Goal: Task Accomplishment & Management: Use online tool/utility

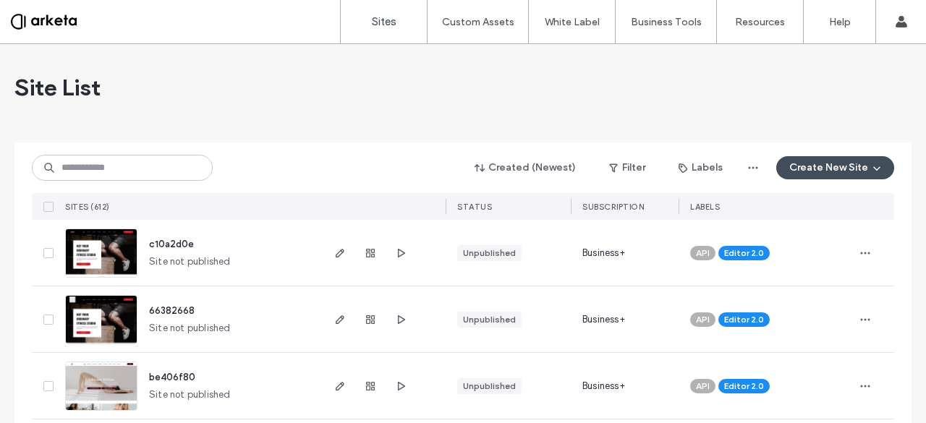
click at [314, 96] on div "Site List" at bounding box center [462, 87] width 897 height 87
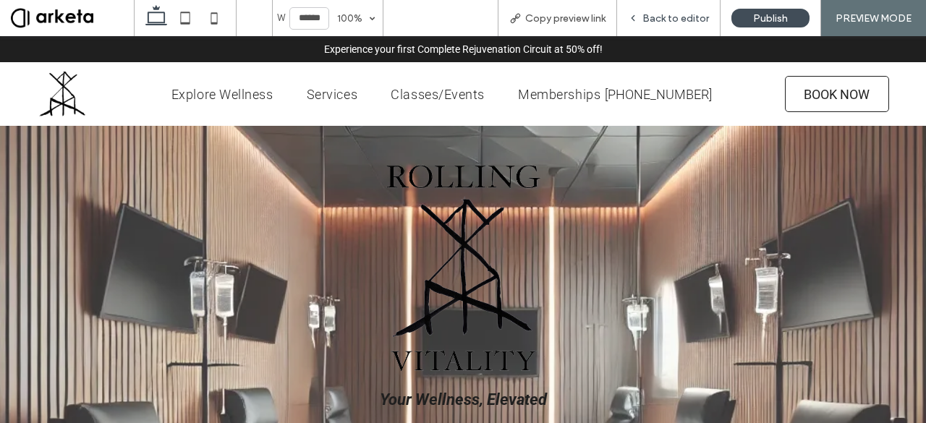
click at [692, 22] on span "Back to editor" at bounding box center [675, 18] width 67 height 12
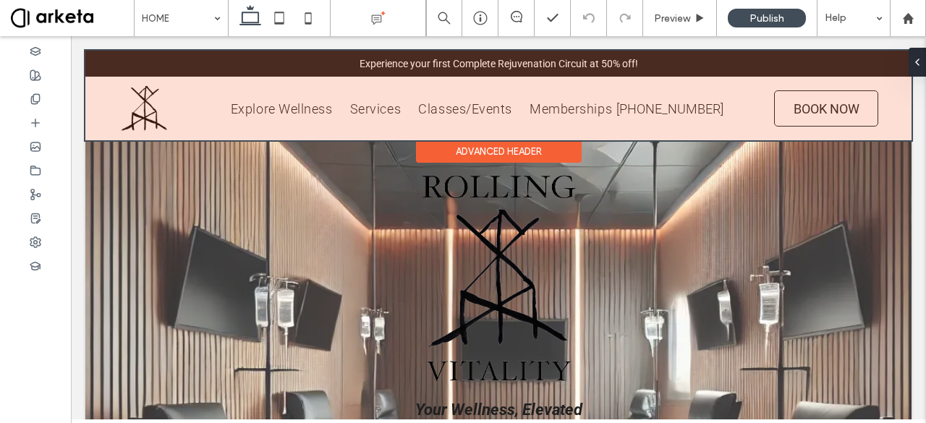
click at [192, 108] on div at bounding box center [498, 96] width 826 height 90
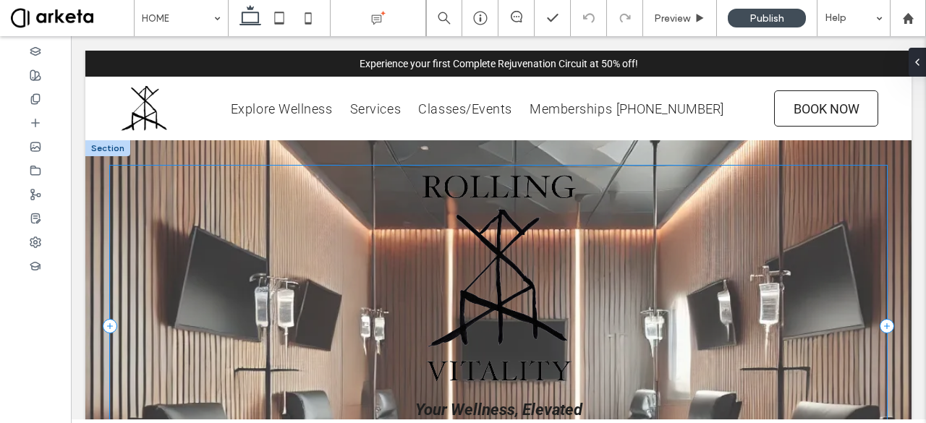
click at [295, 234] on div "Your Wellness, Elevated BOOK AN IV or WELLNESS SERVICE JOIN OUR MONTHLY MEMBERS…" at bounding box center [498, 327] width 777 height 322
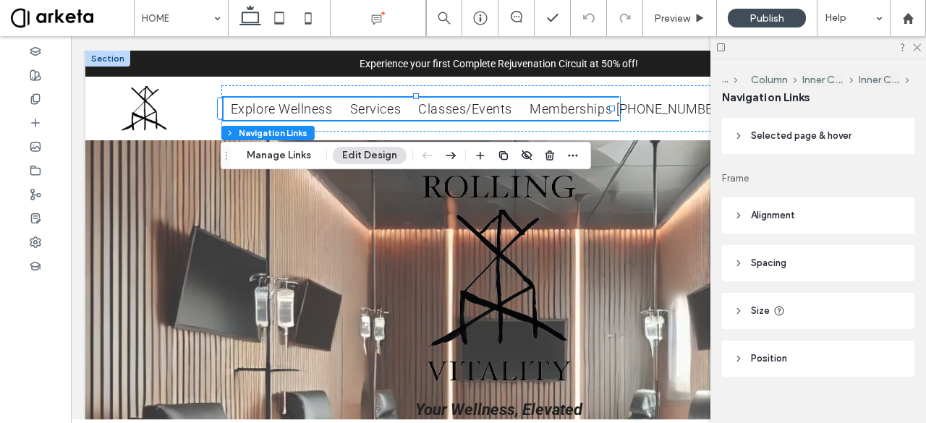
scroll to position [307, 0]
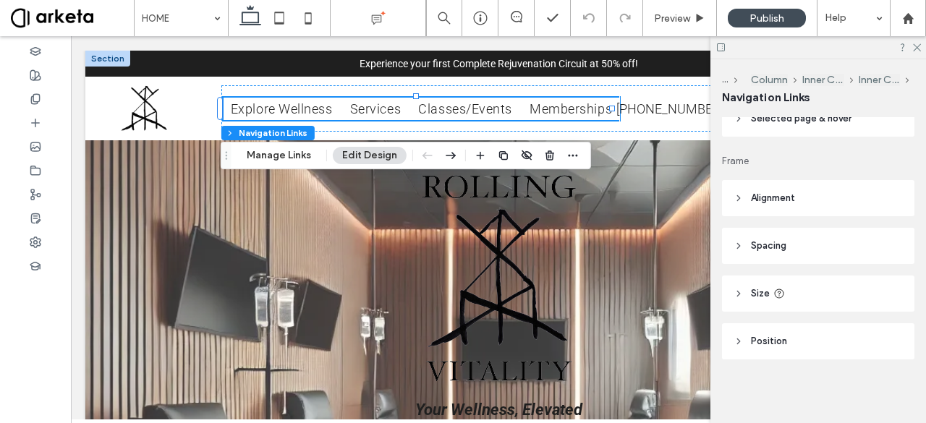
click at [797, 332] on header "Position" at bounding box center [818, 341] width 192 height 36
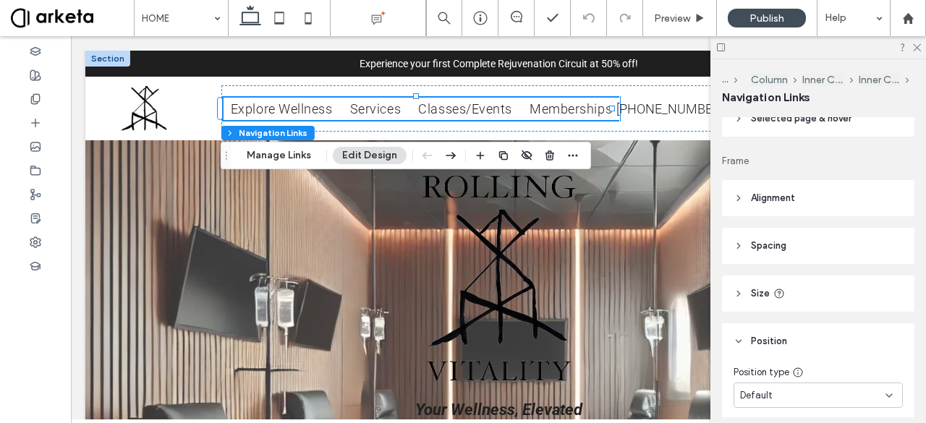
scroll to position [367, 0]
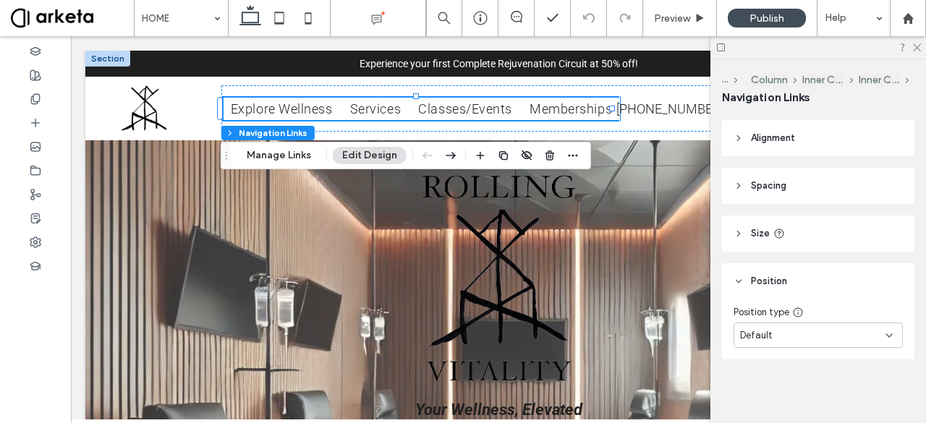
click at [813, 238] on header "Size" at bounding box center [818, 234] width 192 height 36
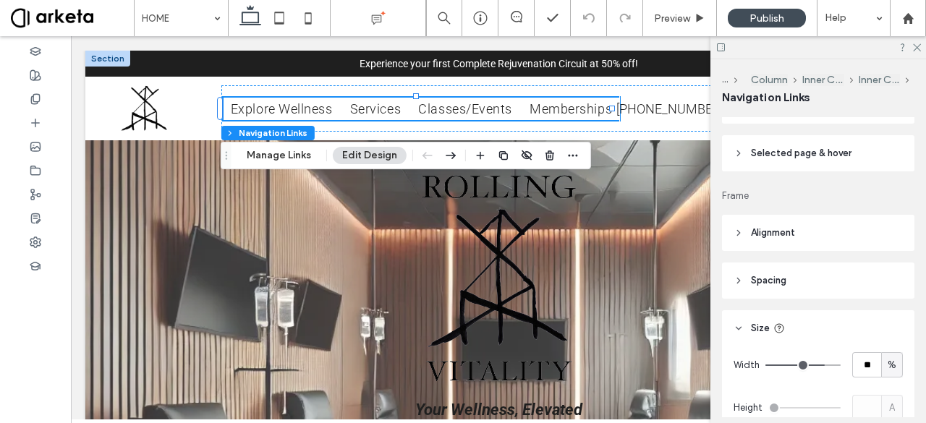
scroll to position [271, 0]
click at [803, 282] on header "Spacing" at bounding box center [818, 281] width 192 height 36
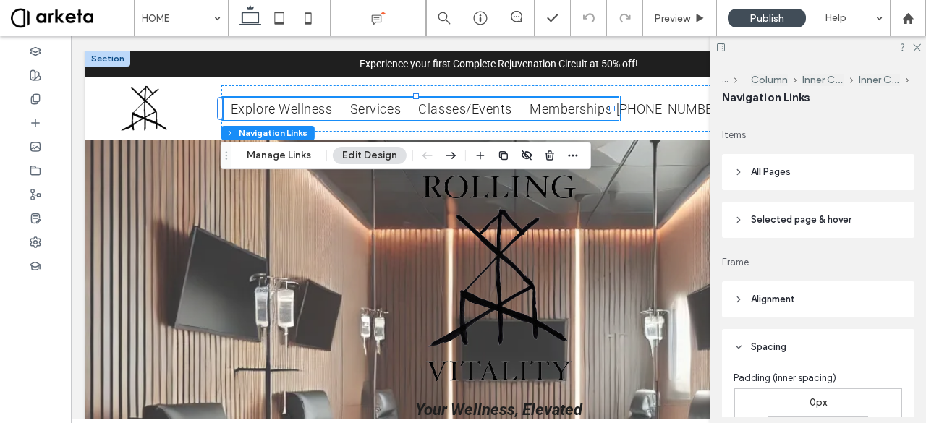
scroll to position [205, 0]
click at [806, 312] on header "Alignment" at bounding box center [818, 300] width 192 height 36
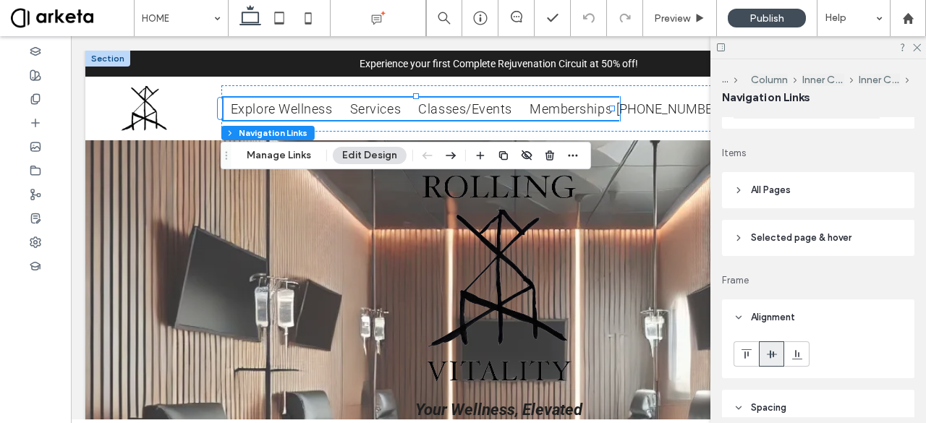
click at [784, 235] on span "Selected page & hover" at bounding box center [801, 238] width 101 height 14
type input "*"
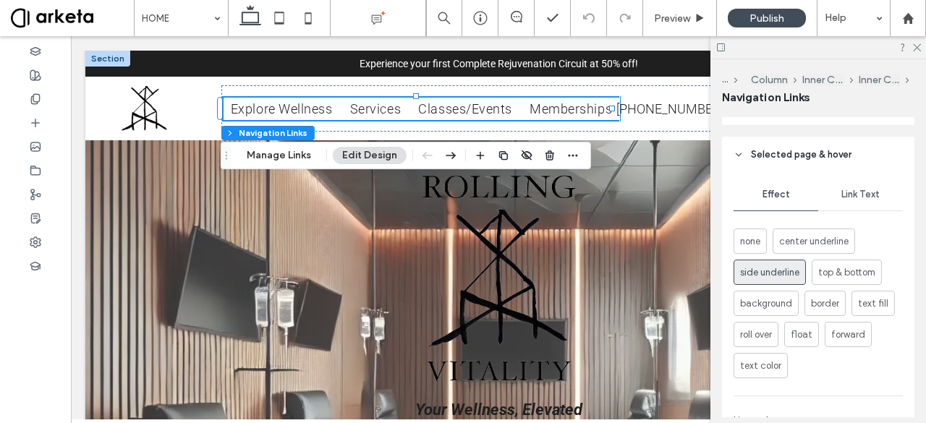
scroll to position [276, 0]
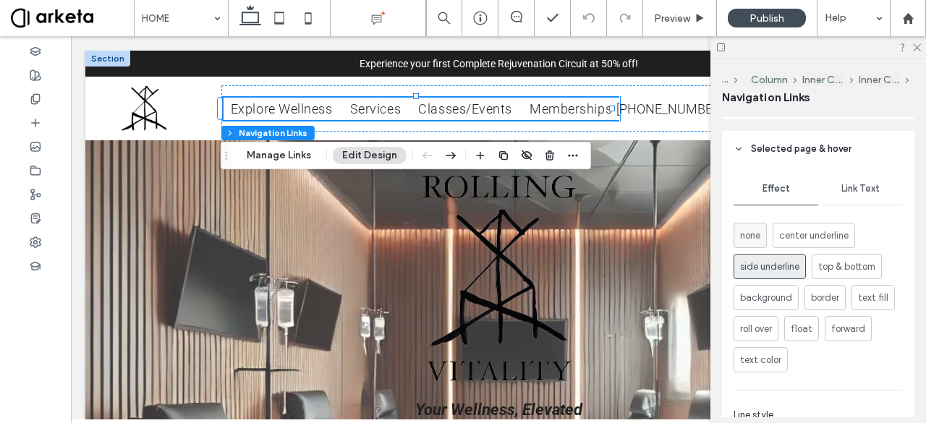
click at [757, 234] on span "none" at bounding box center [750, 236] width 20 height 14
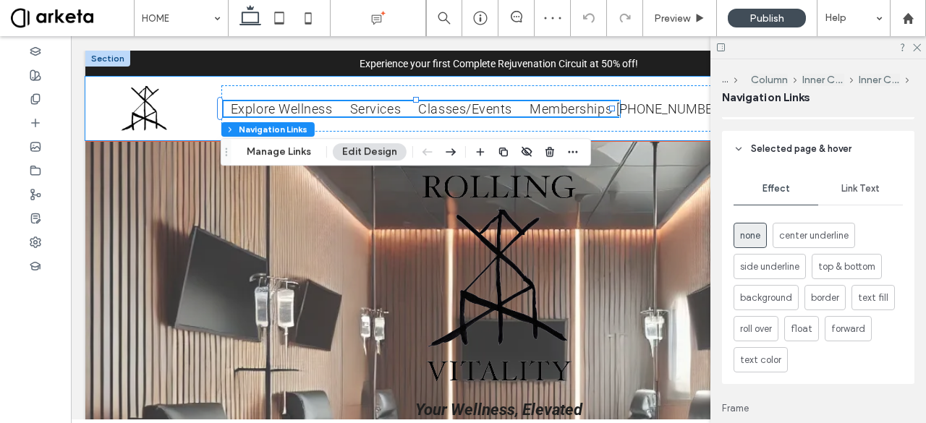
click at [107, 128] on div "BOOK NOW Explore Wellness Services Classes/Events Memberships [PHONE_NUMBER]" at bounding box center [498, 109] width 826 height 64
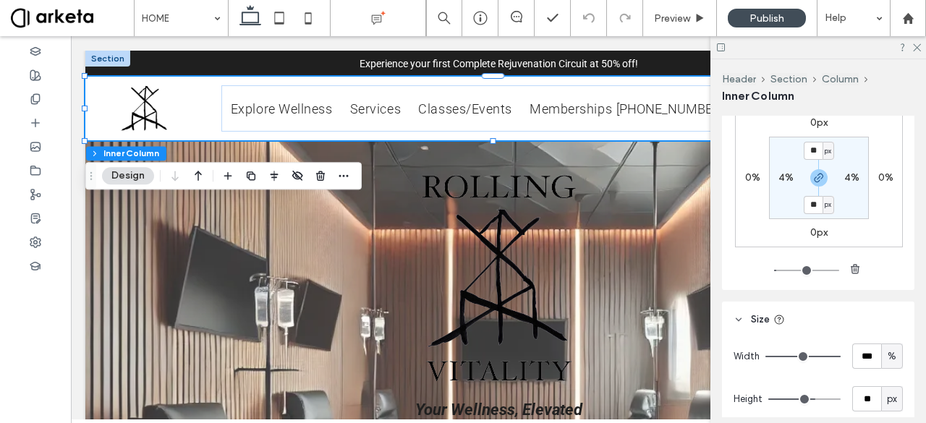
scroll to position [527, 0]
click at [810, 204] on input "**" at bounding box center [813, 204] width 19 height 18
type input "*"
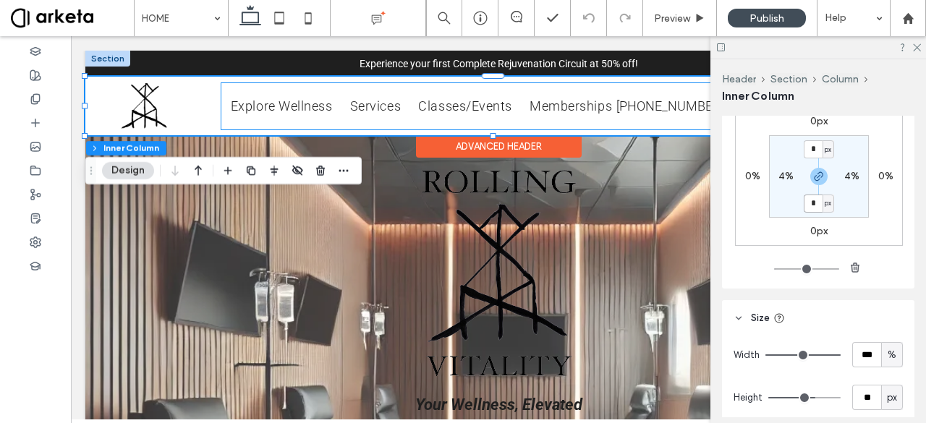
click at [366, 116] on div "Explore Wellness Services Classes/Events Memberships [PHONE_NUMBER]" at bounding box center [471, 106] width 501 height 46
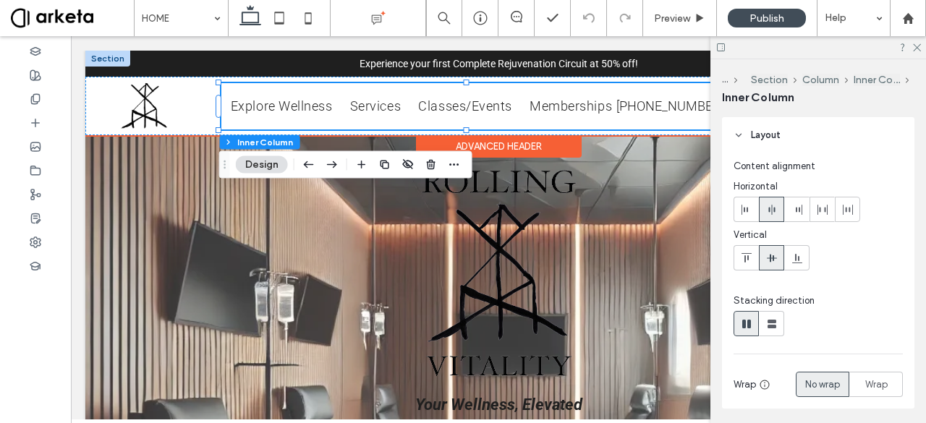
click at [366, 116] on div "Explore Wellness Services Classes/Events Memberships [PHONE_NUMBER]" at bounding box center [471, 106] width 501 height 46
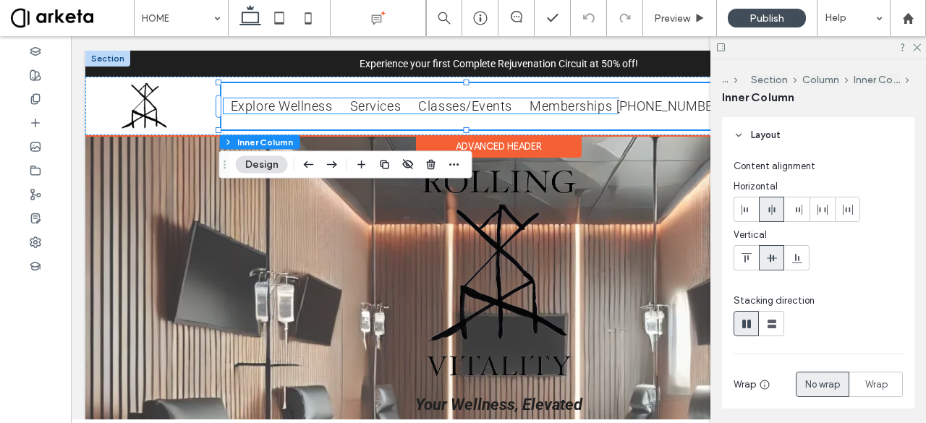
click at [383, 109] on span "Services" at bounding box center [375, 105] width 51 height 15
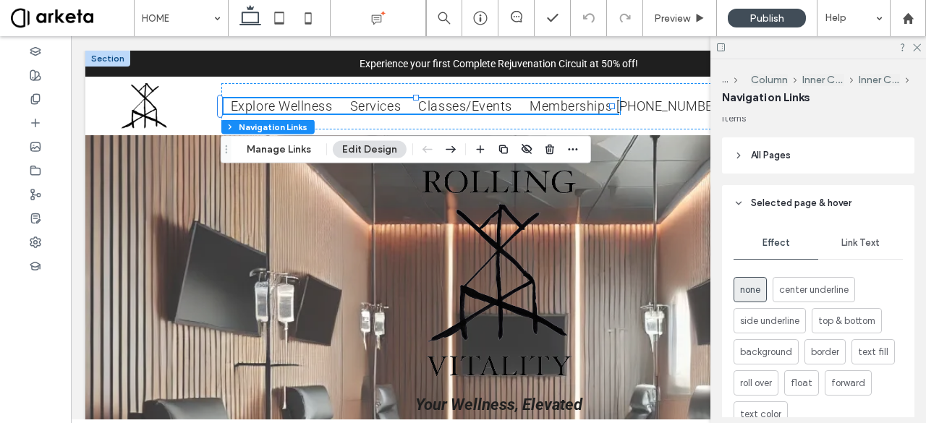
scroll to position [223, 0]
click at [778, 163] on header "All Pages" at bounding box center [818, 155] width 192 height 36
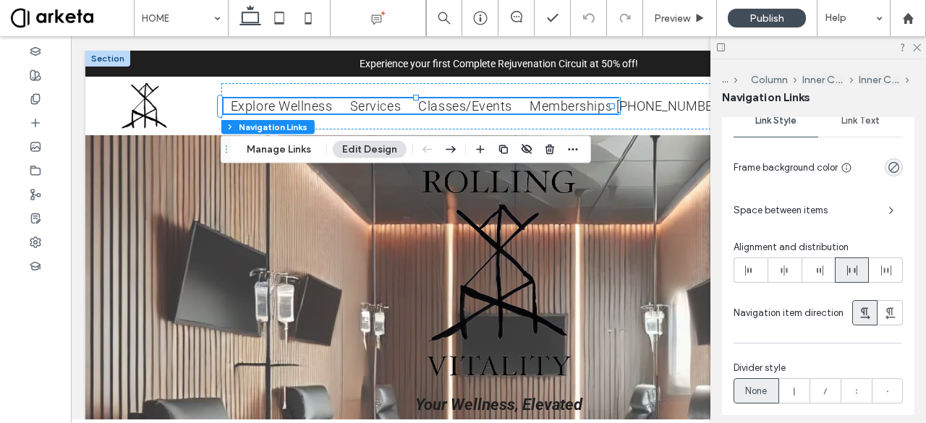
scroll to position [298, 0]
click at [785, 273] on icon at bounding box center [784, 269] width 12 height 12
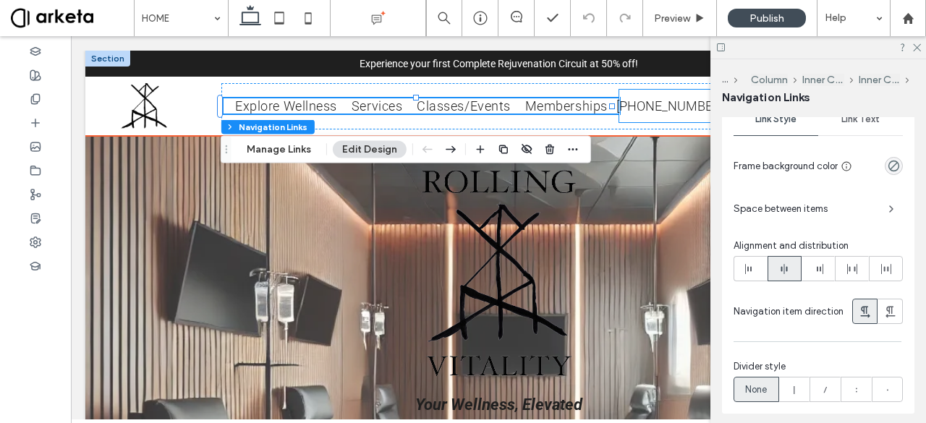
click at [631, 106] on span "[PHONE_NUMBER]" at bounding box center [669, 105] width 107 height 15
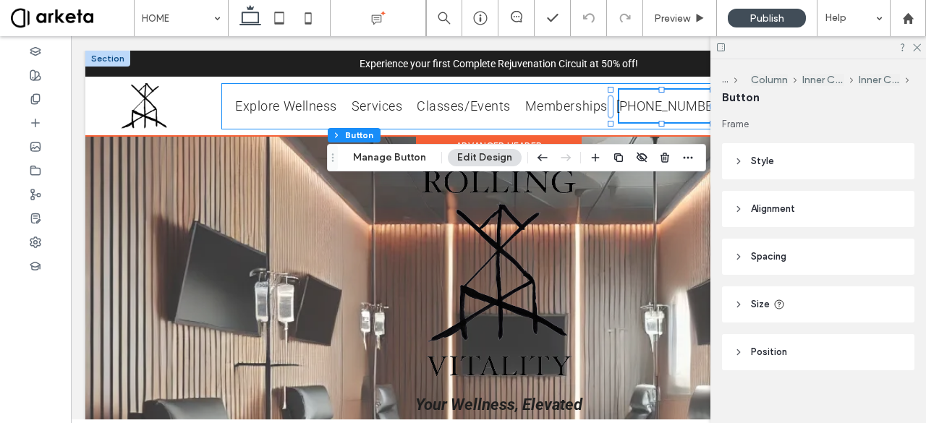
click at [582, 121] on div "Explore Wellness Services Classes/Events Memberships [PHONE_NUMBER]" at bounding box center [471, 106] width 501 height 46
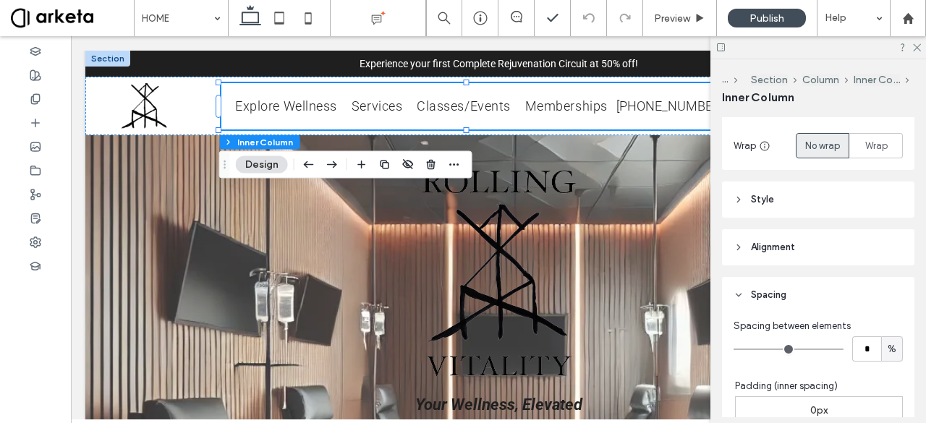
scroll to position [238, 0]
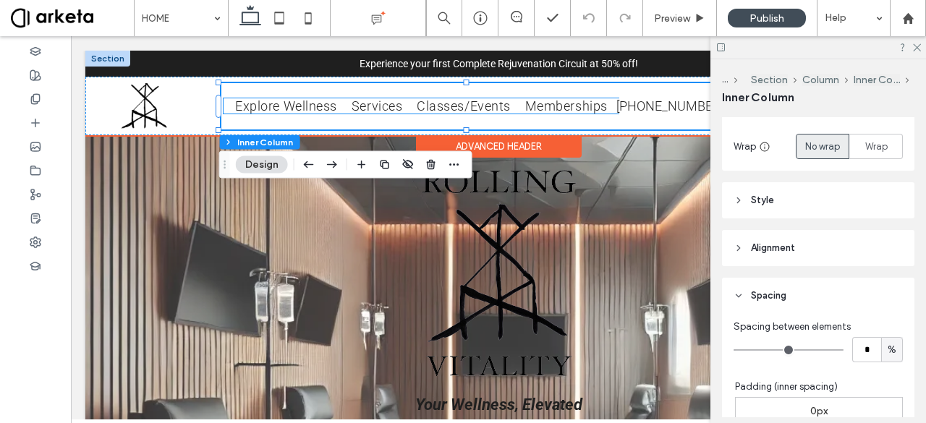
click at [391, 112] on span "Services" at bounding box center [377, 105] width 51 height 15
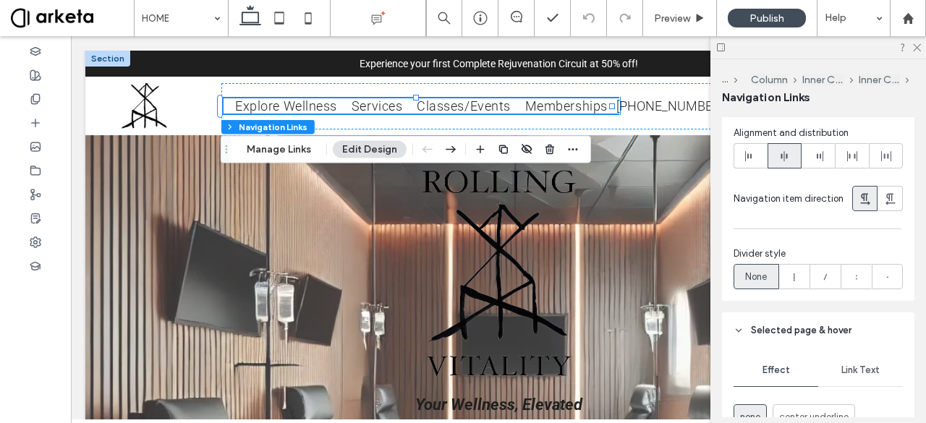
scroll to position [357, 0]
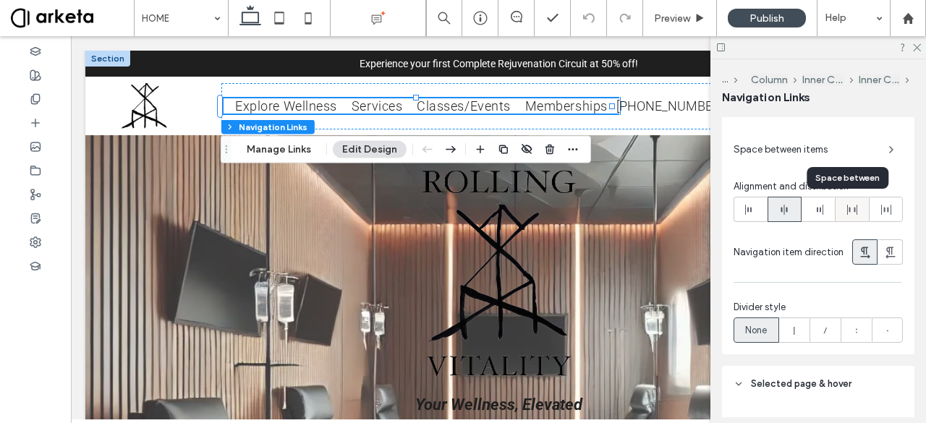
click at [847, 211] on use at bounding box center [852, 210] width 10 height 10
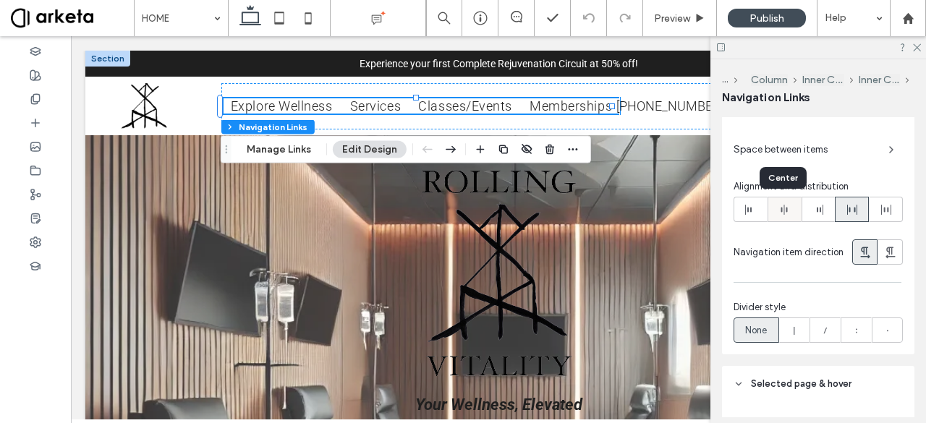
click at [779, 206] on icon at bounding box center [784, 210] width 12 height 12
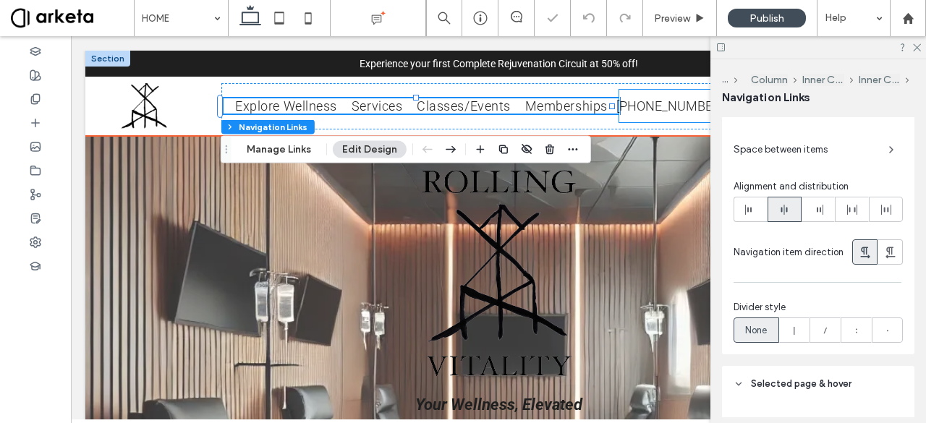
click at [628, 103] on span "[PHONE_NUMBER]" at bounding box center [669, 105] width 107 height 15
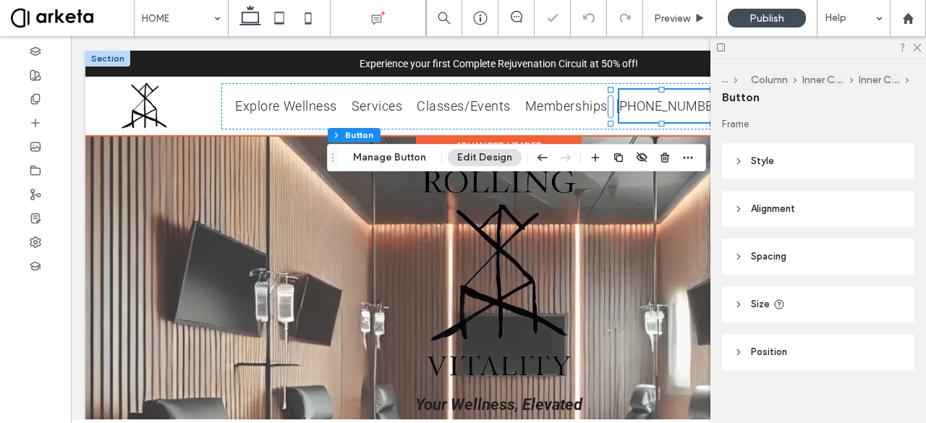
type input "**"
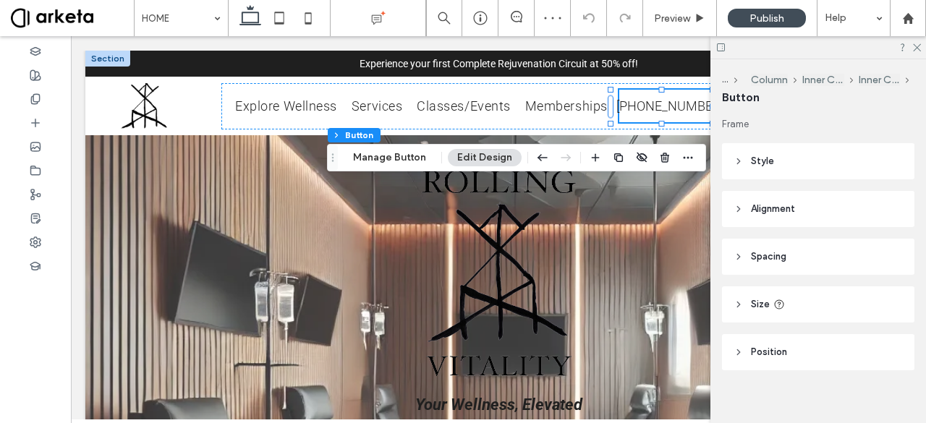
click at [773, 207] on span "Alignment" at bounding box center [773, 209] width 44 height 14
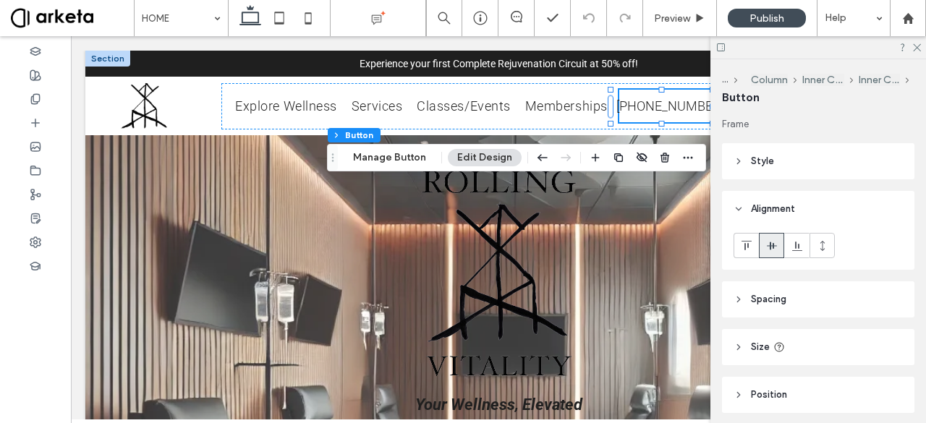
click at [765, 150] on header "Style" at bounding box center [818, 161] width 192 height 36
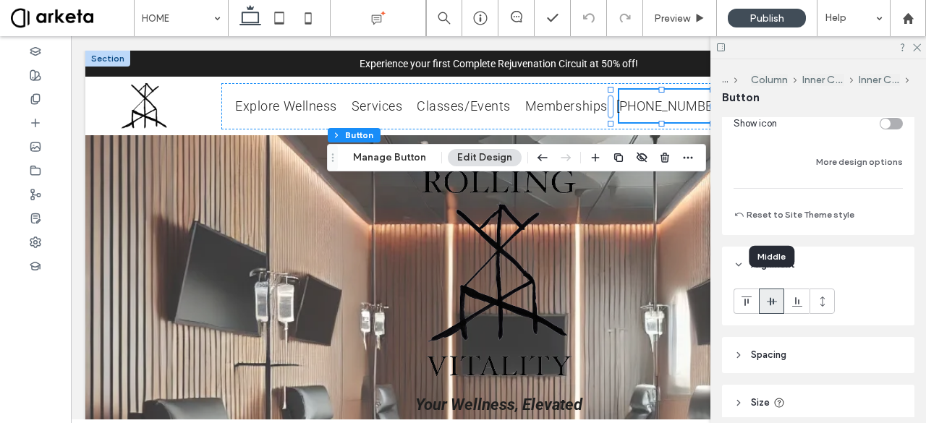
scroll to position [469, 0]
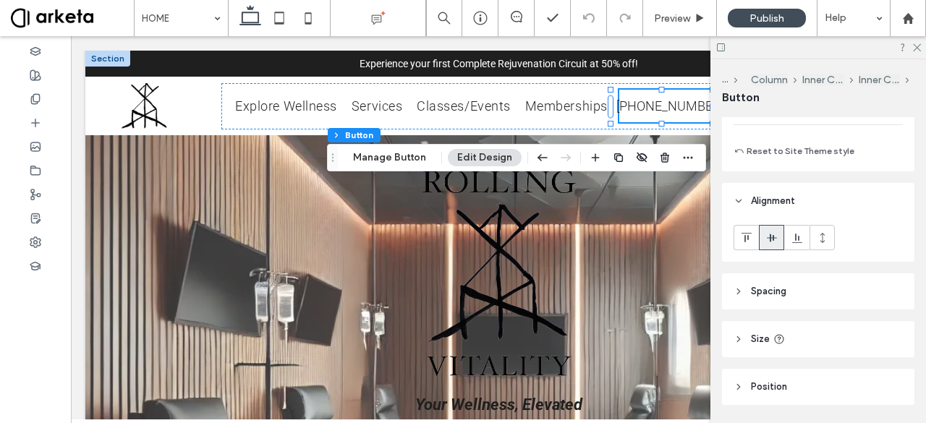
click at [761, 299] on header "Spacing" at bounding box center [818, 291] width 192 height 36
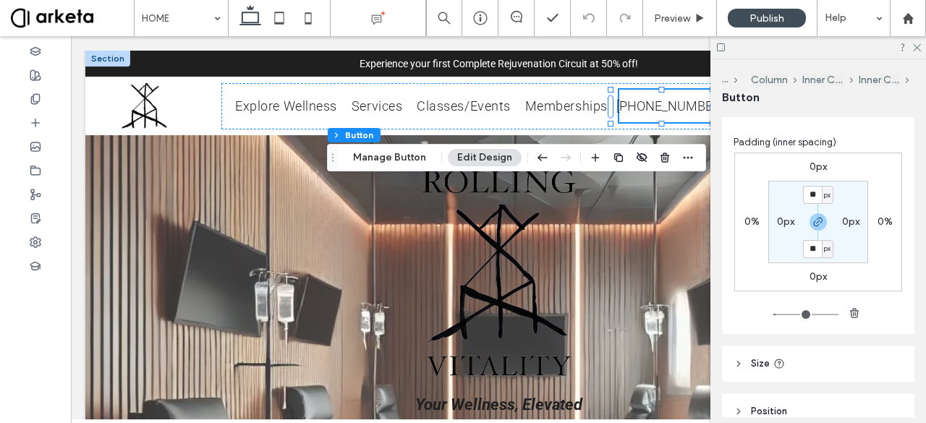
scroll to position [718, 0]
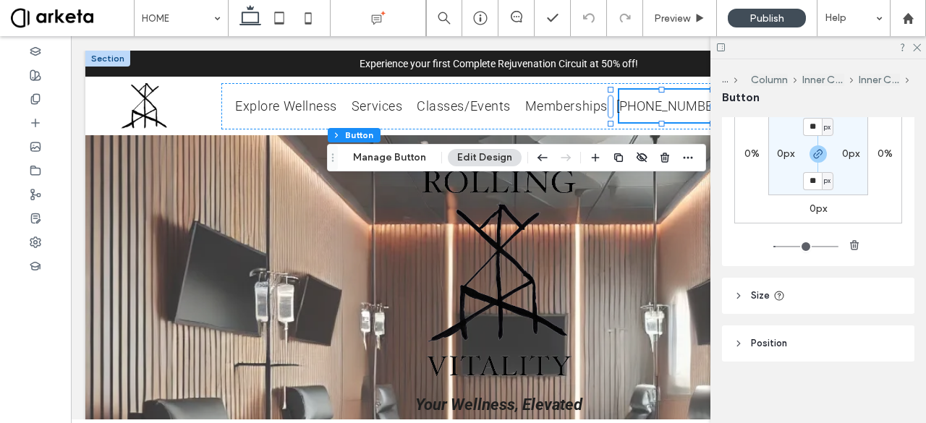
click at [760, 299] on span "Size" at bounding box center [760, 296] width 19 height 14
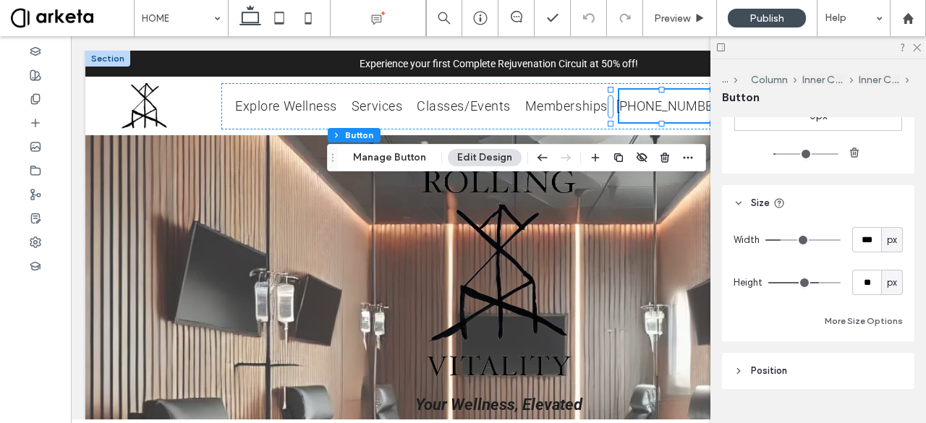
scroll to position [838, 0]
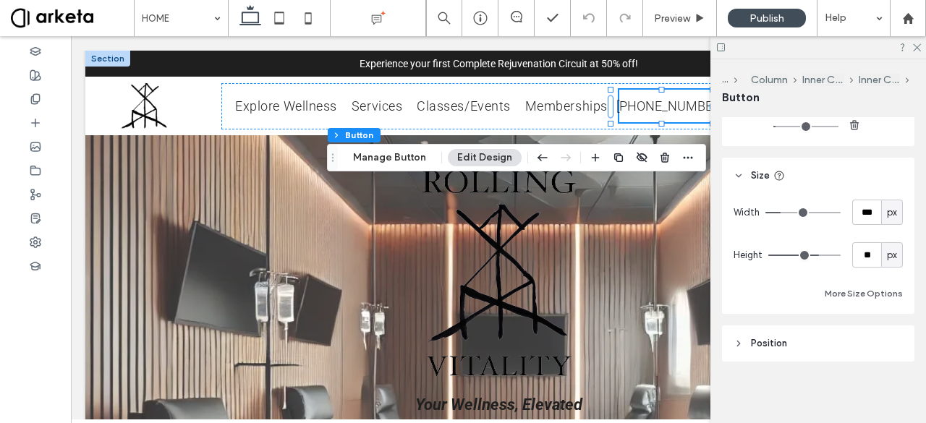
click at [762, 338] on span "Position" at bounding box center [769, 343] width 36 height 14
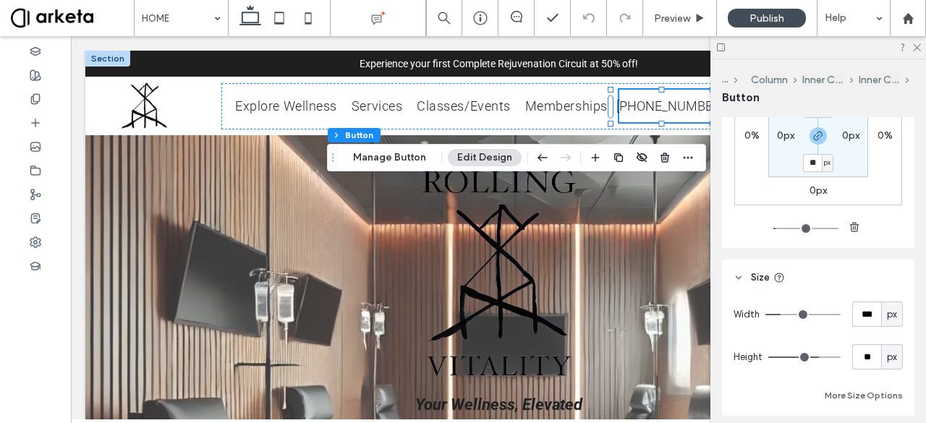
scroll to position [723, 0]
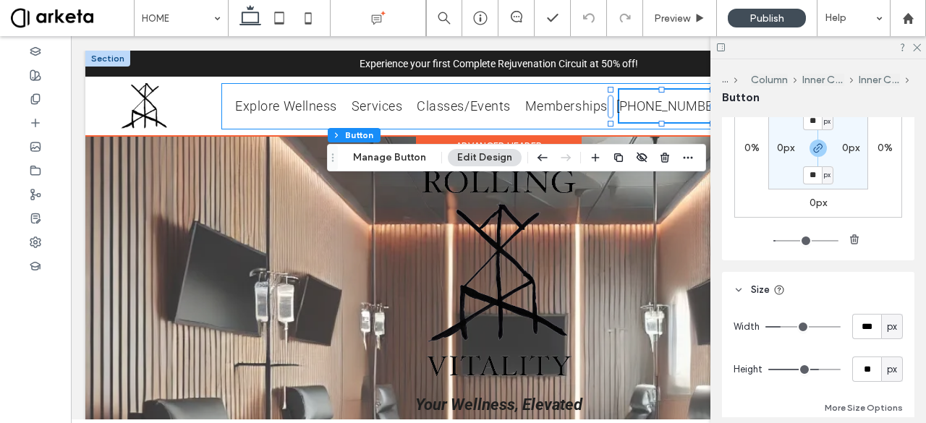
click at [314, 124] on div "Explore Wellness Services Classes/Events Memberships [PHONE_NUMBER]" at bounding box center [471, 106] width 501 height 46
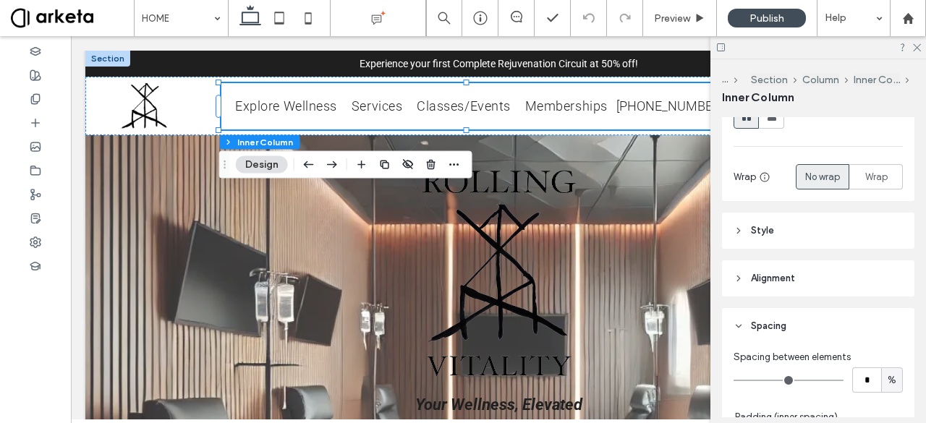
scroll to position [204, 0]
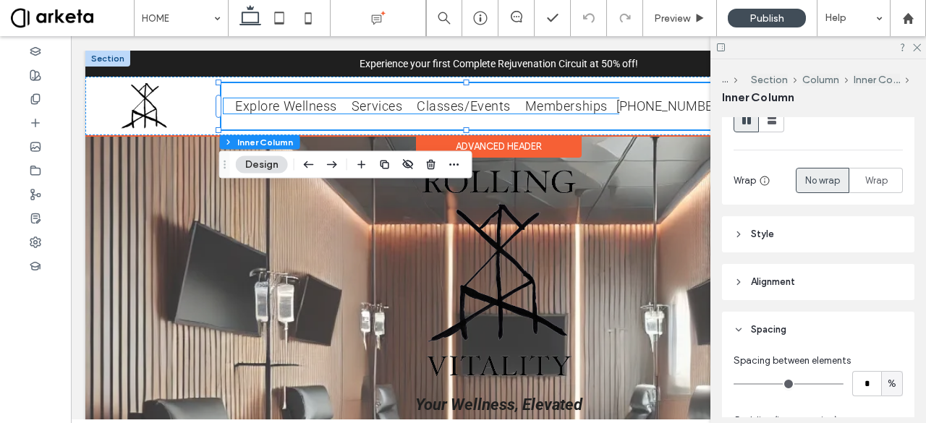
click at [463, 107] on span "Classes/Events" at bounding box center [464, 105] width 94 height 15
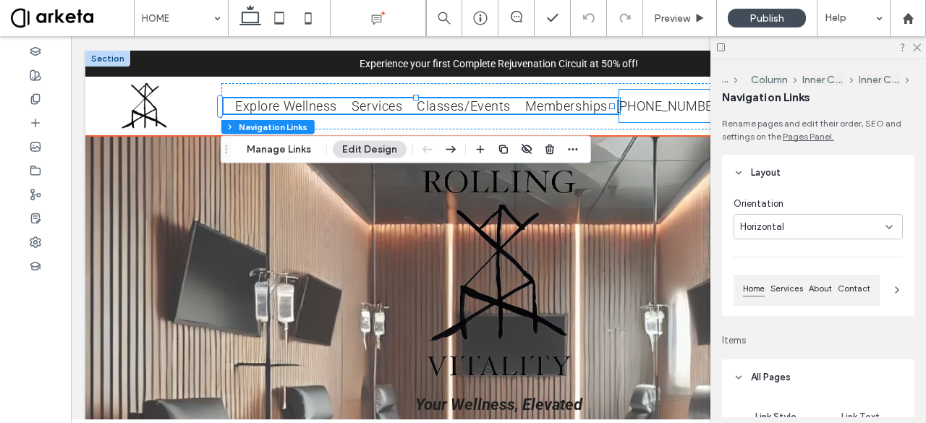
click at [632, 102] on span "[PHONE_NUMBER]" at bounding box center [669, 105] width 107 height 15
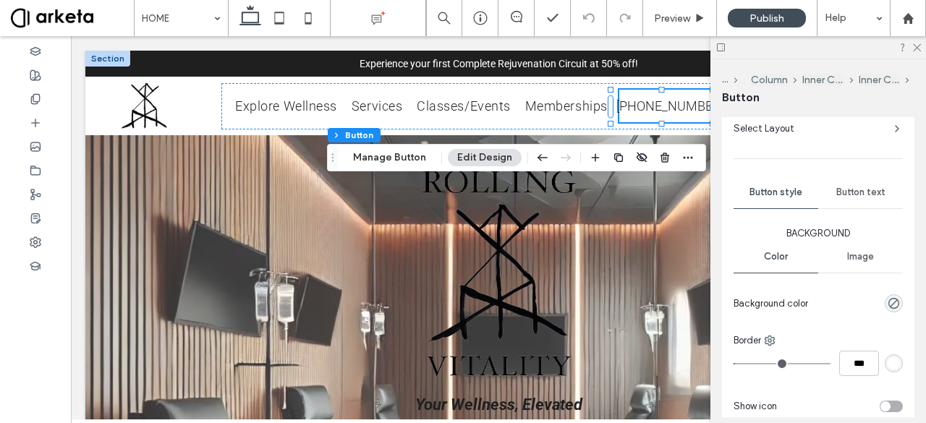
scroll to position [0, 0]
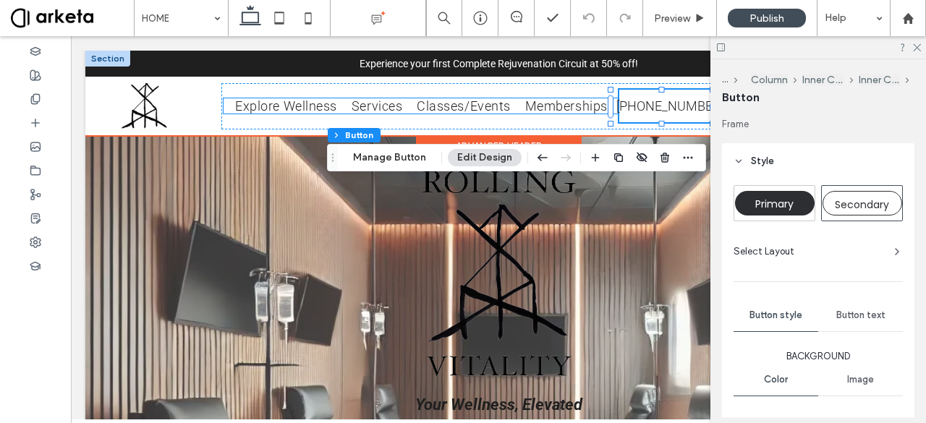
click at [590, 106] on span "Memberships" at bounding box center [566, 105] width 82 height 15
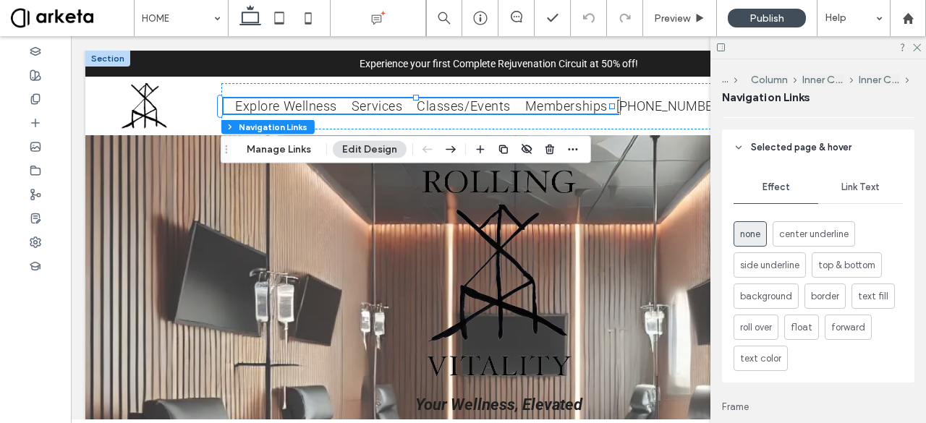
scroll to position [605, 0]
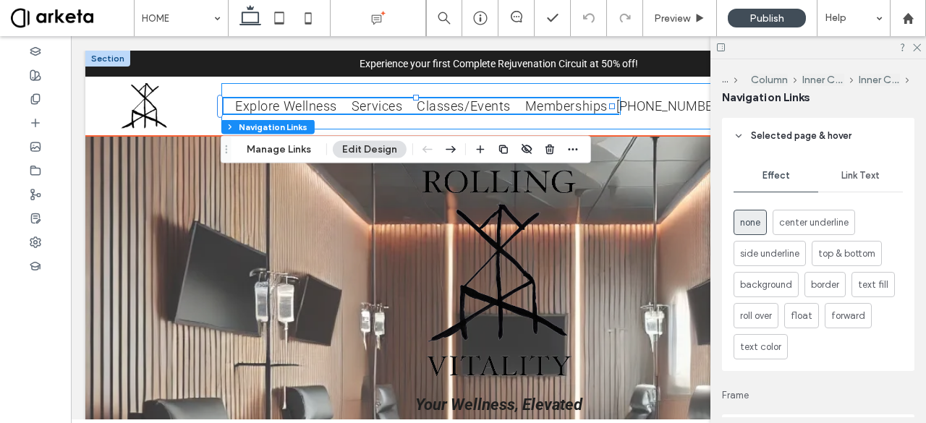
click at [623, 123] on div "Explore Wellness Services Classes/Events Memberships [PHONE_NUMBER]" at bounding box center [471, 106] width 501 height 46
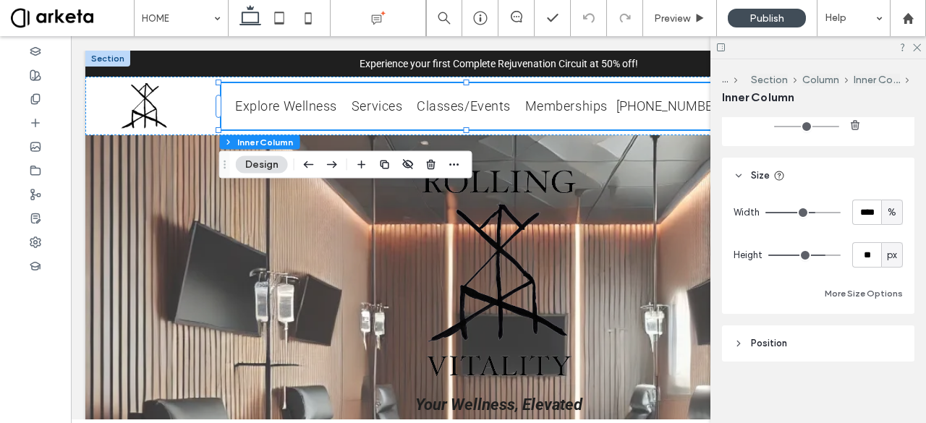
scroll to position [671, 0]
click at [773, 338] on span "Position" at bounding box center [769, 343] width 36 height 14
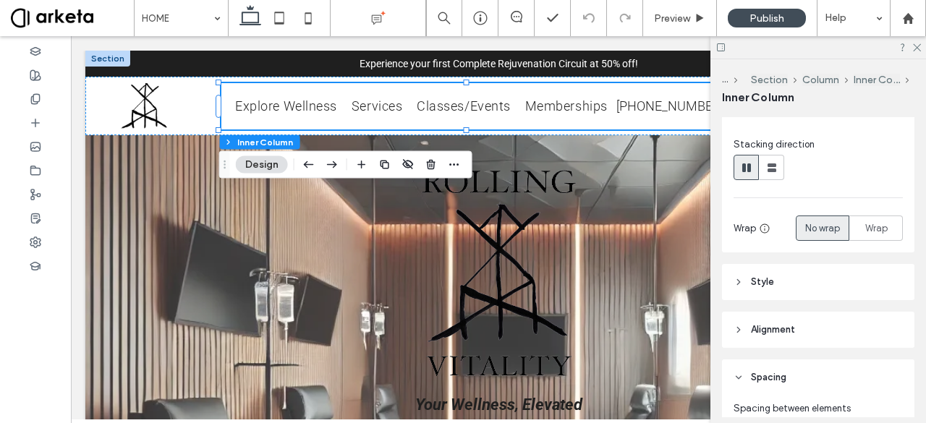
click at [773, 338] on header "Alignment" at bounding box center [818, 330] width 192 height 36
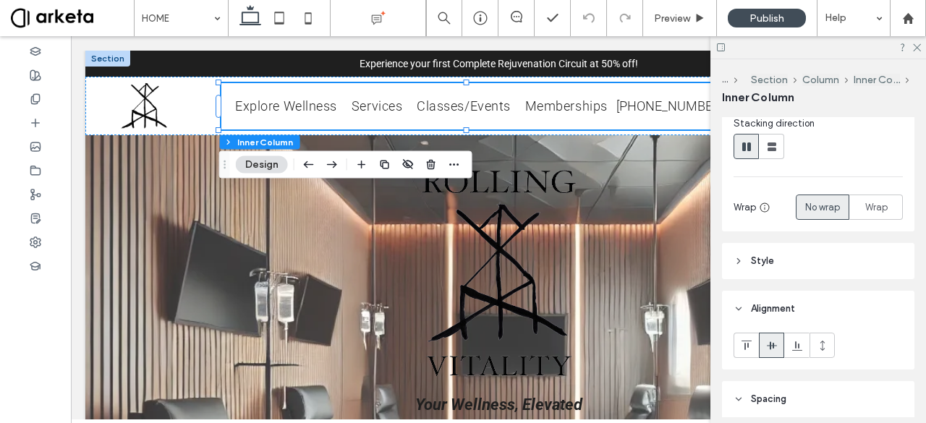
scroll to position [178, 0]
click at [752, 256] on span "Style" at bounding box center [762, 260] width 23 height 14
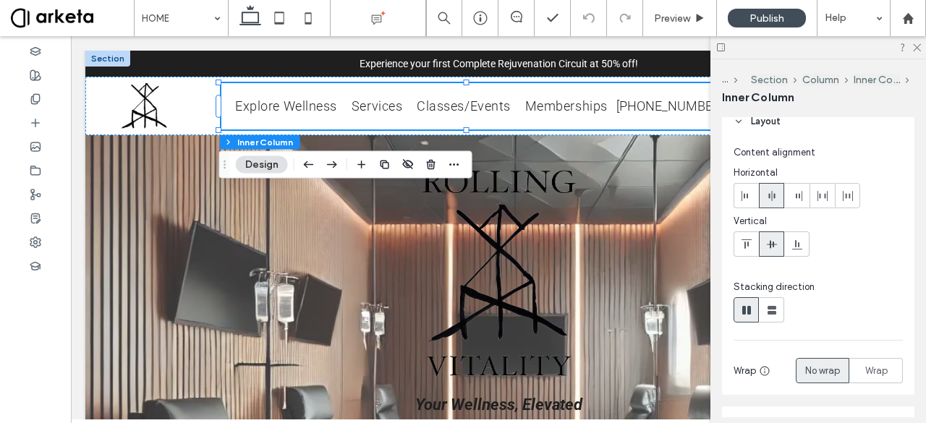
scroll to position [0, 0]
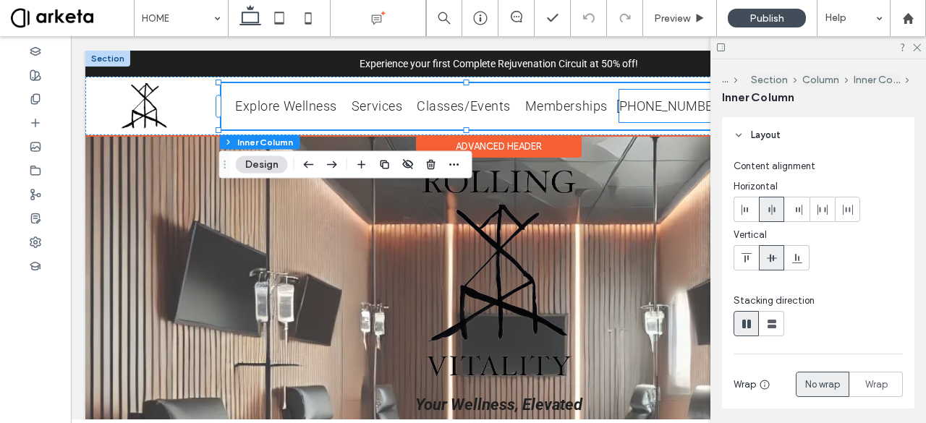
click at [632, 109] on span "[PHONE_NUMBER]" at bounding box center [669, 105] width 107 height 15
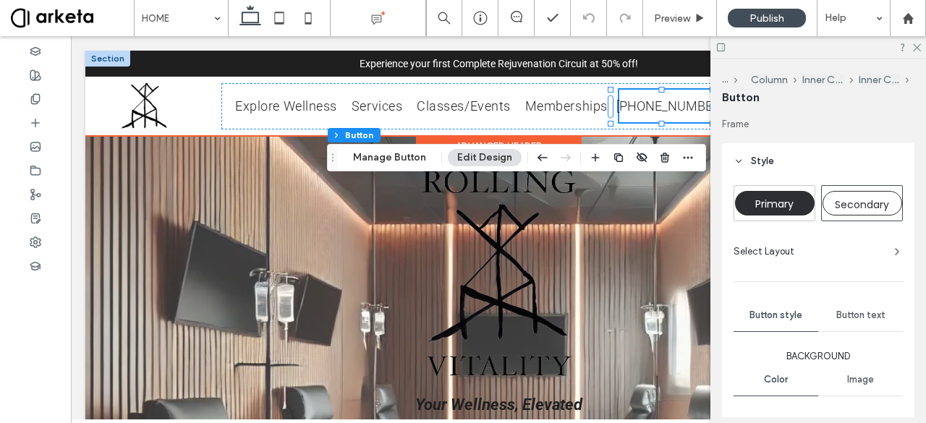
click at [660, 109] on span "[PHONE_NUMBER]" at bounding box center [669, 105] width 107 height 15
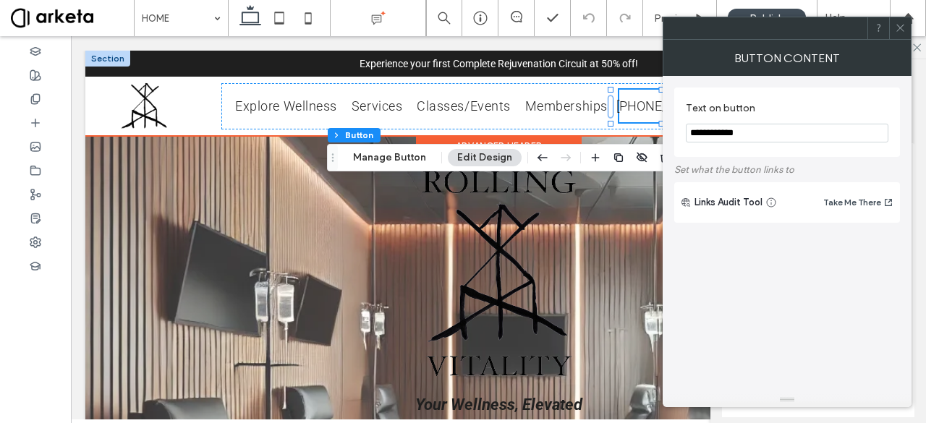
type input "*"
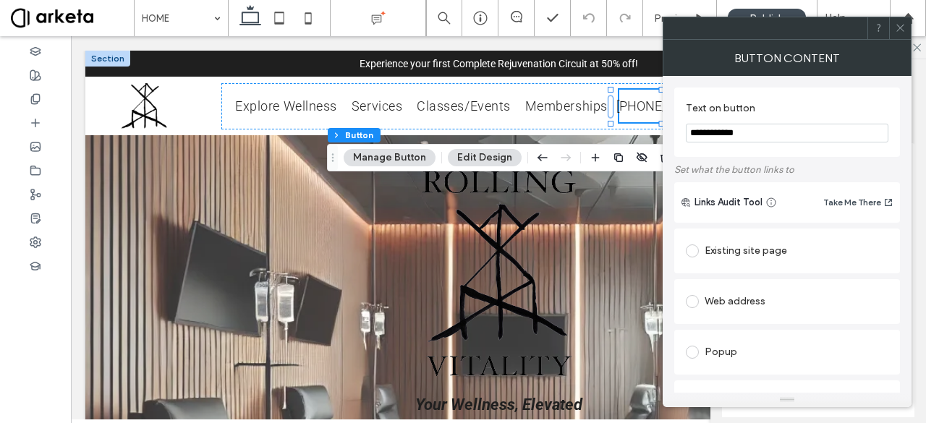
click at [901, 23] on icon at bounding box center [900, 27] width 11 height 11
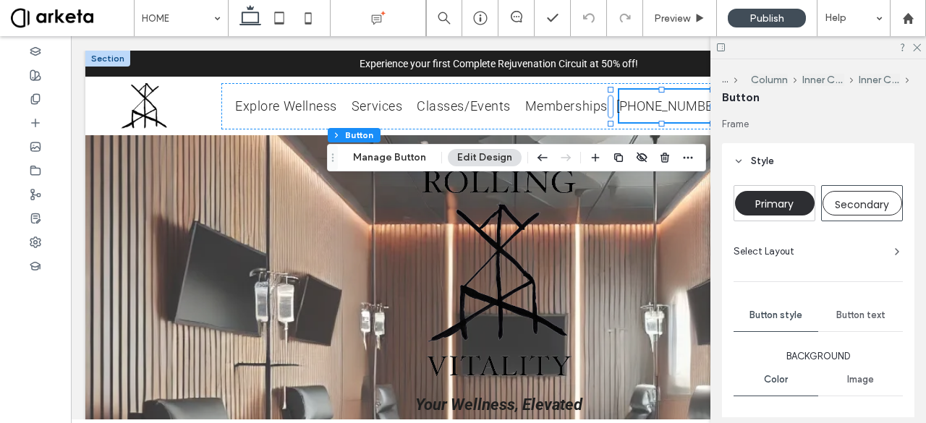
click at [849, 313] on span "Button text" at bounding box center [860, 316] width 49 height 12
click at [775, 313] on span "Button style" at bounding box center [775, 316] width 53 height 12
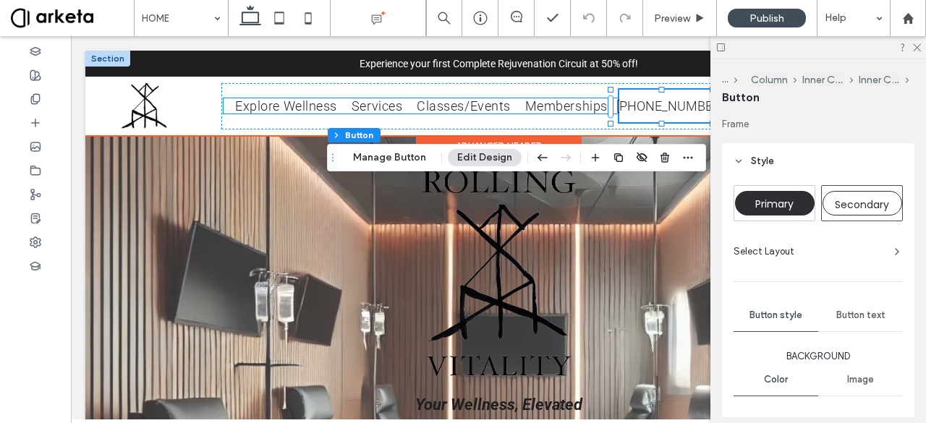
click at [271, 106] on span "Explore Wellness" at bounding box center [286, 105] width 102 height 15
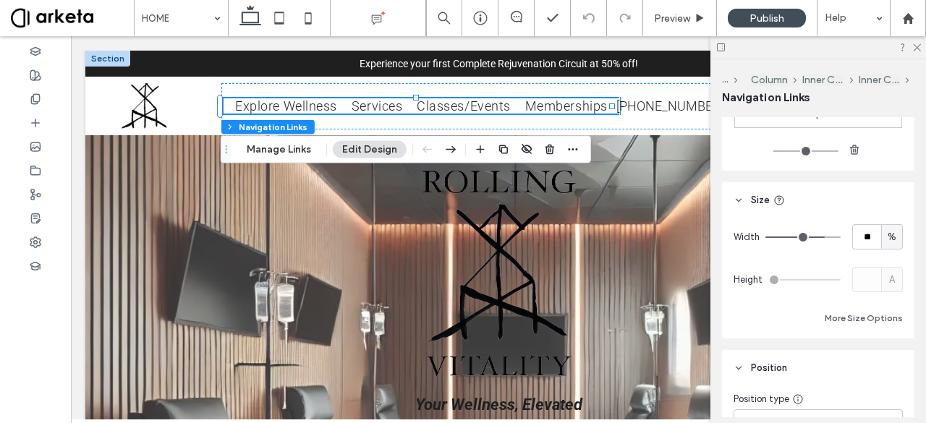
scroll to position [1185, 0]
click at [888, 238] on span "%" at bounding box center [892, 233] width 9 height 14
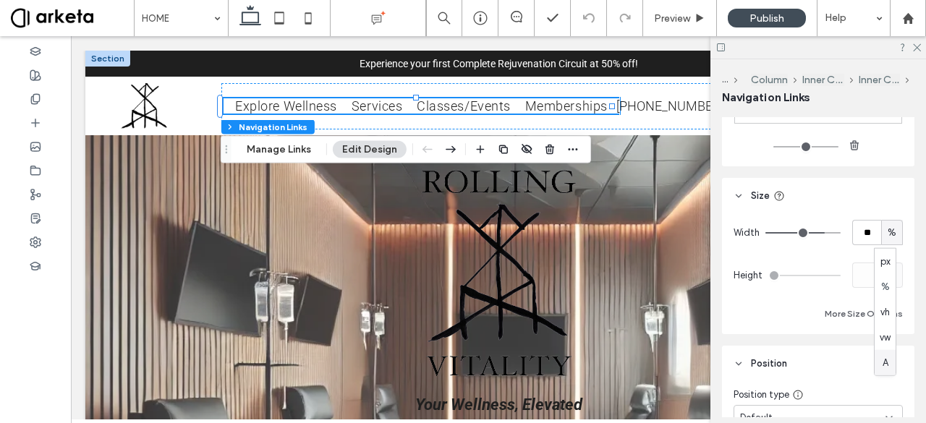
click at [886, 359] on span "A" at bounding box center [886, 362] width 6 height 14
type input "*"
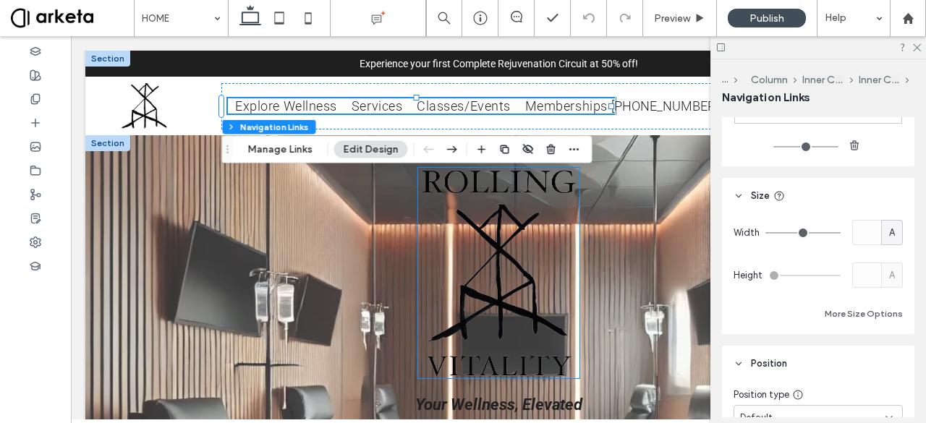
click at [479, 277] on img at bounding box center [498, 273] width 161 height 211
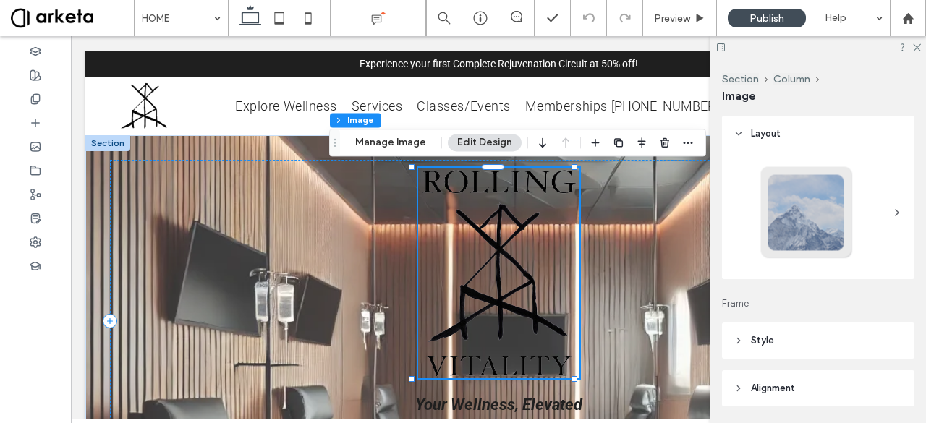
click at [505, 252] on img at bounding box center [498, 273] width 161 height 211
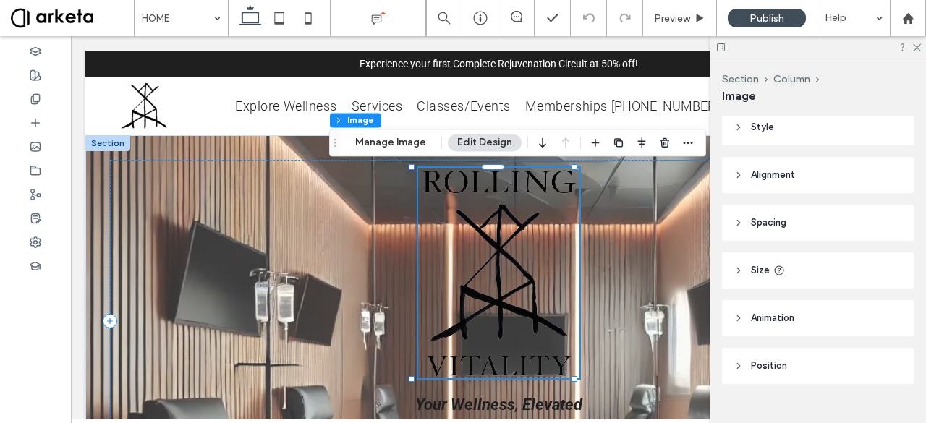
scroll to position [214, 0]
click at [814, 266] on header "Size" at bounding box center [818, 270] width 192 height 36
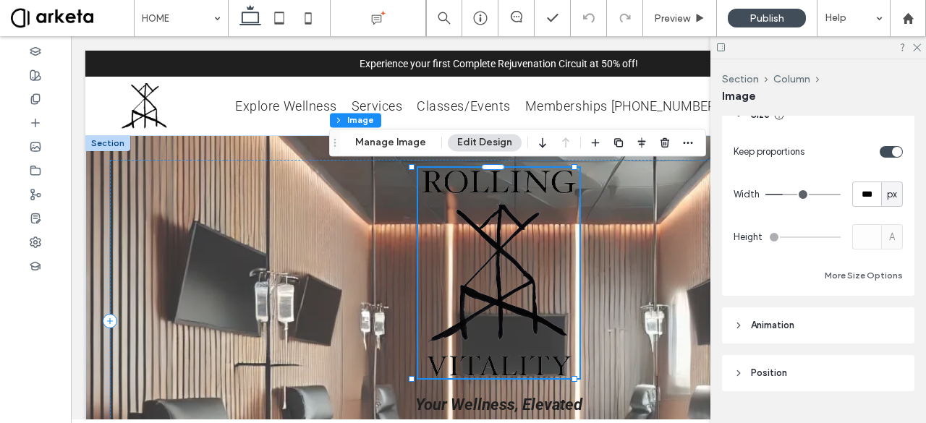
scroll to position [373, 0]
click at [887, 190] on span "px" at bounding box center [892, 190] width 10 height 14
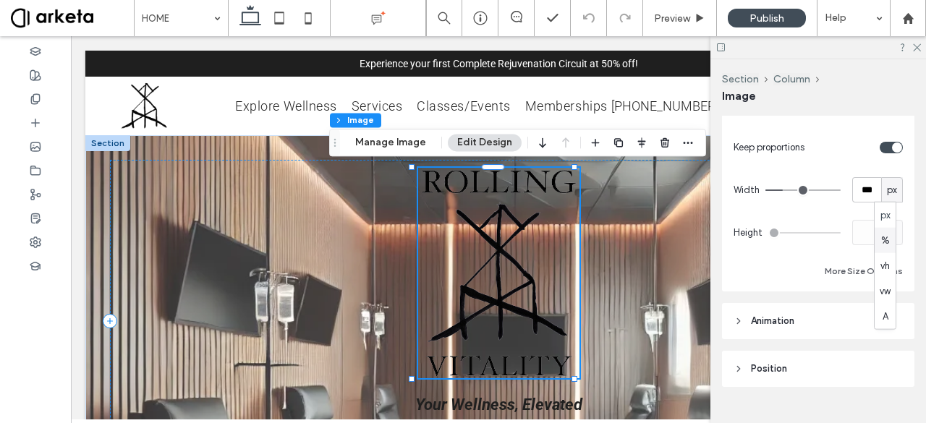
click at [883, 231] on div "%" at bounding box center [885, 240] width 21 height 25
type input "**"
type input "****"
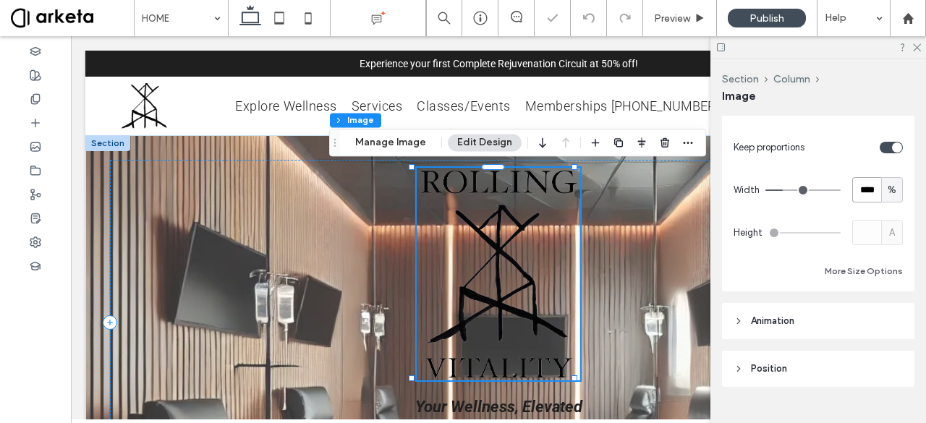
click at [868, 191] on input "****" at bounding box center [866, 189] width 29 height 25
type input "**"
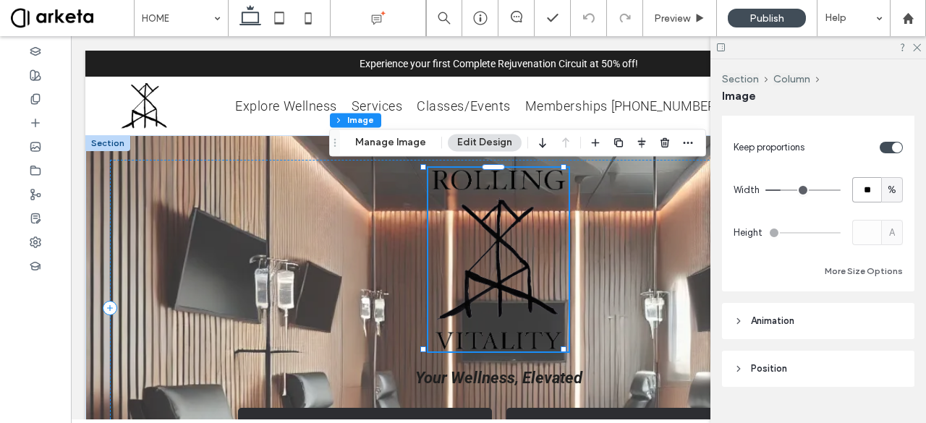
click at [511, 273] on img at bounding box center [498, 260] width 140 height 184
click at [584, 288] on div "Your Wellness, Elevated BOOK AN IV or WELLNESS SERVICE JOIN OUR MONTHLY MEMBERS…" at bounding box center [498, 308] width 777 height 296
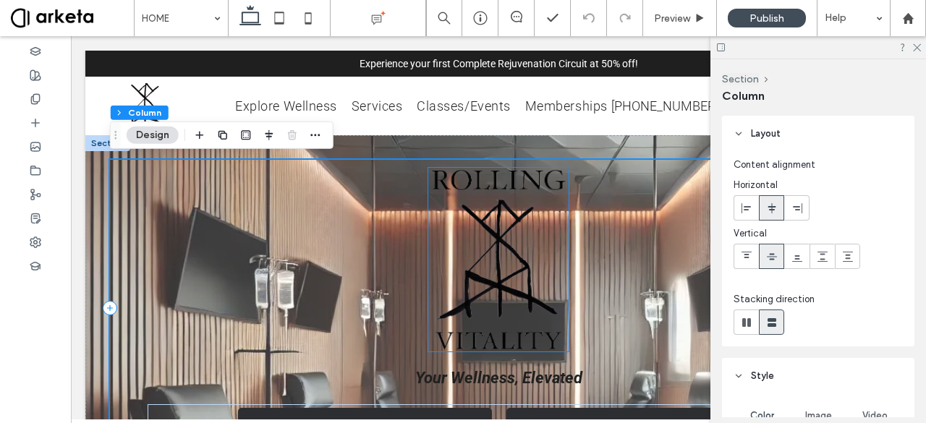
click at [509, 289] on img at bounding box center [498, 260] width 140 height 184
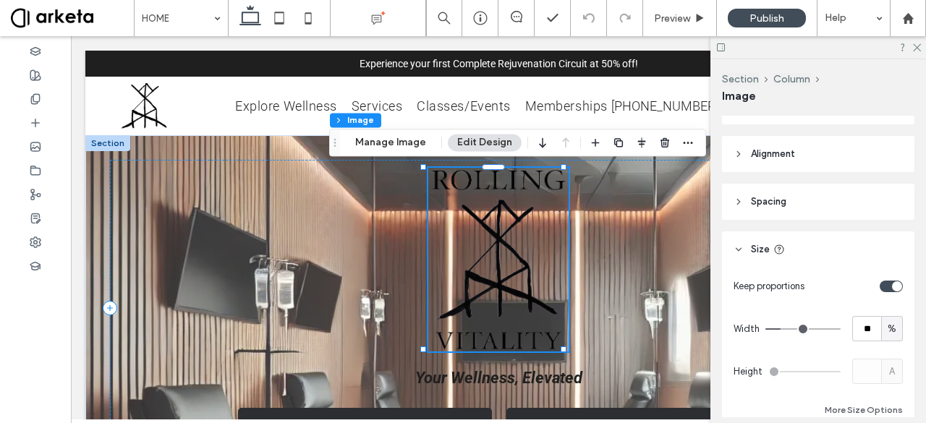
scroll to position [236, 0]
click at [659, 273] on div "Your Wellness, Elevated BOOK AN IV or WELLNESS SERVICE JOIN OUR MONTHLY MEMBERS…" at bounding box center [498, 308] width 777 height 296
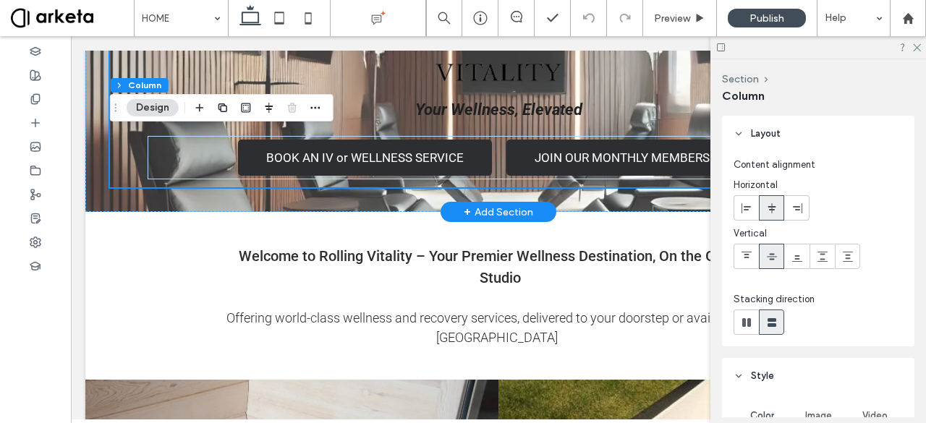
scroll to position [277, 0]
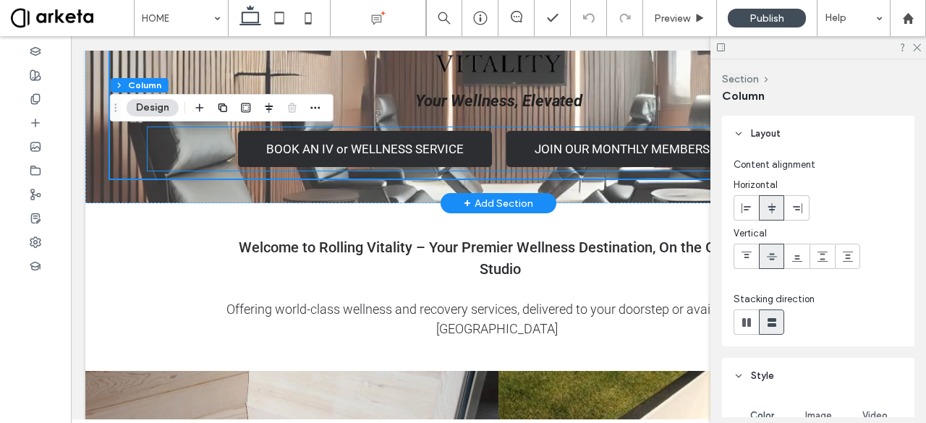
click at [359, 137] on link "BOOK AN IV or WELLNESS SERVICE" at bounding box center [365, 149] width 254 height 36
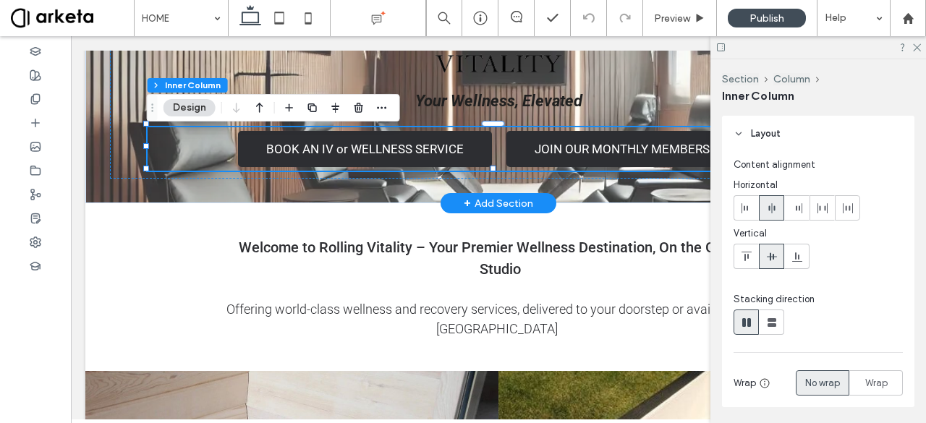
click at [359, 137] on link "BOOK AN IV or WELLNESS SERVICE" at bounding box center [365, 149] width 254 height 36
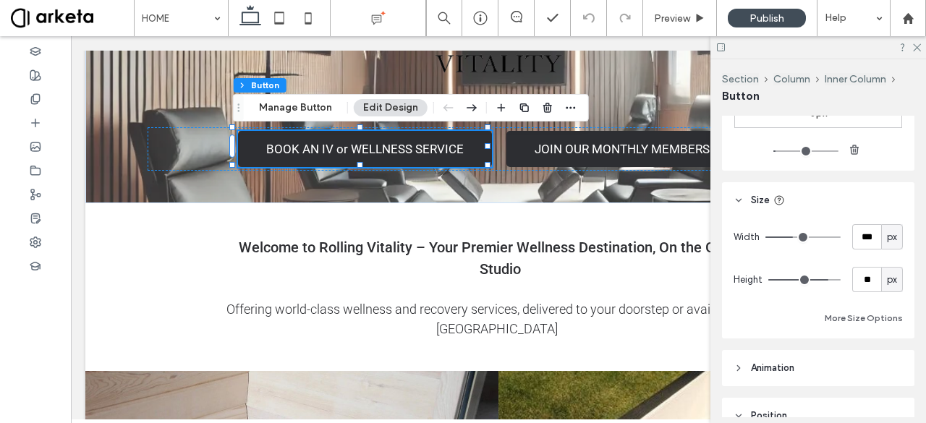
scroll to position [814, 0]
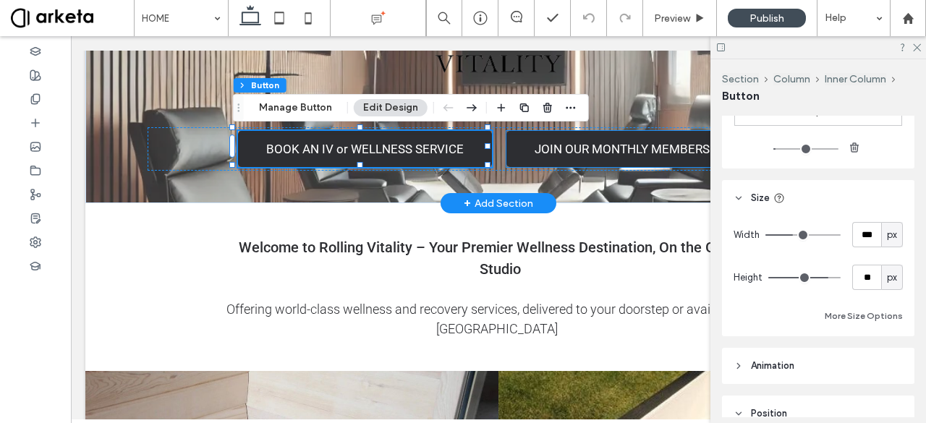
click at [568, 150] on span "JOIN OUR MONTHLY MEMBERSHIP" at bounding box center [632, 149] width 195 height 14
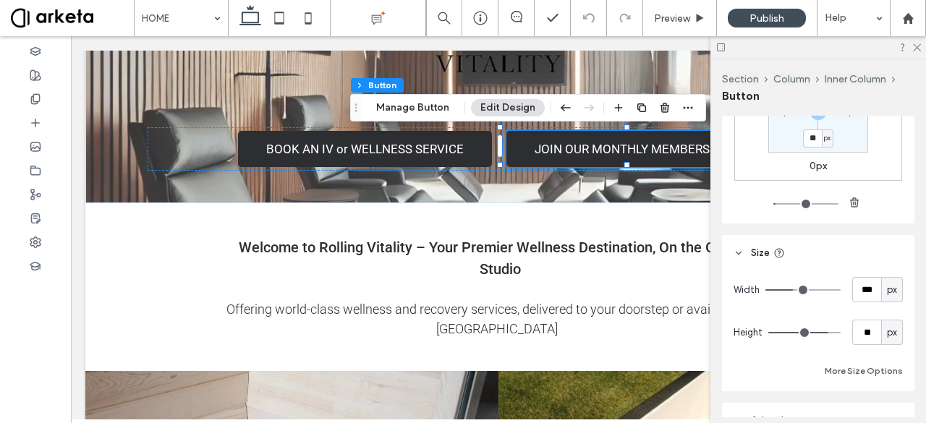
scroll to position [769, 0]
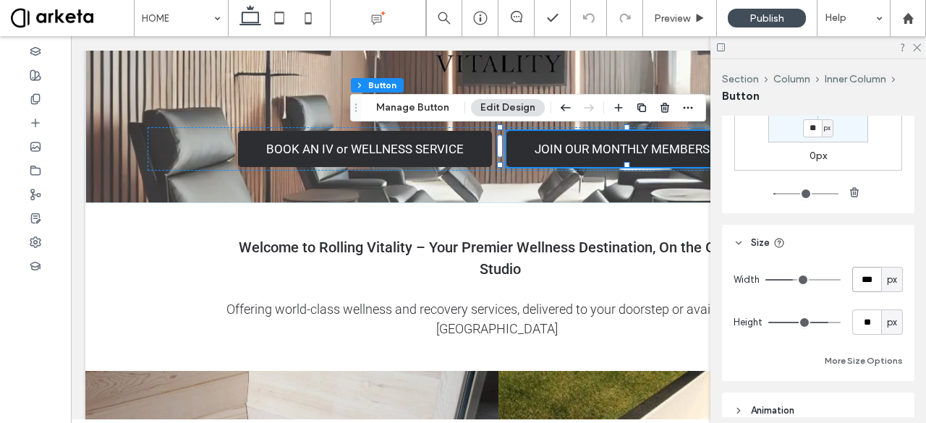
click at [864, 281] on input "***" at bounding box center [866, 279] width 29 height 25
type input "***"
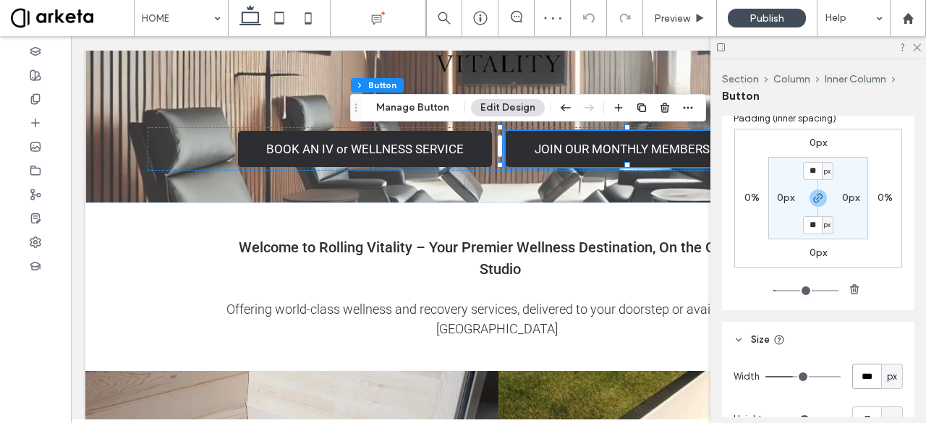
scroll to position [660, 0]
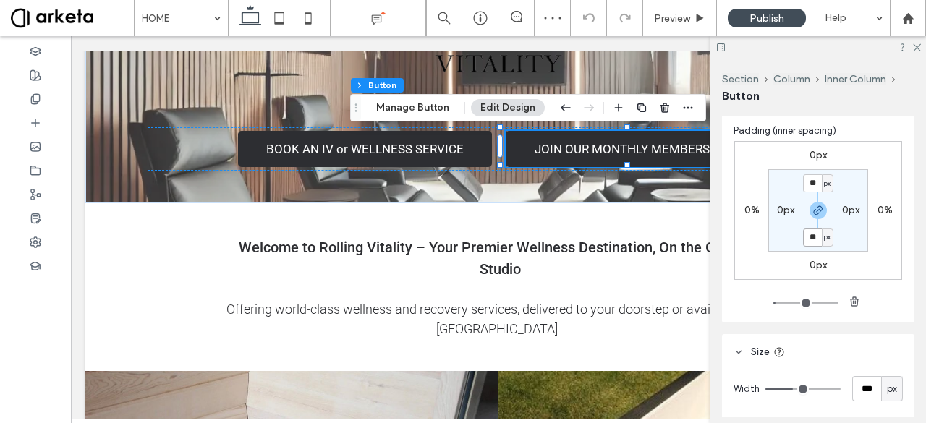
click at [809, 239] on input "**" at bounding box center [812, 238] width 19 height 18
type input "*"
click at [755, 210] on label "0%" at bounding box center [751, 210] width 15 height 12
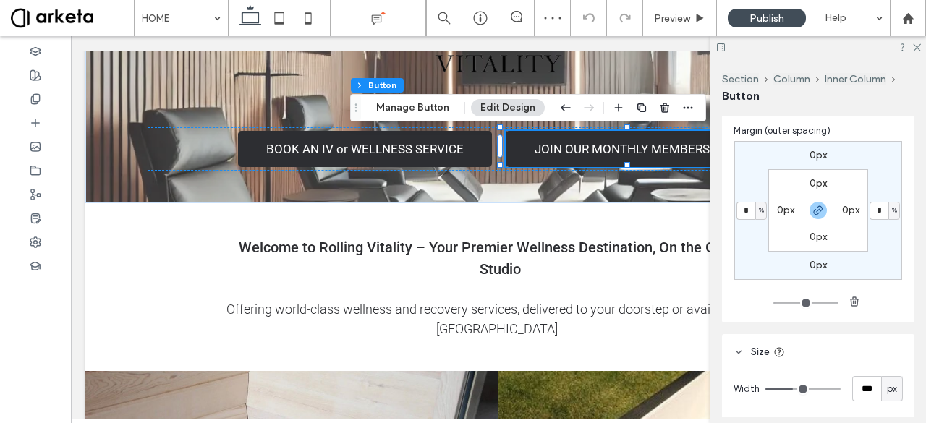
click at [759, 211] on span "%" at bounding box center [761, 210] width 5 height 14
click at [756, 231] on span "px" at bounding box center [752, 231] width 10 height 14
click at [816, 208] on icon "button" at bounding box center [818, 211] width 12 height 12
click at [744, 205] on input "*" at bounding box center [745, 211] width 19 height 18
type input "**"
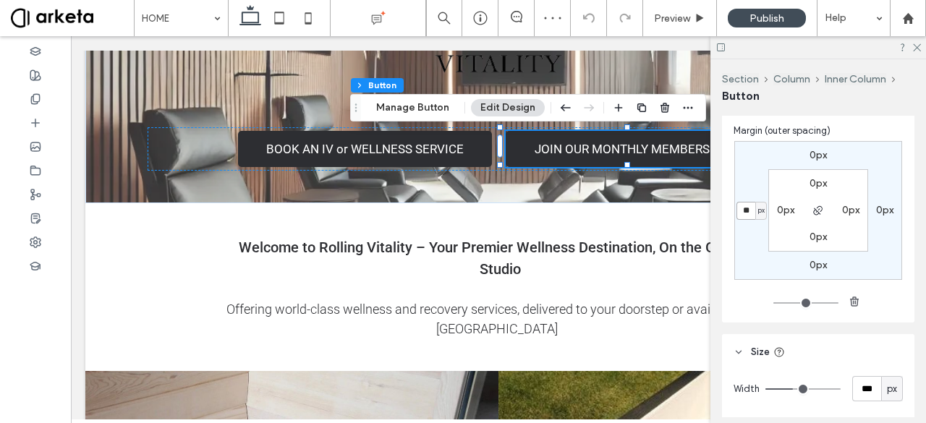
type input "**"
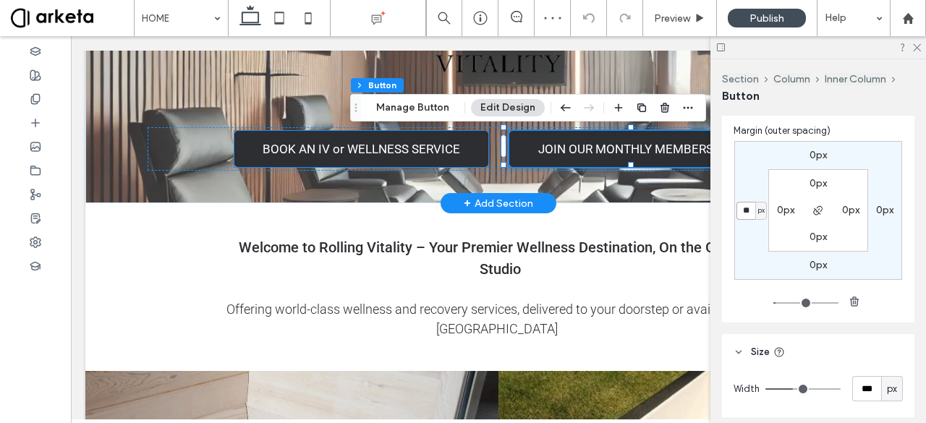
click at [462, 153] on link "BOOK AN IV or WELLNESS SERVICE" at bounding box center [361, 149] width 254 height 36
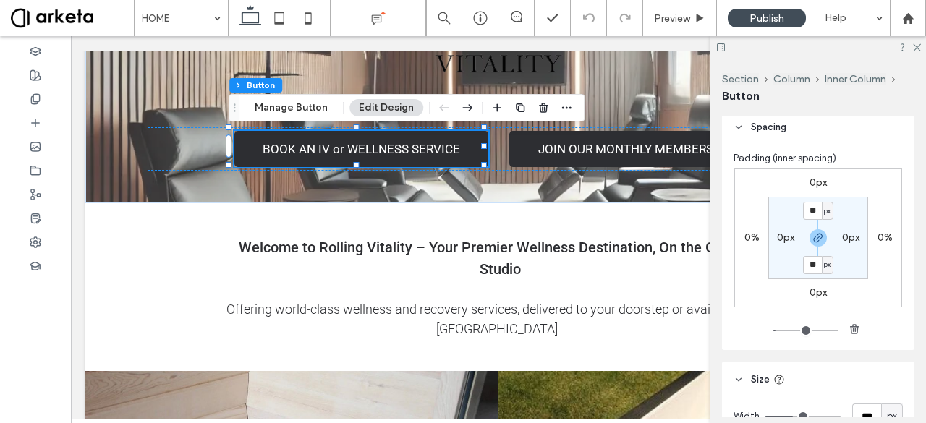
scroll to position [633, 0]
click at [815, 259] on input "**" at bounding box center [812, 264] width 19 height 18
type input "*"
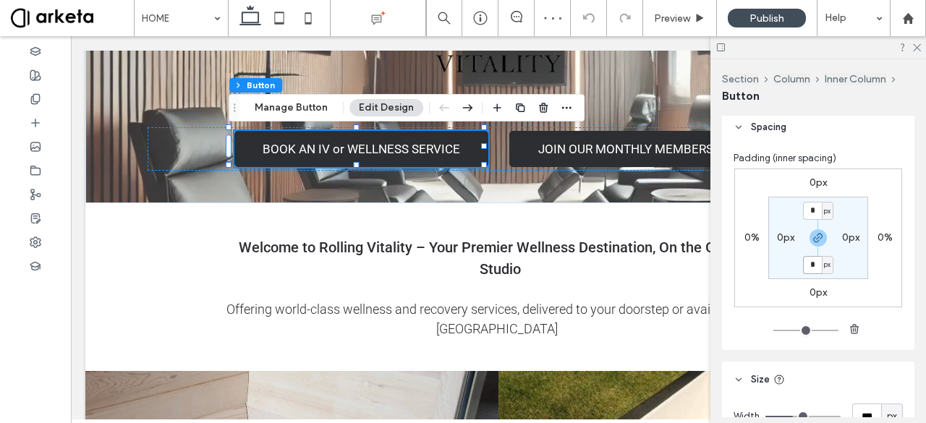
scroll to position [631, 0]
click at [888, 237] on label "0%" at bounding box center [884, 239] width 15 height 12
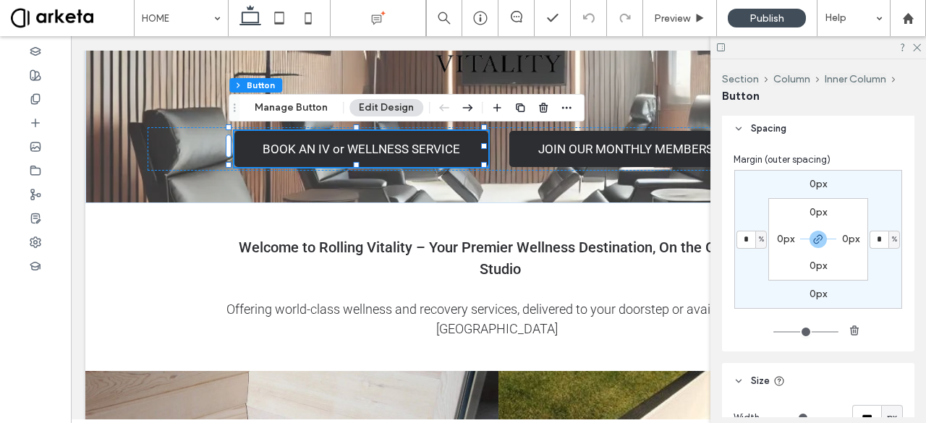
click at [892, 237] on span "%" at bounding box center [894, 239] width 5 height 14
click at [891, 265] on div "px" at bounding box center [885, 259] width 21 height 25
click at [814, 237] on use "button" at bounding box center [818, 239] width 9 height 9
click at [880, 238] on input "*" at bounding box center [879, 240] width 19 height 18
type input "*"
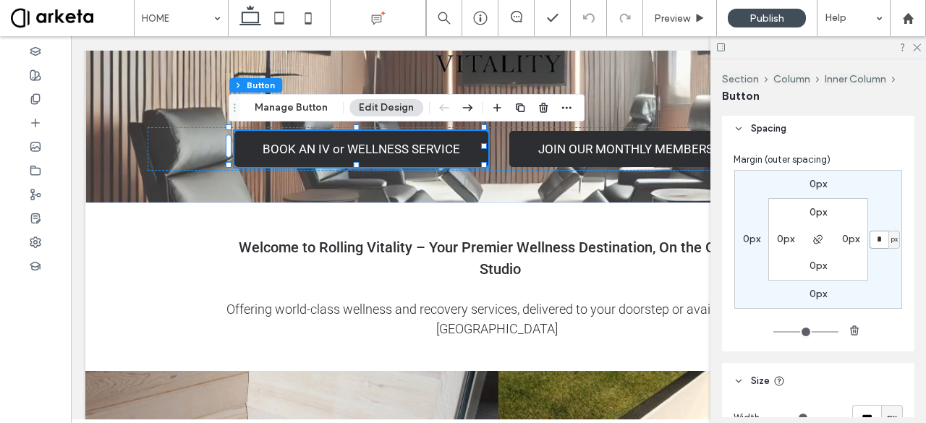
type input "*"
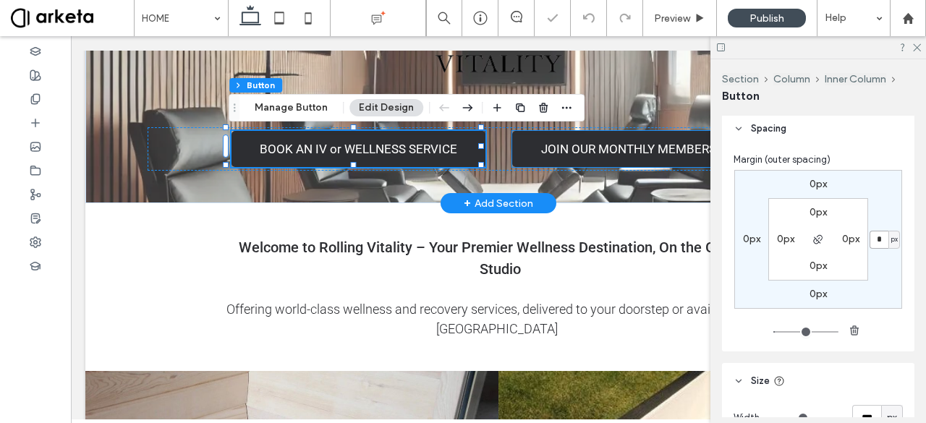
click at [620, 142] on span "JOIN OUR MONTHLY MEMBERSHIP" at bounding box center [638, 149] width 195 height 14
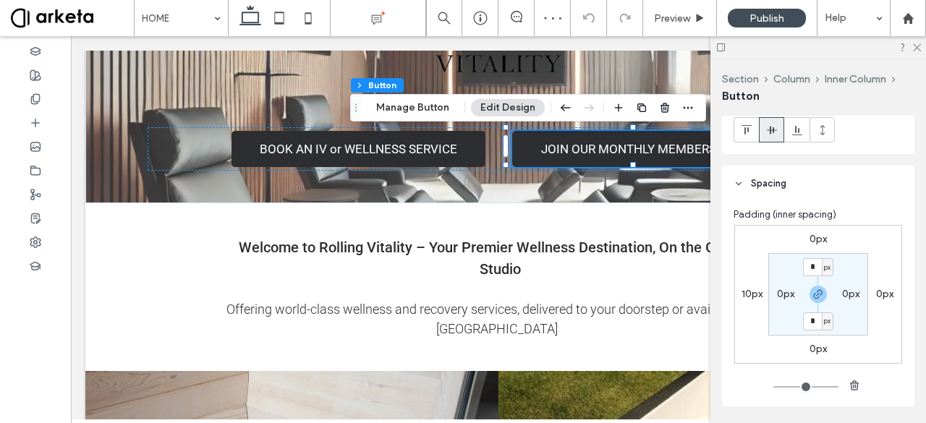
scroll to position [577, 0]
click at [749, 287] on label "10px" at bounding box center [751, 292] width 21 height 12
type input "**"
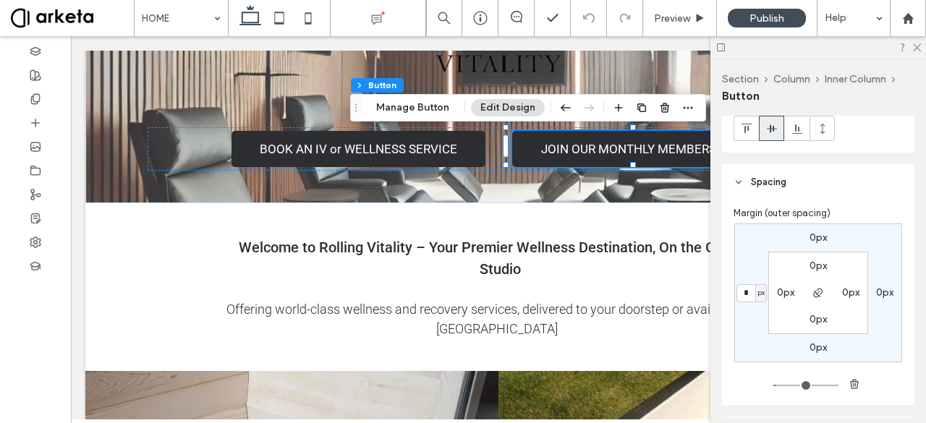
type input "*"
click at [495, 161] on div "BOOK AN IV or WELLNESS SERVICE JOIN OUR MONTHLY MEMBERSHIP" at bounding box center [499, 148] width 702 height 43
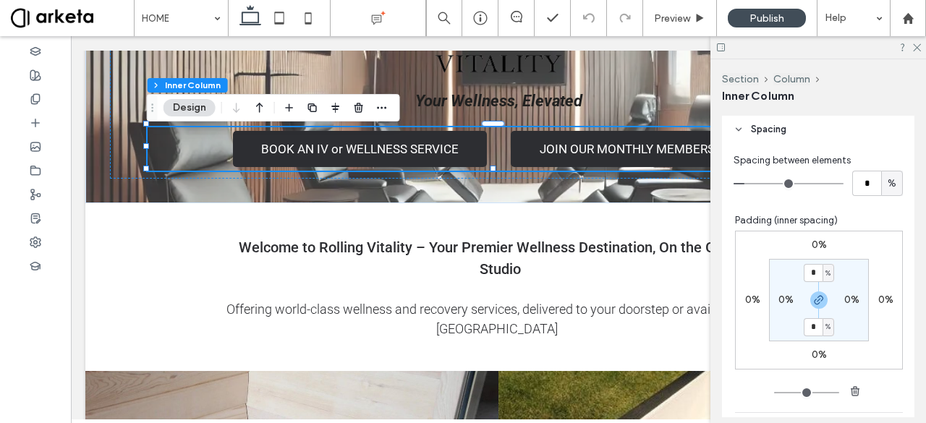
scroll to position [753, 0]
click at [861, 178] on input "*" at bounding box center [866, 182] width 29 height 25
type input "*"
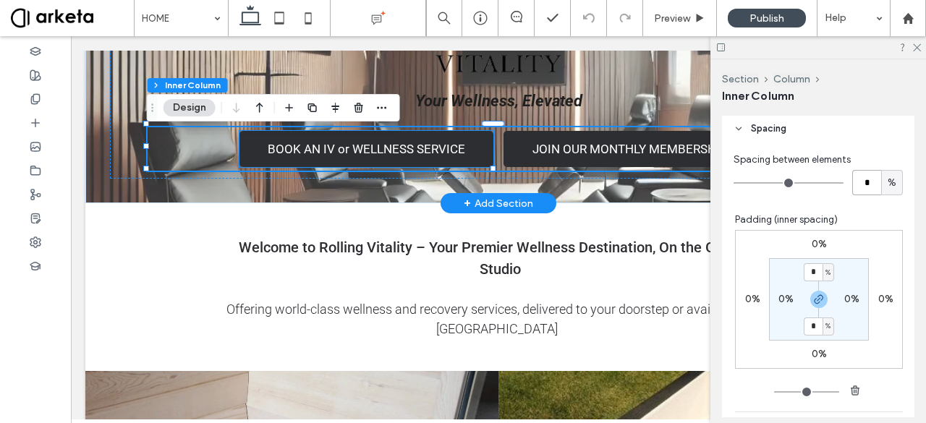
click at [323, 156] on link "BOOK AN IV or WELLNESS SERVICE" at bounding box center [366, 149] width 254 height 36
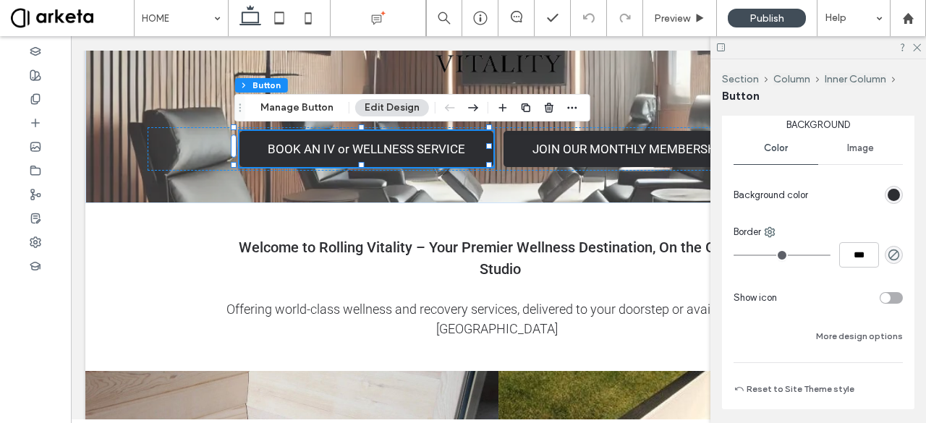
scroll to position [231, 0]
click at [890, 190] on div "rgb(45, 46, 50)" at bounding box center [894, 194] width 12 height 12
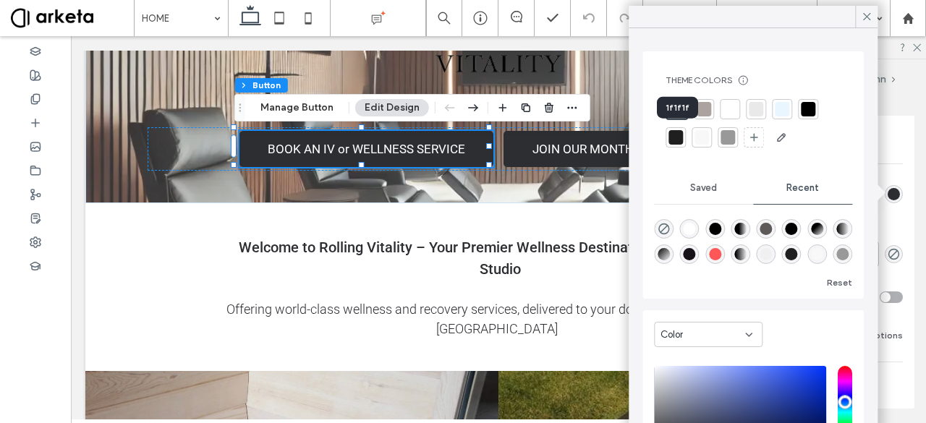
click at [677, 137] on div at bounding box center [675, 137] width 14 height 14
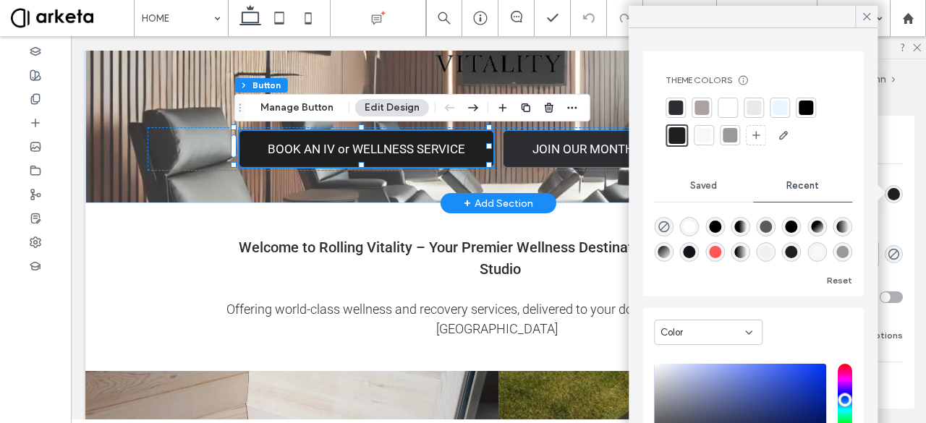
click at [551, 150] on span "JOIN OUR MONTHLY MEMBERSHIP" at bounding box center [629, 149] width 195 height 14
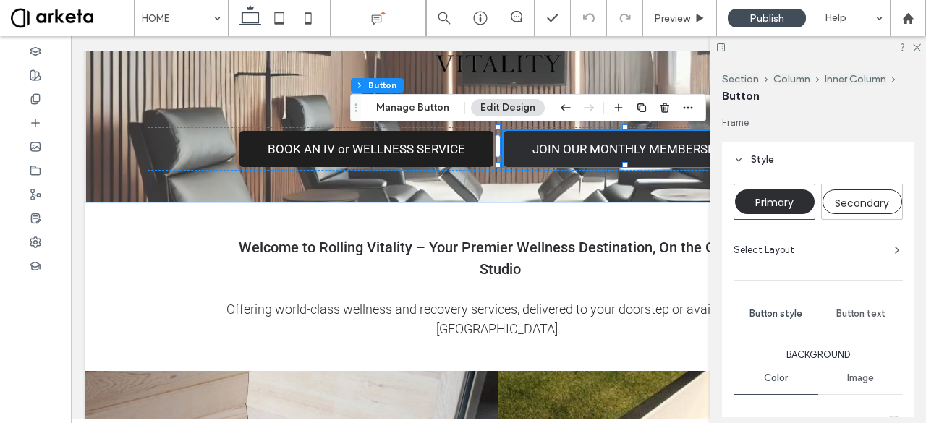
scroll to position [208, 0]
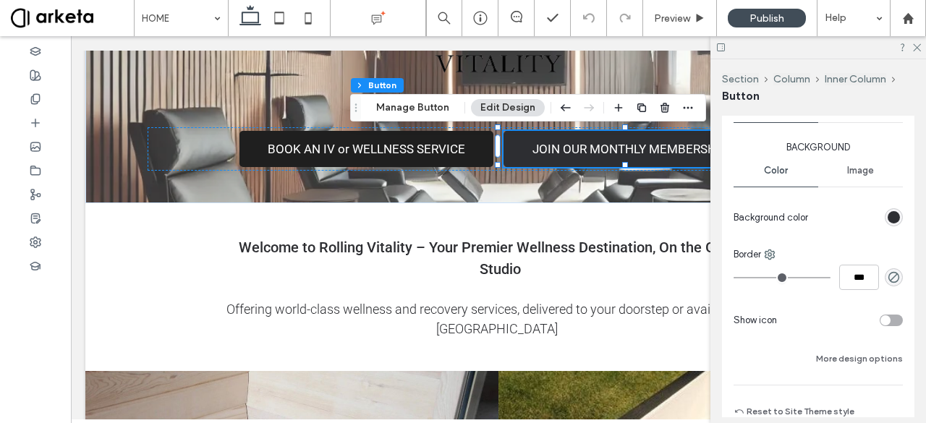
click at [890, 218] on div "rgb(45, 46, 50)" at bounding box center [894, 217] width 12 height 12
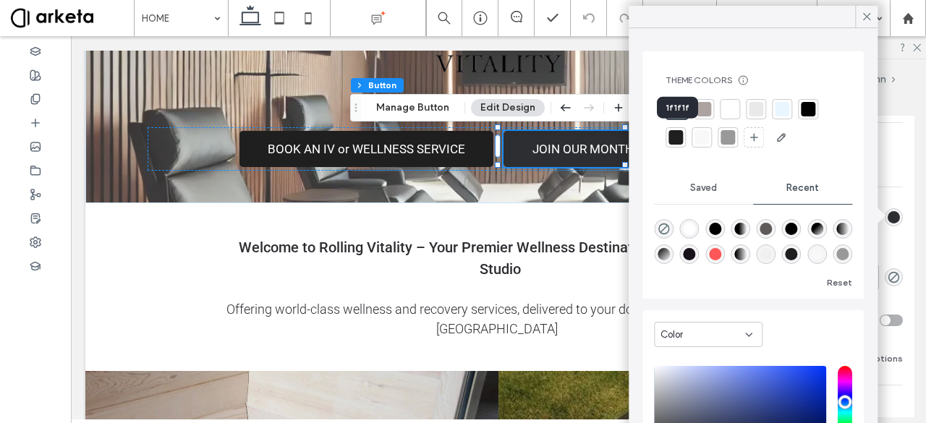
click at [680, 136] on div at bounding box center [675, 137] width 14 height 14
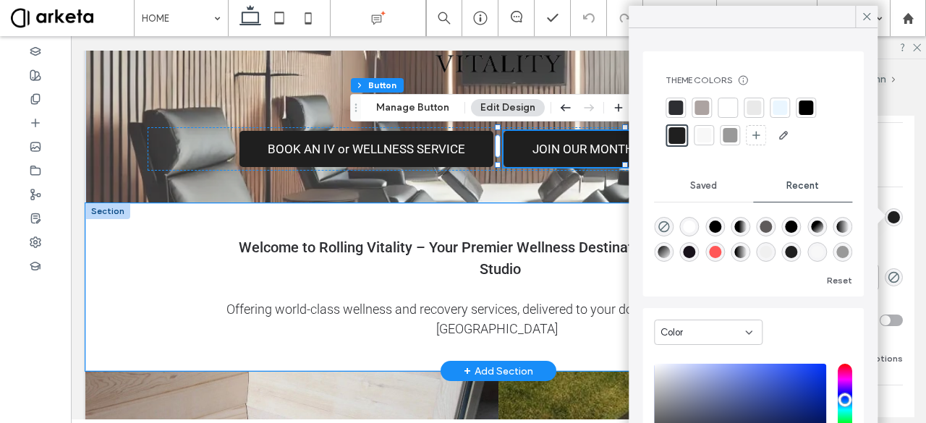
click at [151, 280] on div "Welcome to Rolling Vitality – Your Premier Wellness Destination, On the Go or I…" at bounding box center [498, 287] width 826 height 168
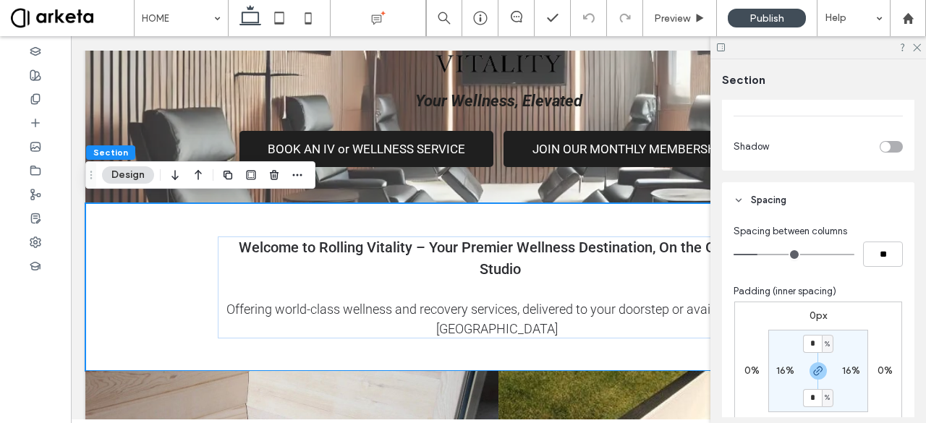
scroll to position [522, 0]
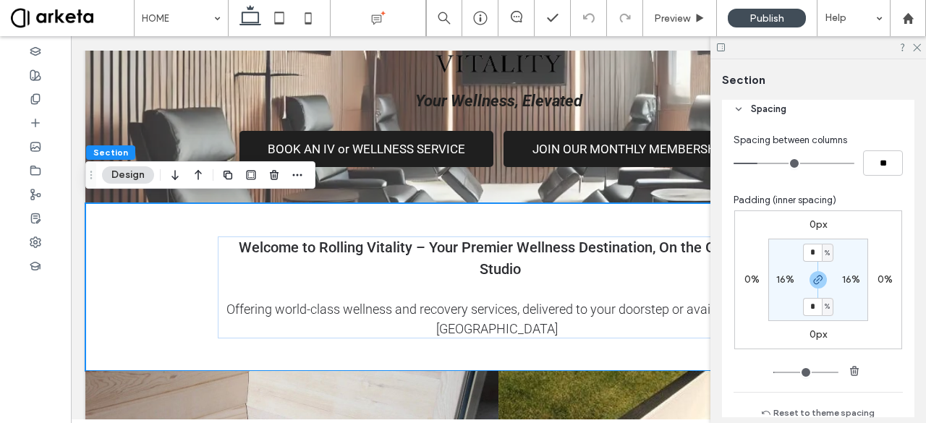
click at [825, 251] on span "%" at bounding box center [827, 253] width 5 height 14
click at [825, 280] on div "px" at bounding box center [819, 274] width 21 height 25
type input "****"
type input "**"
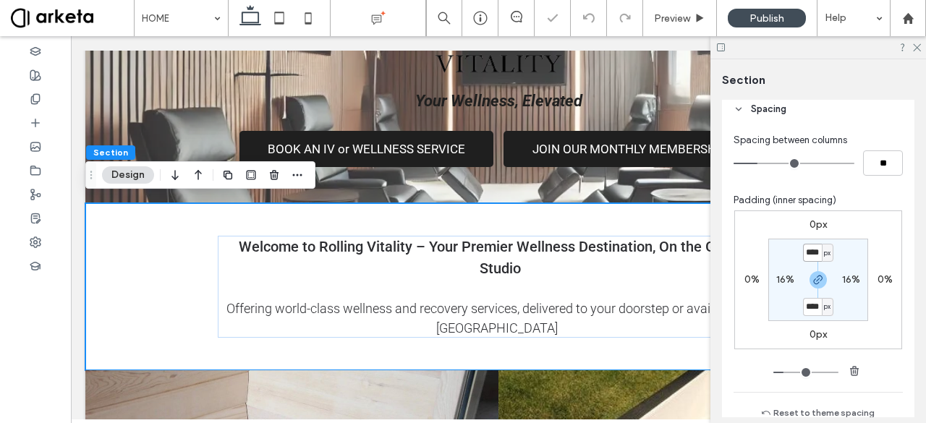
click at [813, 252] on input "****" at bounding box center [812, 253] width 19 height 18
type input "**"
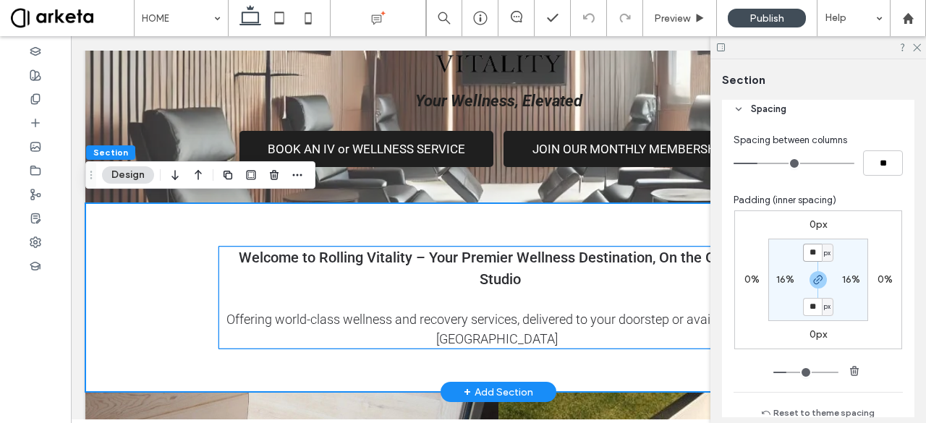
click at [341, 312] on span "Offering world-class wellness and recovery services, delivered to your doorstep…" at bounding box center [499, 329] width 547 height 35
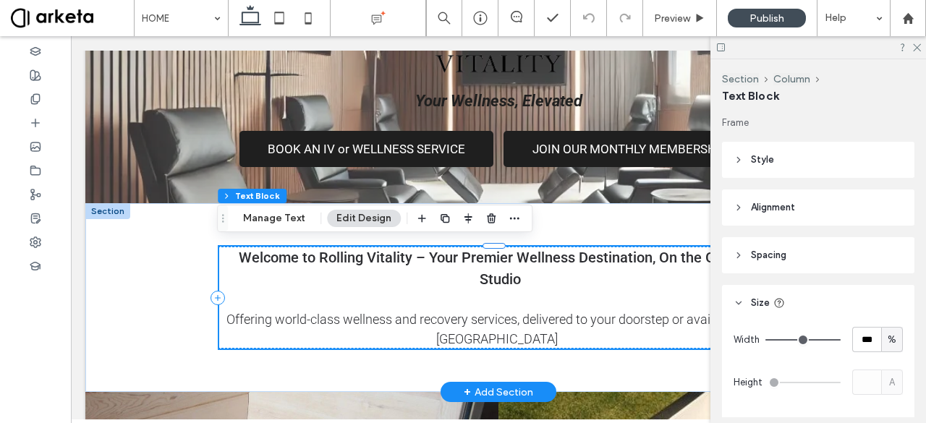
click at [356, 301] on p at bounding box center [500, 300] width 562 height 20
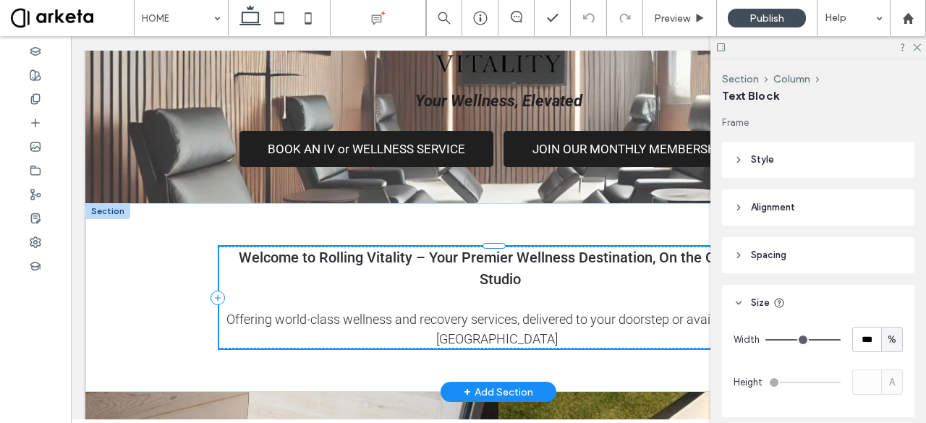
click at [356, 301] on p at bounding box center [500, 300] width 562 height 20
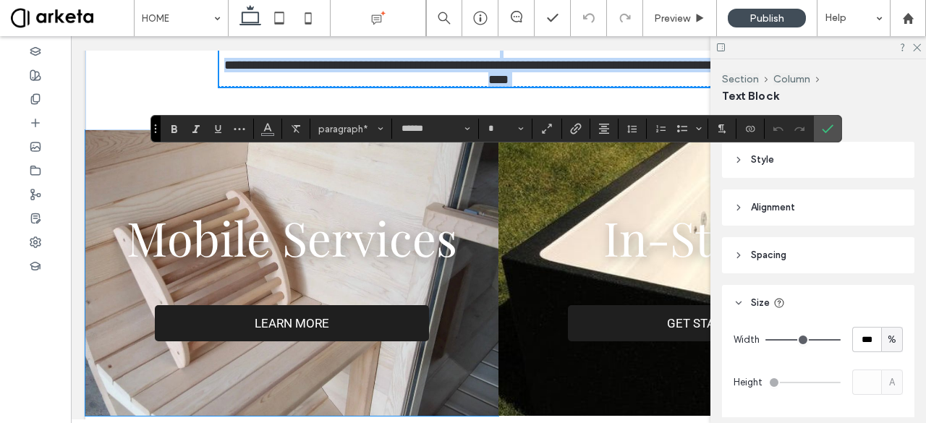
scroll to position [537, 0]
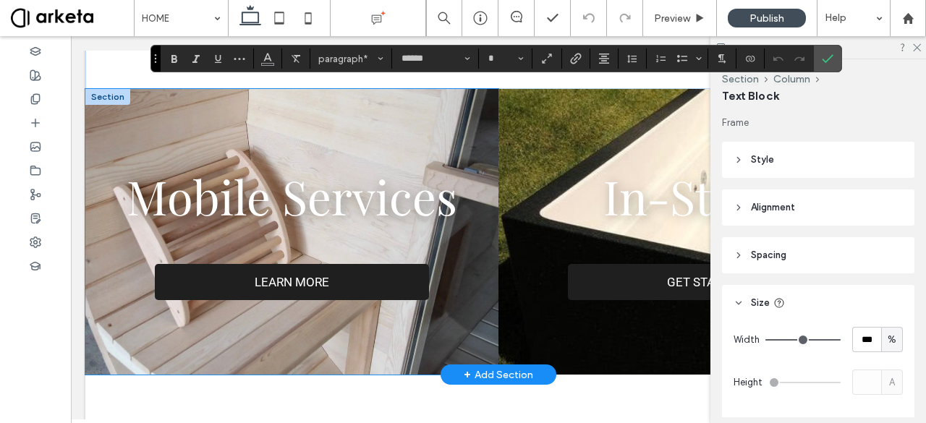
click at [347, 300] on link "LEARN MORE" at bounding box center [292, 282] width 274 height 36
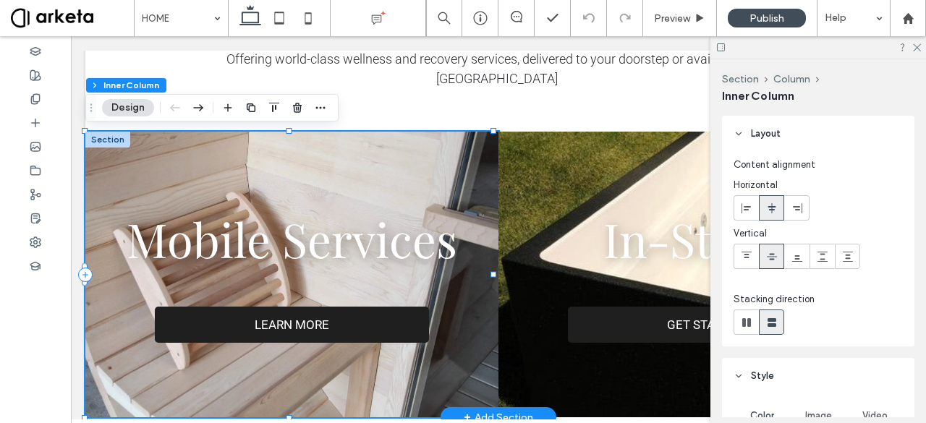
click at [347, 312] on link "LEARN MORE" at bounding box center [292, 325] width 274 height 36
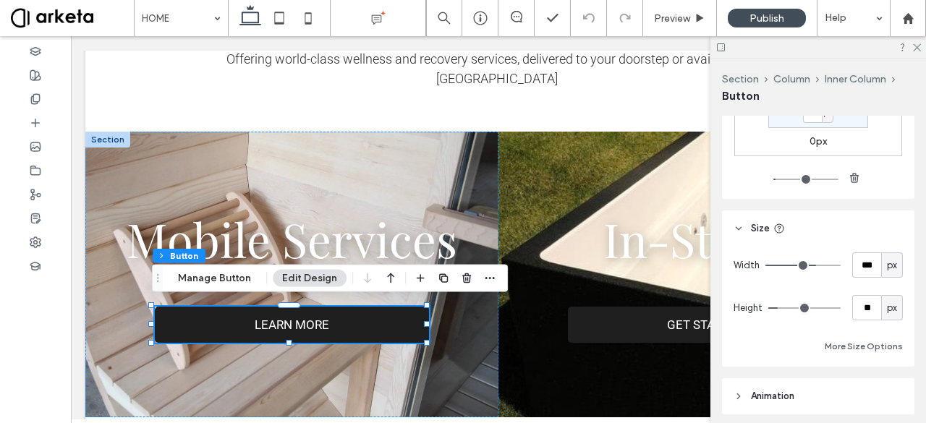
scroll to position [791, 0]
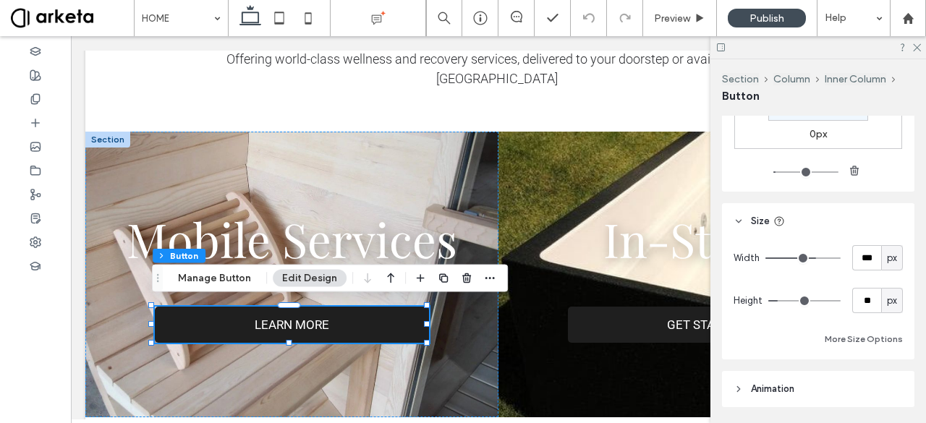
click at [887, 258] on span "px" at bounding box center [892, 258] width 10 height 14
click at [884, 299] on div "%" at bounding box center [885, 306] width 21 height 25
type input "**"
type input "****"
click at [871, 263] on input "****" at bounding box center [866, 257] width 29 height 25
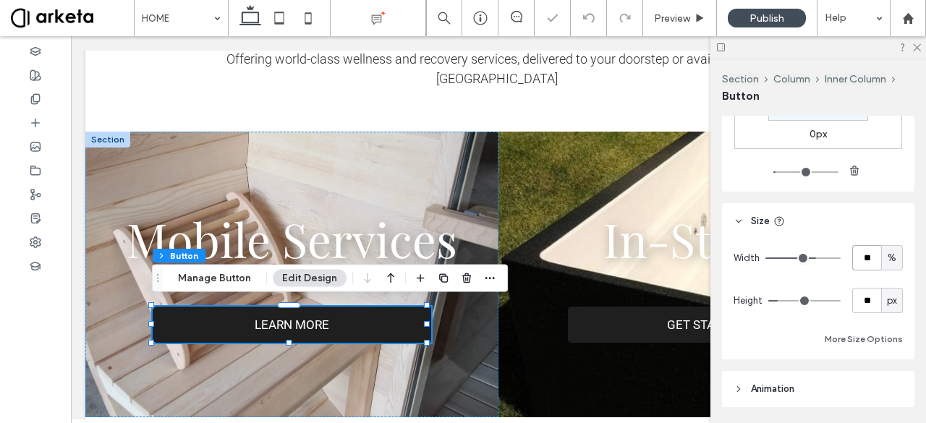
type input "**"
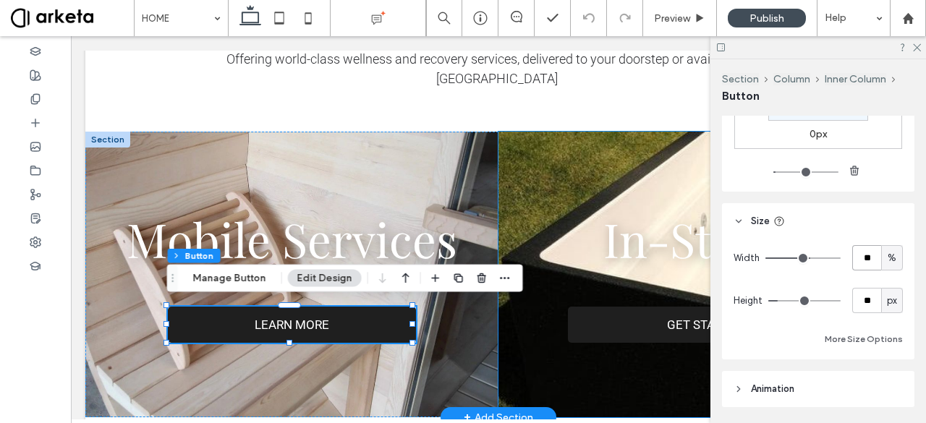
click at [634, 318] on link "GET STARTED" at bounding box center [705, 325] width 274 height 36
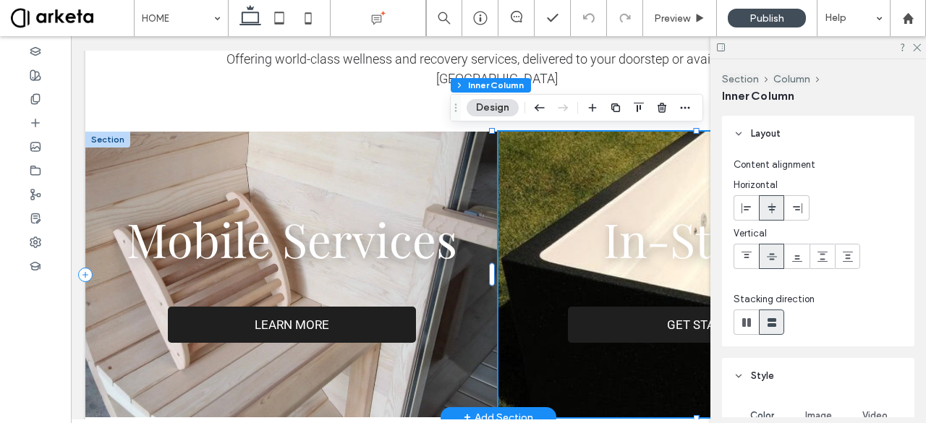
click at [634, 318] on link "GET STARTED" at bounding box center [705, 325] width 274 height 36
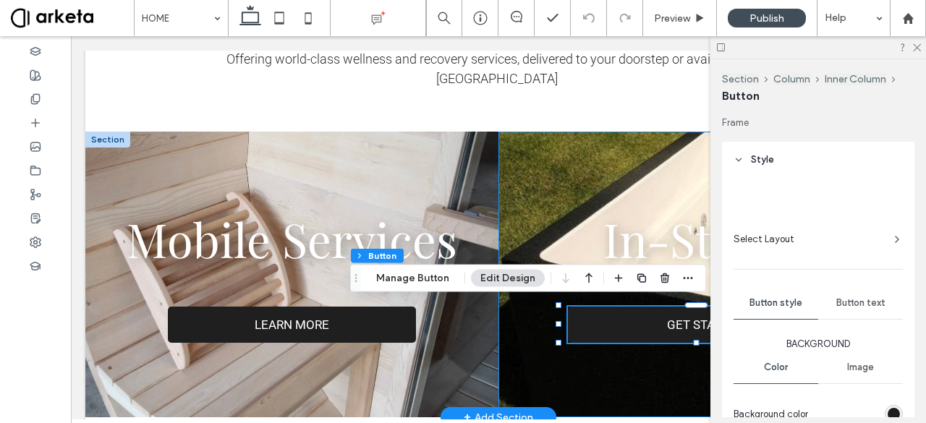
type input "**"
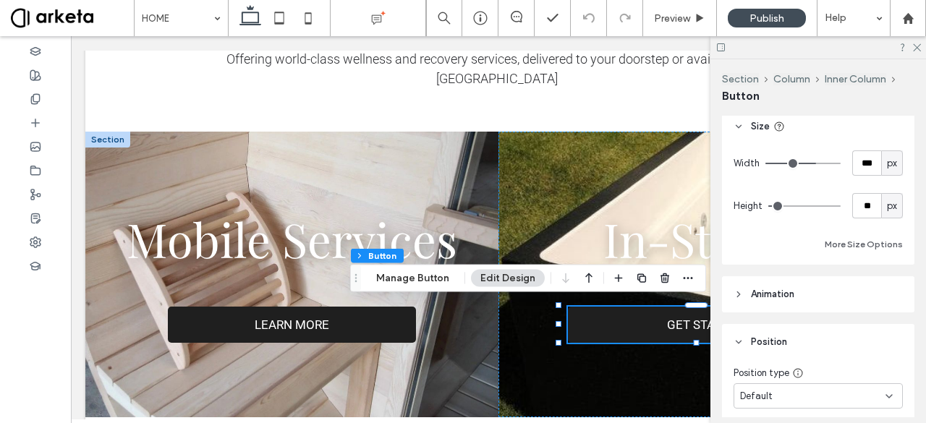
scroll to position [886, 0]
click at [887, 156] on span "px" at bounding box center [892, 163] width 10 height 14
click at [883, 199] on div "%" at bounding box center [885, 211] width 21 height 25
type input "**"
click at [867, 160] on input "****" at bounding box center [866, 162] width 29 height 25
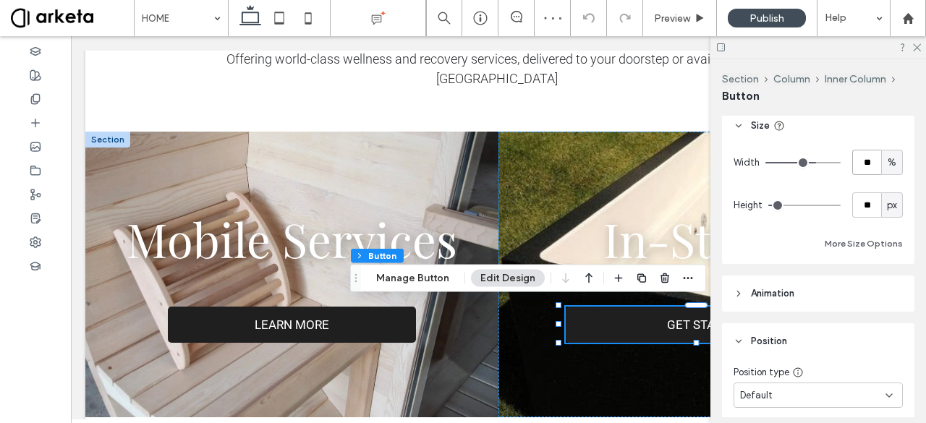
type input "**"
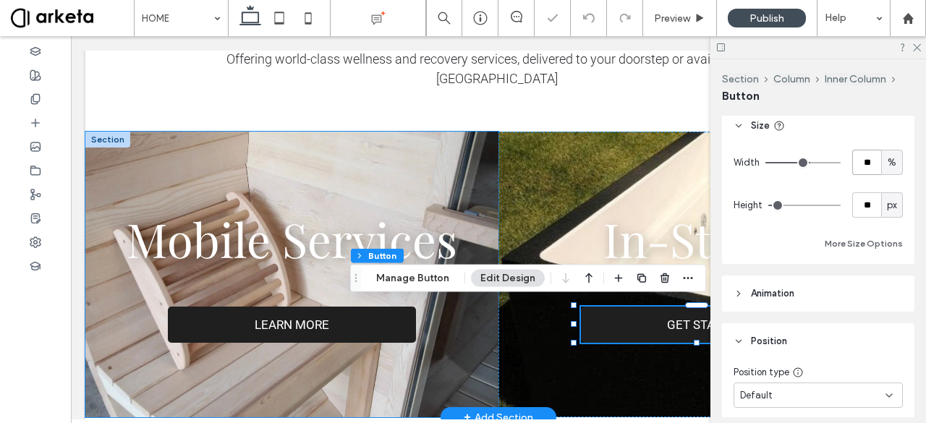
click at [433, 184] on div "Mobile Services LEARN MORE" at bounding box center [291, 275] width 413 height 286
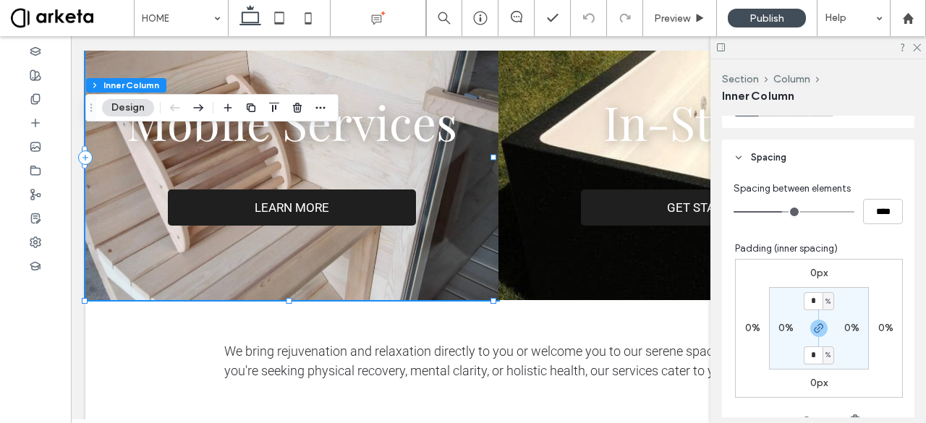
scroll to position [731, 0]
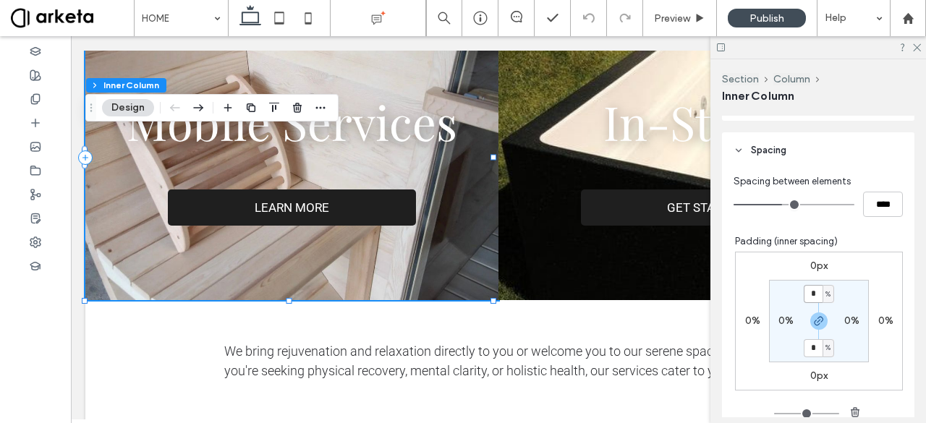
click at [804, 290] on input "*" at bounding box center [813, 294] width 19 height 18
type input "**"
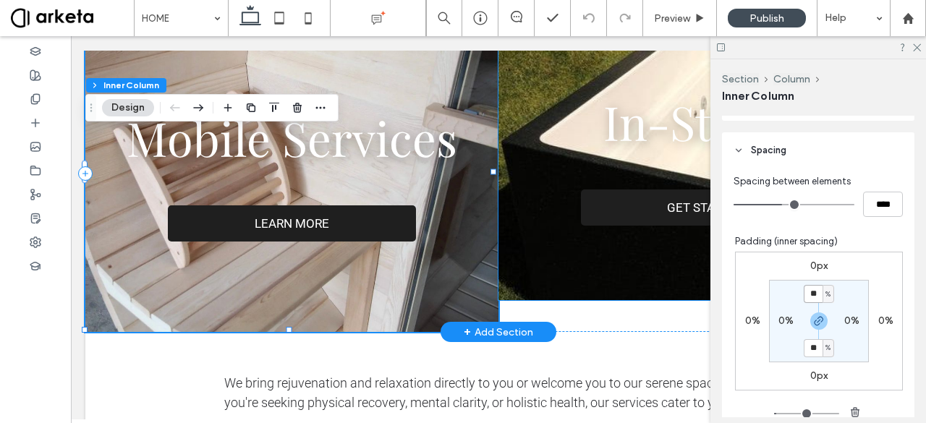
click at [547, 175] on div "In-Studio GET STARTED" at bounding box center [704, 157] width 413 height 286
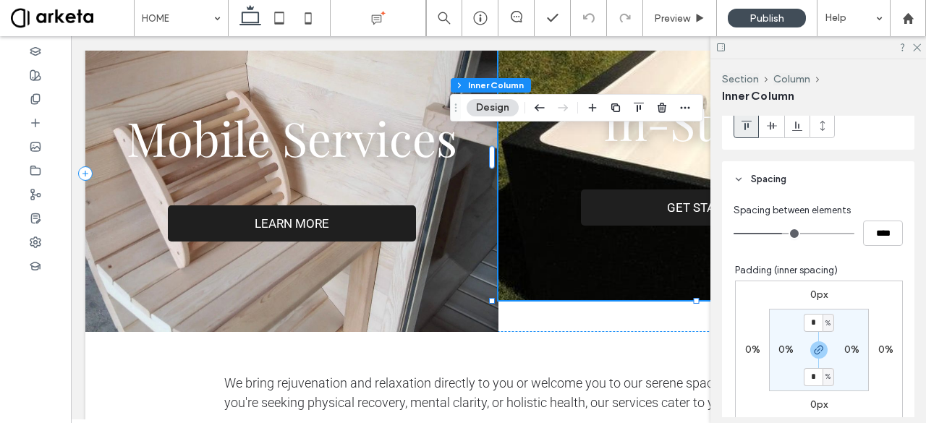
scroll to position [750, 0]
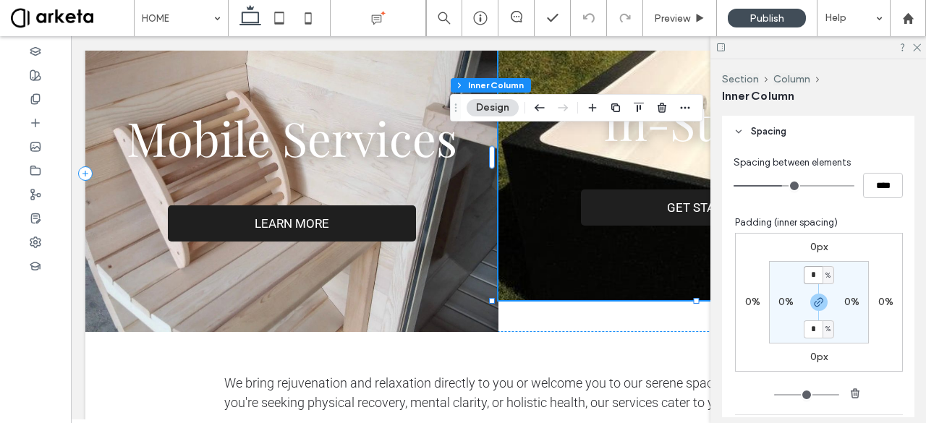
click at [812, 270] on input "*" at bounding box center [813, 275] width 19 height 18
type input "**"
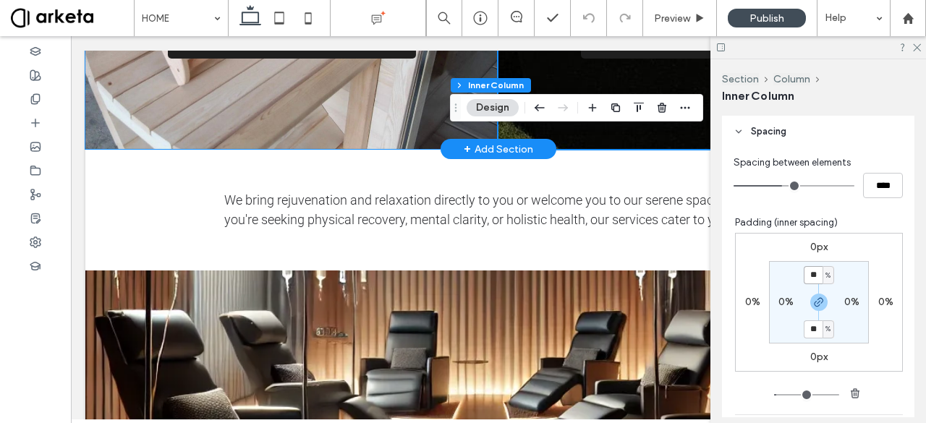
scroll to position [839, 0]
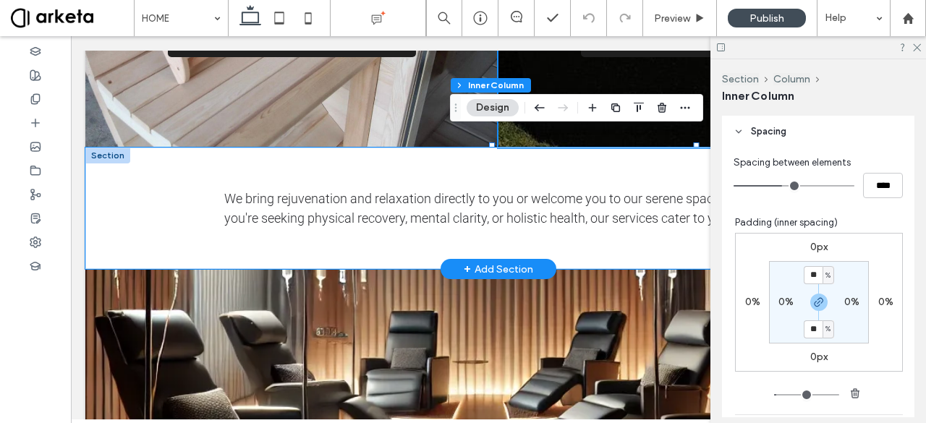
click at [198, 233] on div "We bring rejuvenation and relaxation directly to you or welcome you to our sere…" at bounding box center [498, 209] width 826 height 122
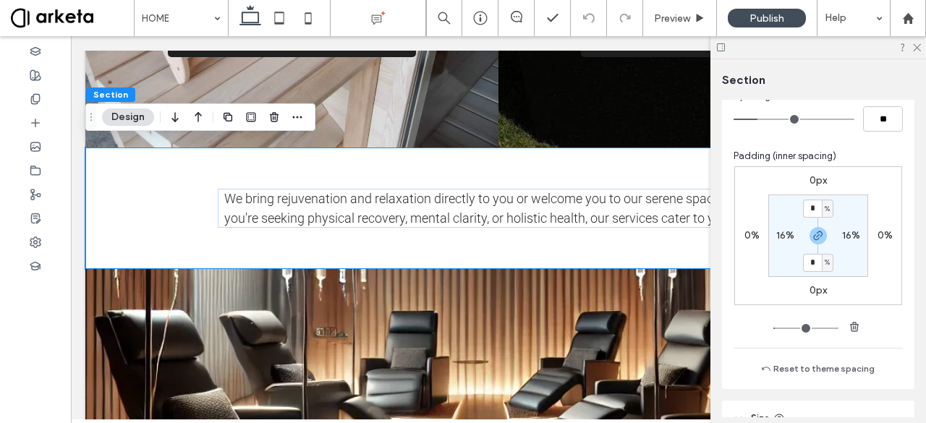
scroll to position [569, 0]
click at [823, 209] on div "%" at bounding box center [827, 207] width 9 height 14
click at [820, 228] on span "px" at bounding box center [819, 228] width 10 height 14
type input "****"
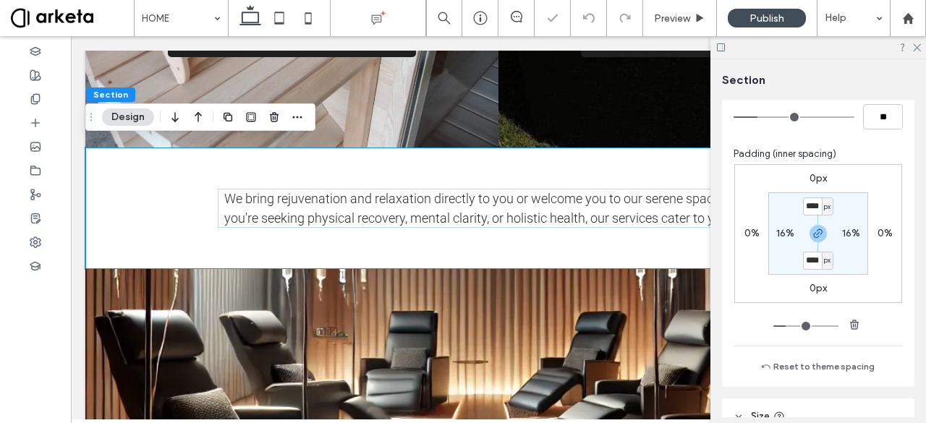
type input "**"
click at [815, 203] on input "****" at bounding box center [812, 206] width 19 height 18
type input "**"
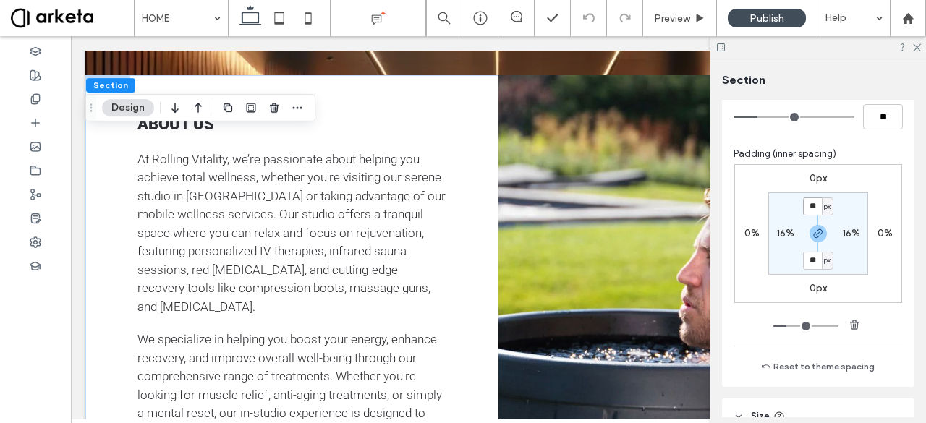
scroll to position [1343, 0]
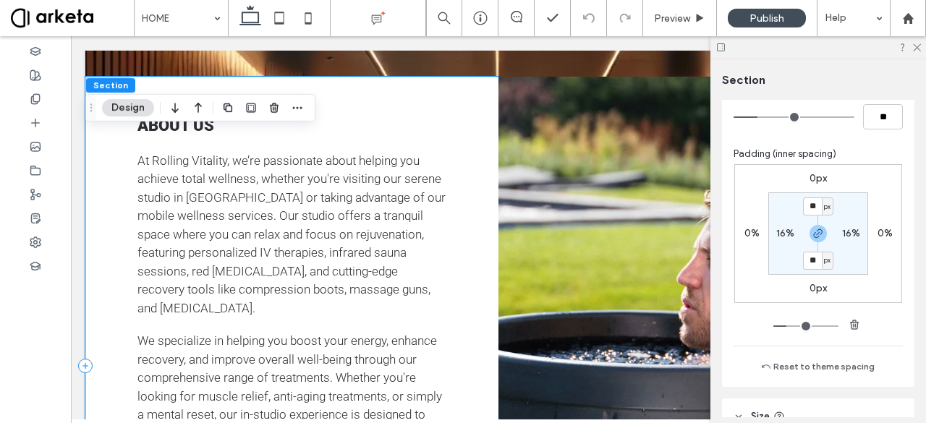
click at [470, 250] on div "about us At Rolling Vitality, we’re passionate about helping you achieve total …" at bounding box center [291, 366] width 413 height 579
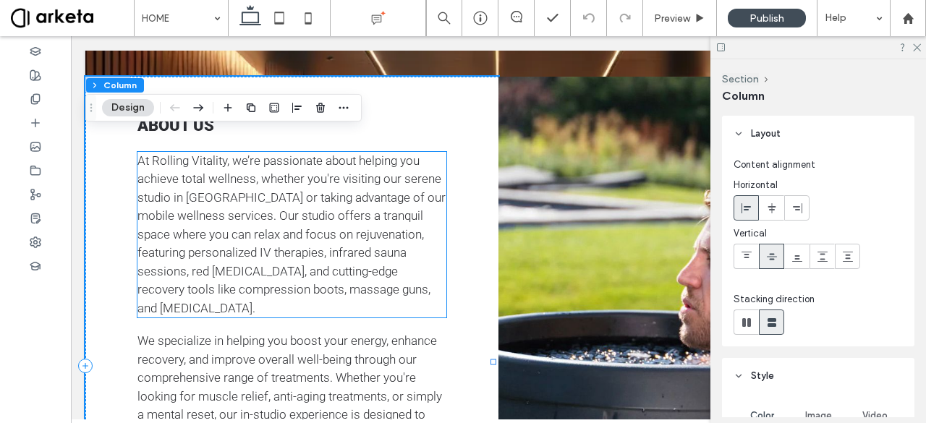
click at [434, 222] on span "At Rolling Vitality, we’re passionate about helping you achieve total wellness,…" at bounding box center [291, 234] width 308 height 162
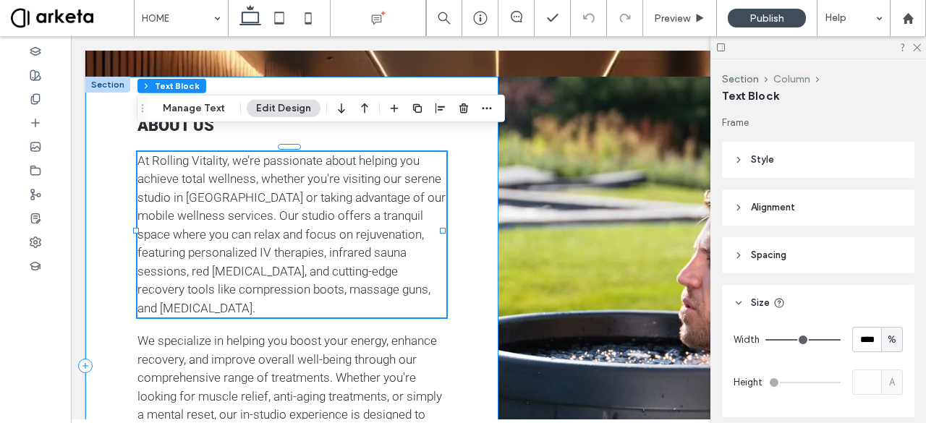
click at [795, 82] on button "Column" at bounding box center [791, 79] width 37 height 12
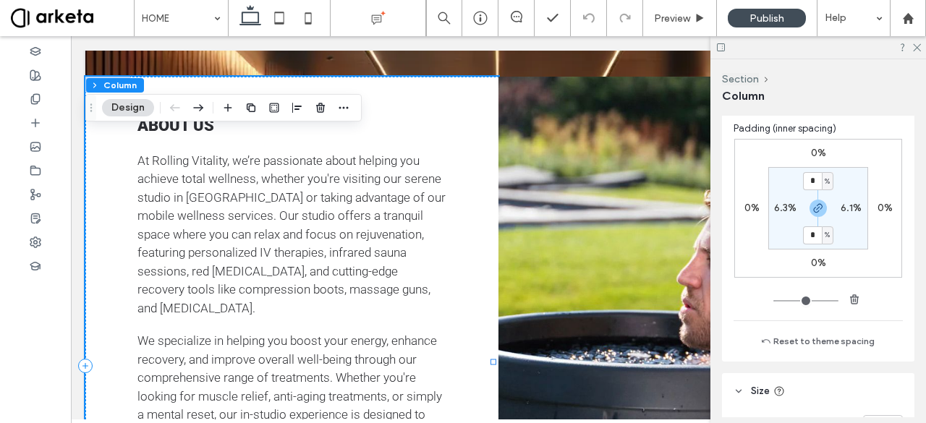
scroll to position [697, 0]
click at [819, 201] on icon "button" at bounding box center [818, 205] width 12 height 12
click at [788, 203] on label "6.3%" at bounding box center [785, 204] width 22 height 12
click at [792, 203] on span "%" at bounding box center [794, 204] width 5 height 14
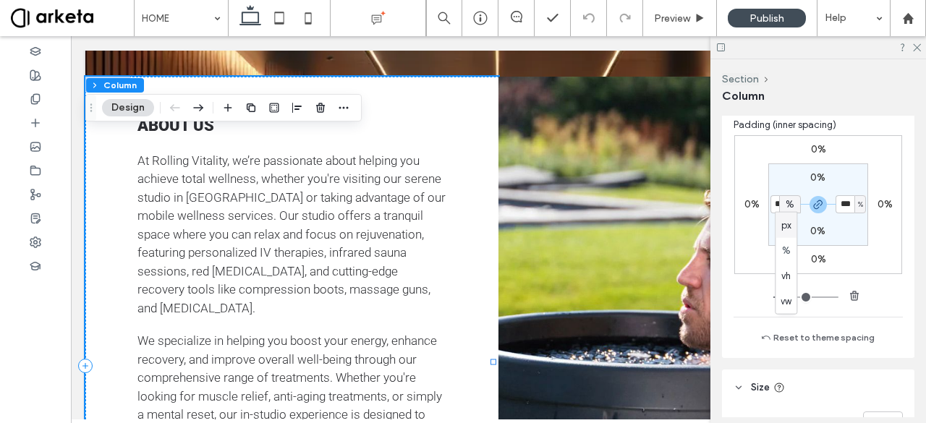
click at [786, 222] on span "px" at bounding box center [786, 225] width 10 height 14
type input "**"
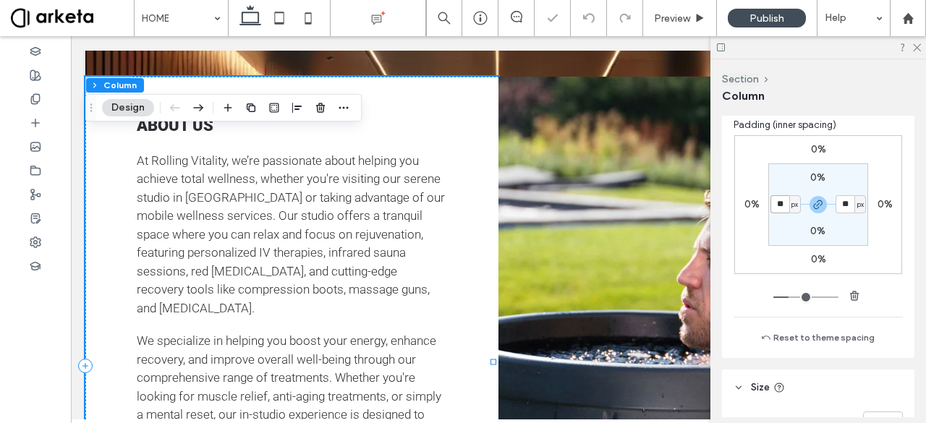
click at [778, 199] on input "**" at bounding box center [779, 204] width 19 height 18
type input "**"
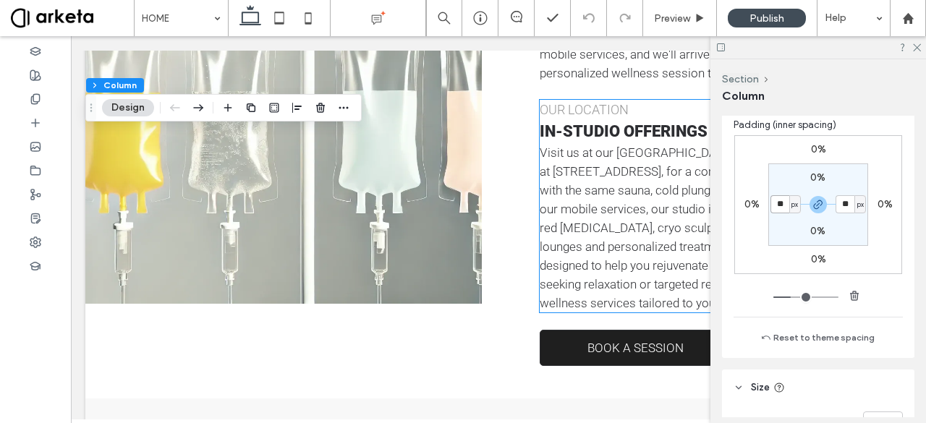
scroll to position [2536, 0]
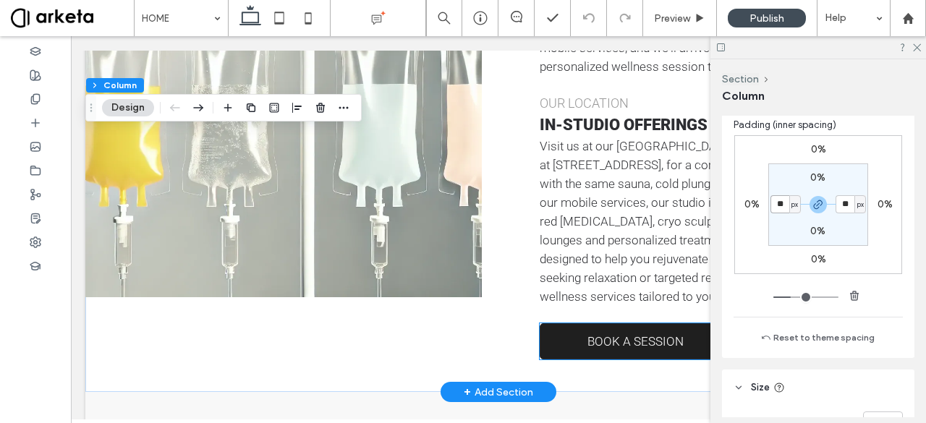
click at [594, 334] on span "BOOK A SESSION" at bounding box center [635, 341] width 96 height 14
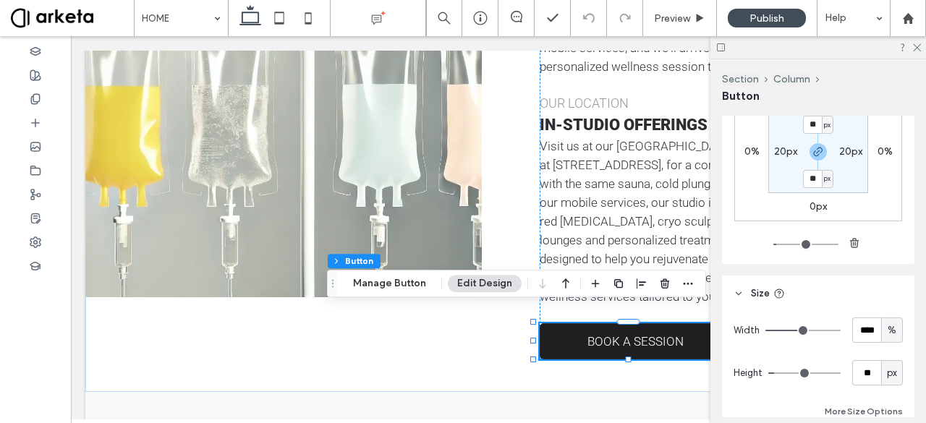
scroll to position [719, 0]
click at [891, 323] on div "%" at bounding box center [892, 330] width 14 height 14
click at [890, 208] on span "px" at bounding box center [885, 202] width 10 height 14
type input "***"
type input "*****"
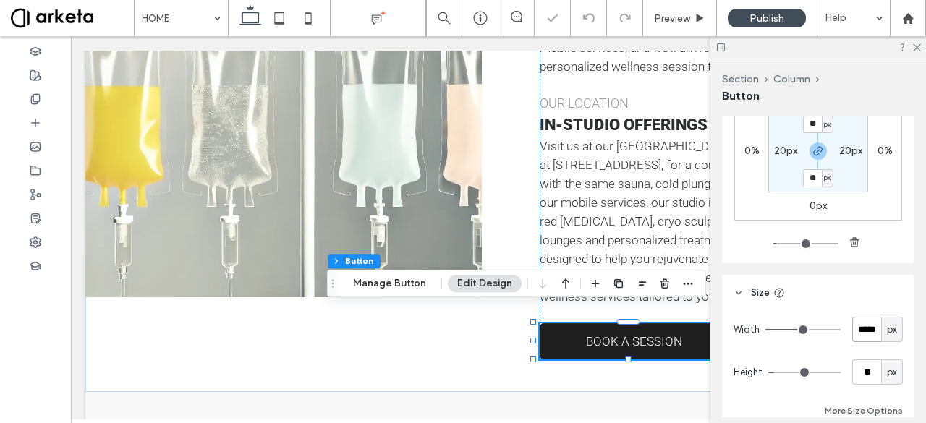
click at [866, 332] on input "*****" at bounding box center [866, 329] width 29 height 25
type input "***"
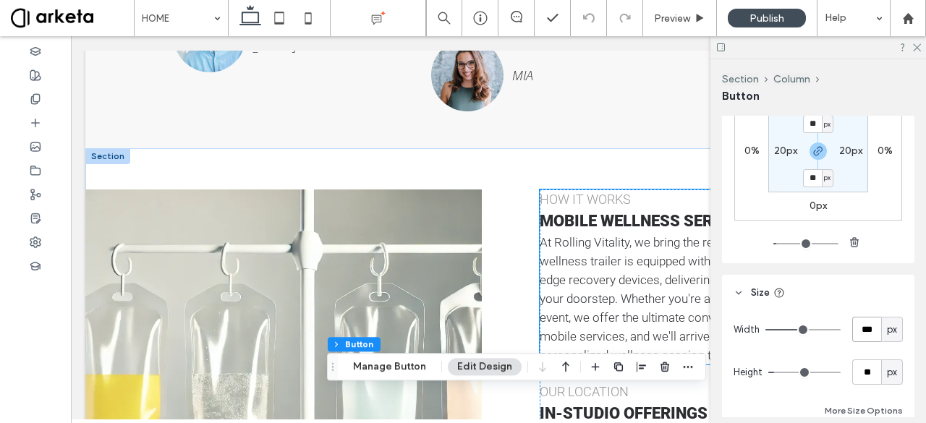
scroll to position [2248, 0]
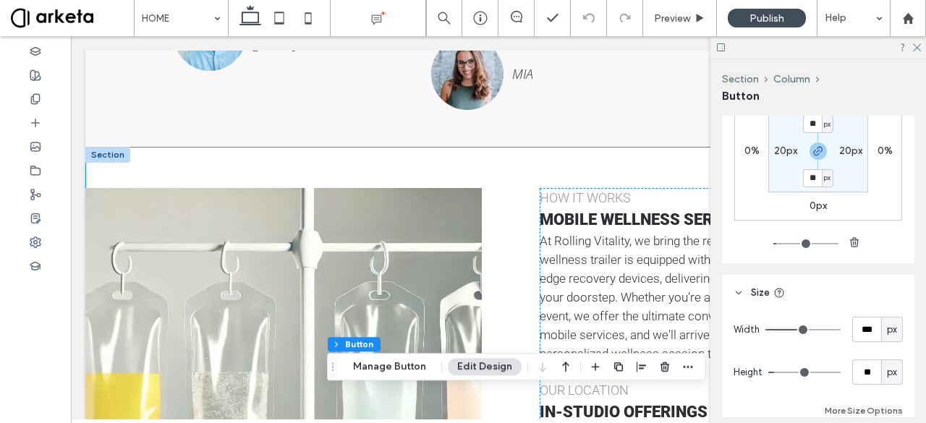
click at [501, 212] on div "how it works mobile wellness services At Rolling Vitality, we bring the rejuven…" at bounding box center [498, 413] width 826 height 533
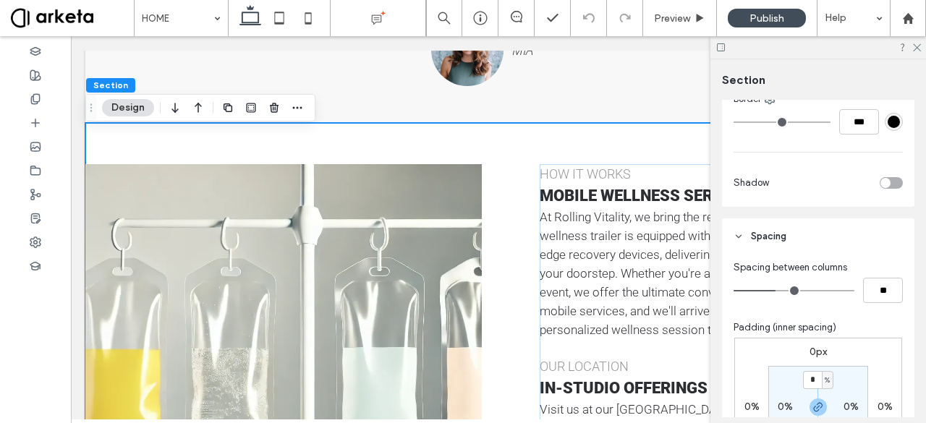
scroll to position [2260, 0]
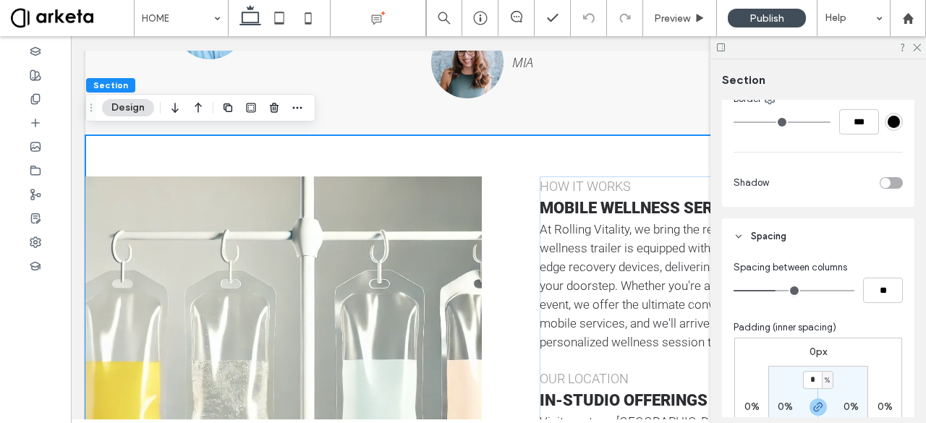
type input "*"
type input "**"
type input "*"
type input "**"
type input "*"
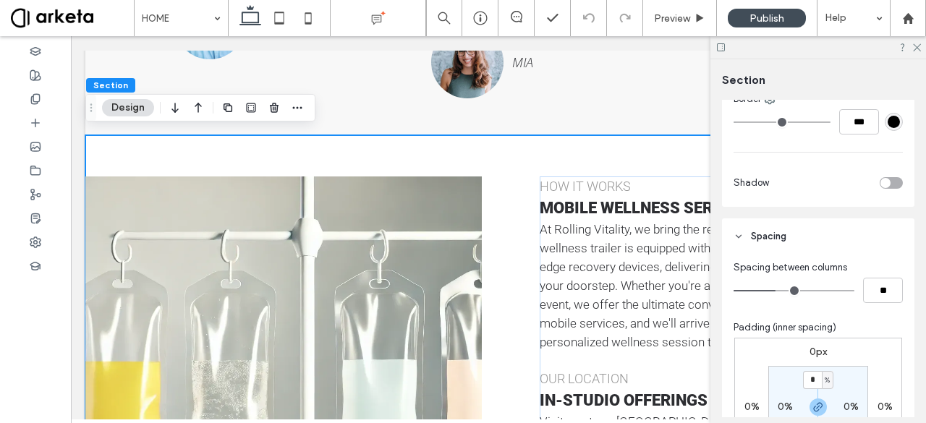
type input "**"
type input "*"
type input "**"
type input "*"
type input "**"
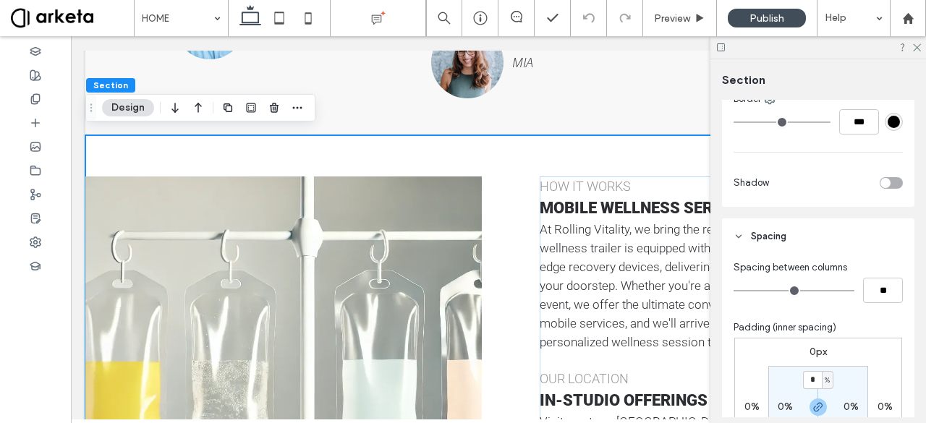
drag, startPoint x: 775, startPoint y: 289, endPoint x: 734, endPoint y: 297, distance: 42.8
type input "*"
click at [734, 292] on input "range" at bounding box center [794, 290] width 121 height 1
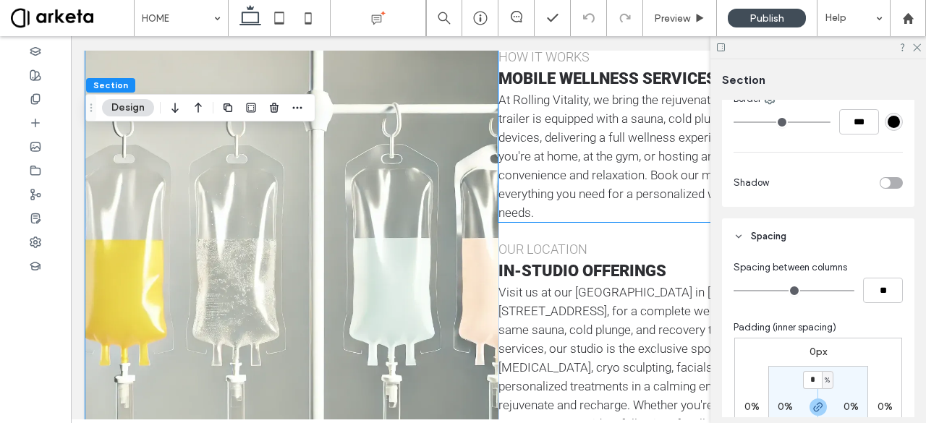
scroll to position [2402, 0]
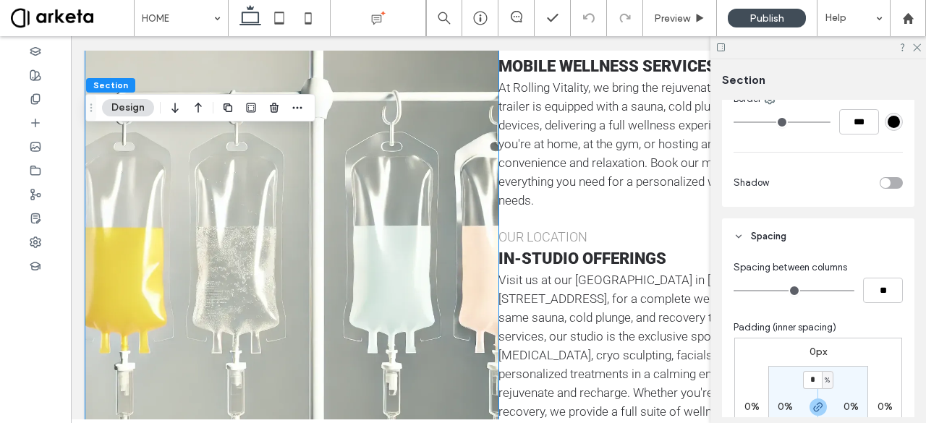
click at [613, 205] on div "how it works mobile wellness services At Rolling Vitality, we bring the rejuven…" at bounding box center [704, 255] width 413 height 440
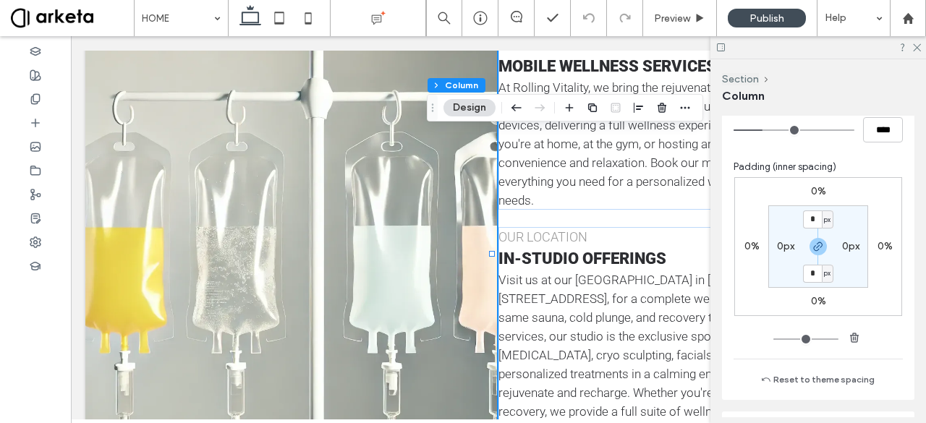
scroll to position [658, 0]
click at [779, 242] on label "0px" at bounding box center [785, 243] width 17 height 12
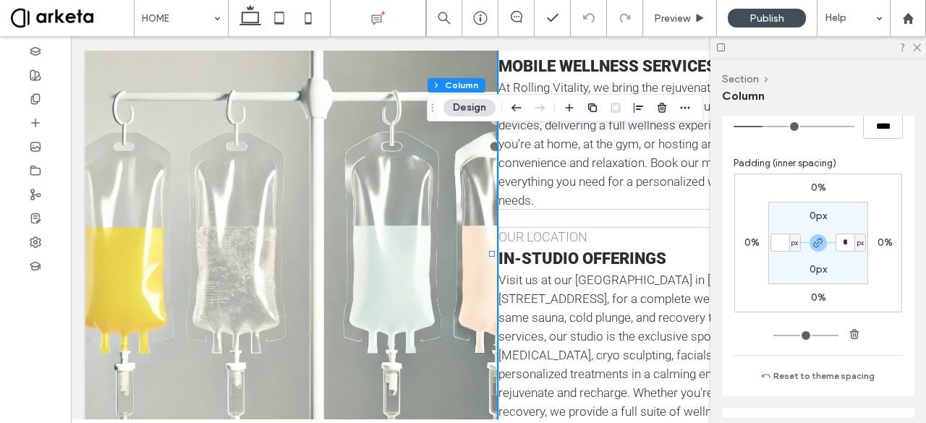
type input "*"
type input "**"
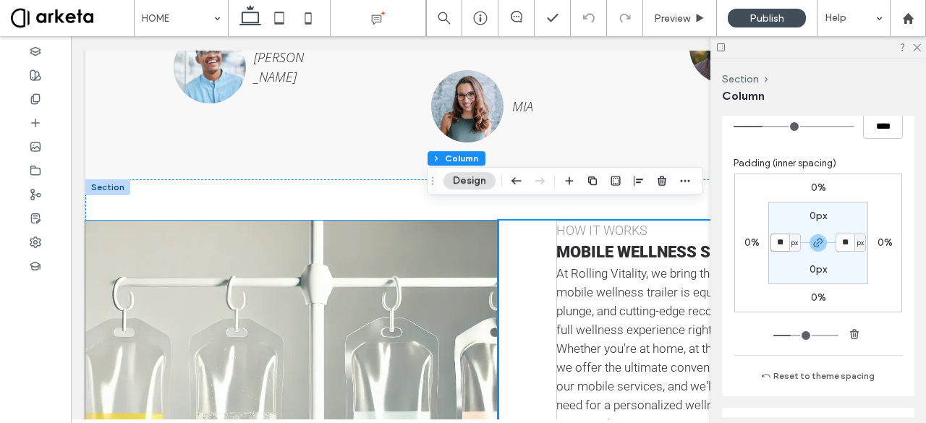
scroll to position [2193, 0]
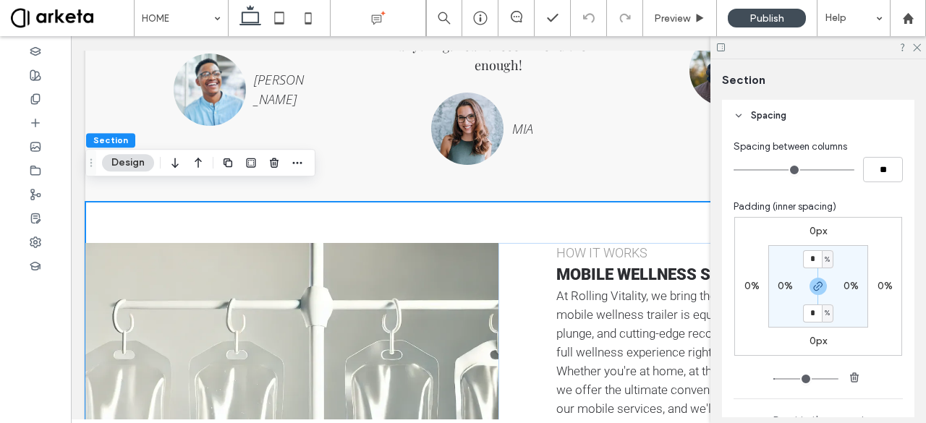
scroll to position [518, 0]
click at [813, 252] on input "*" at bounding box center [812, 257] width 19 height 18
type input "*"
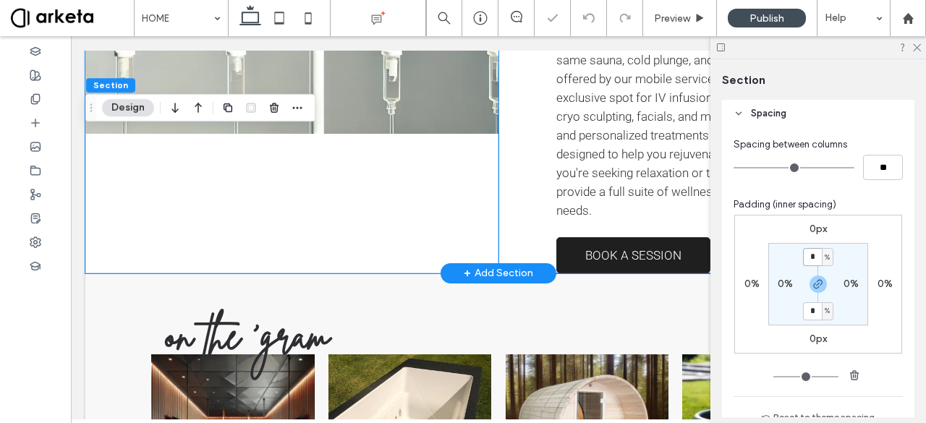
scroll to position [2675, 0]
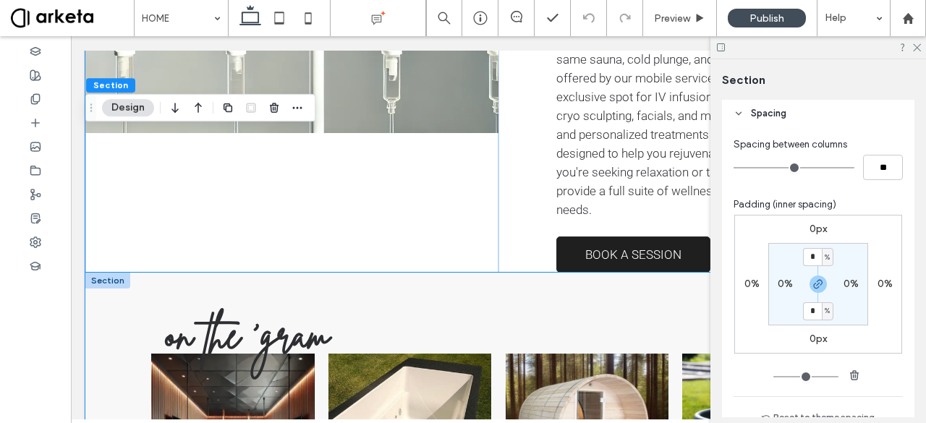
click at [127, 318] on div "on the 'gram @rollingvitality" at bounding box center [498, 429] width 826 height 313
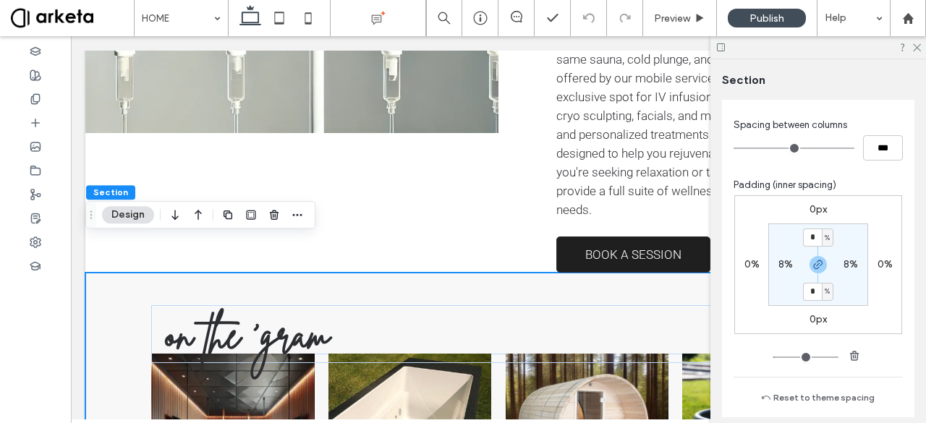
scroll to position [540, 0]
click at [783, 264] on label "8%" at bounding box center [785, 262] width 14 height 12
type input "*"
type input "**"
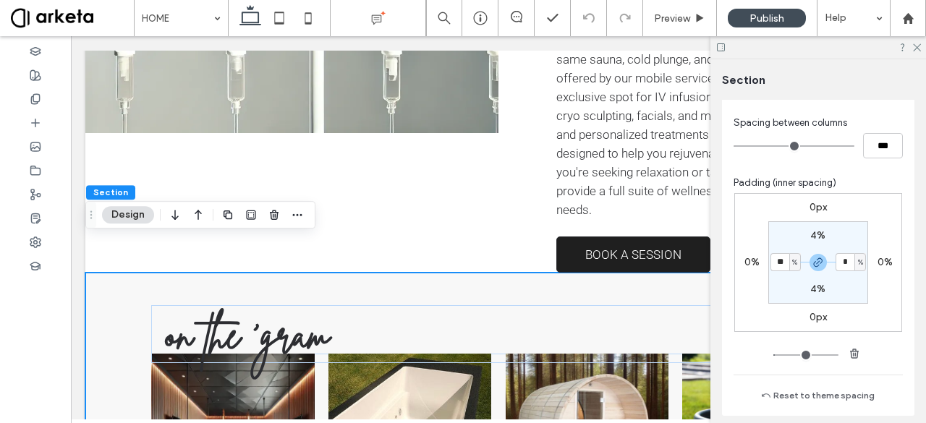
type input "**"
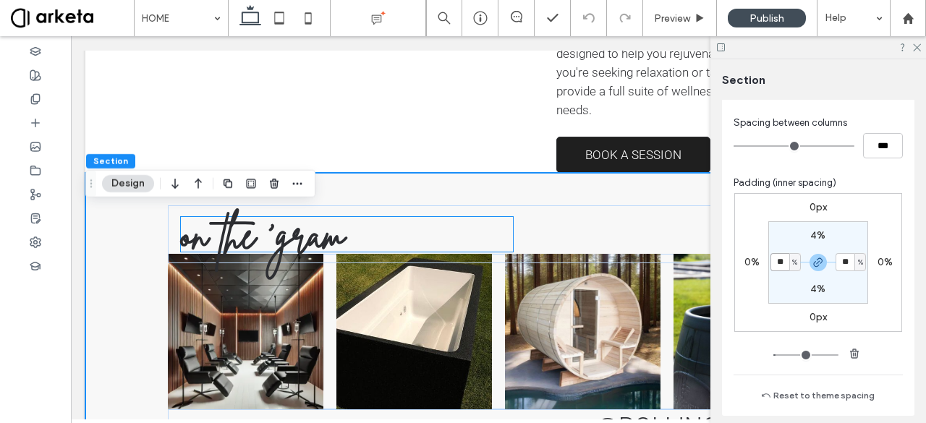
scroll to position [2778, 0]
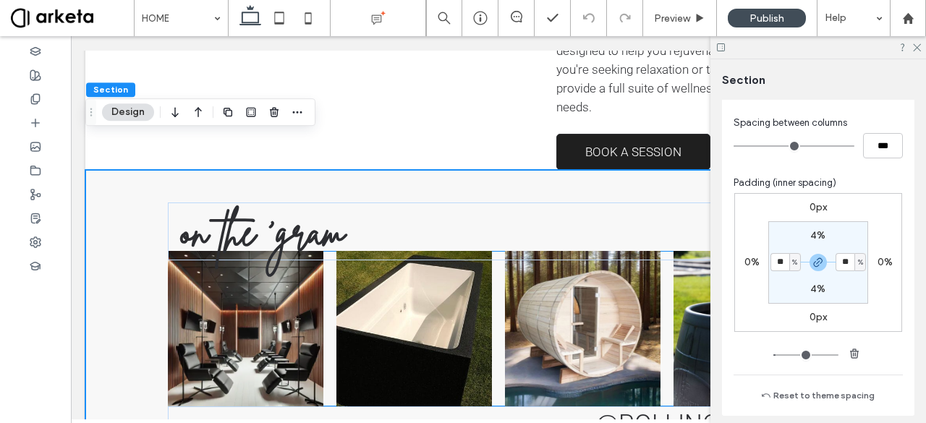
click at [324, 307] on div at bounding box center [498, 329] width 661 height 156
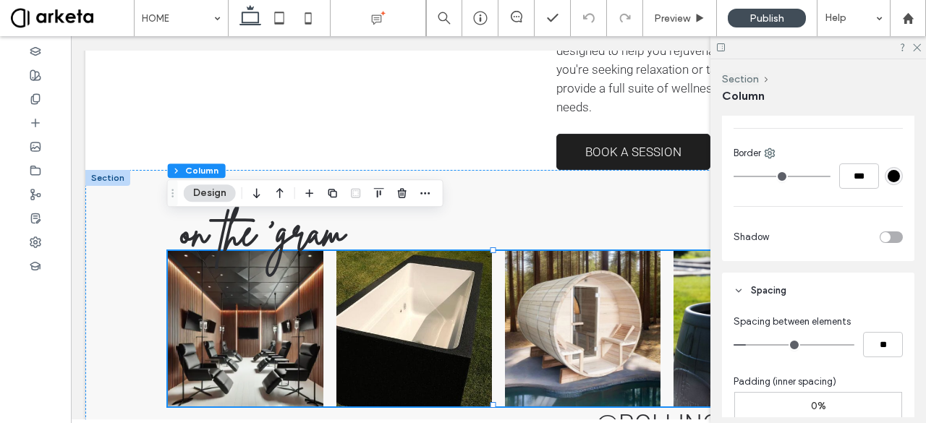
scroll to position [501, 0]
click at [881, 342] on input "**" at bounding box center [883, 343] width 40 height 25
type input "*"
type input "**"
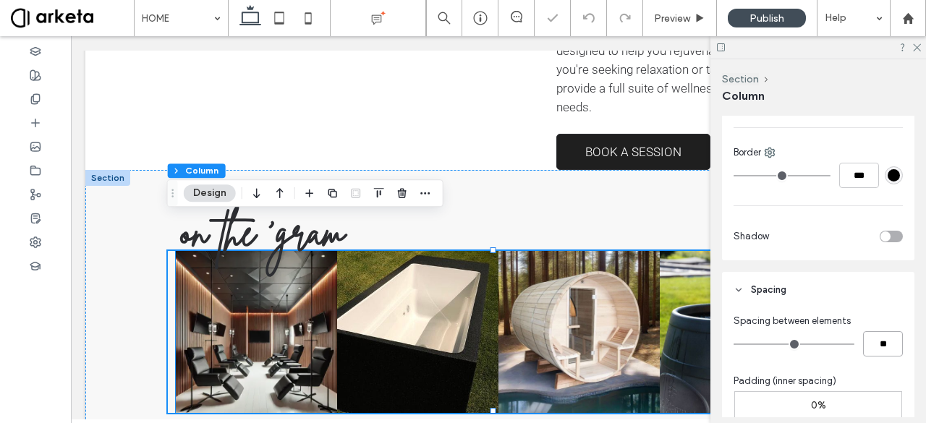
click at [276, 316] on img at bounding box center [256, 331] width 161 height 161
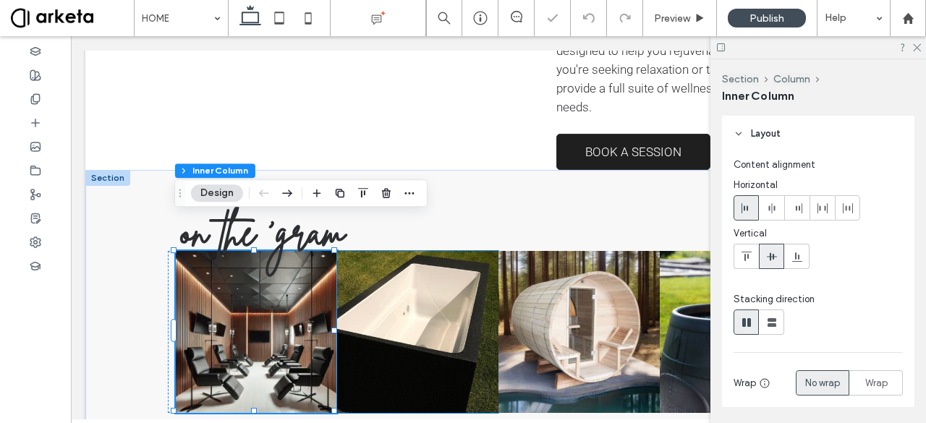
click at [407, 286] on img at bounding box center [417, 331] width 161 height 161
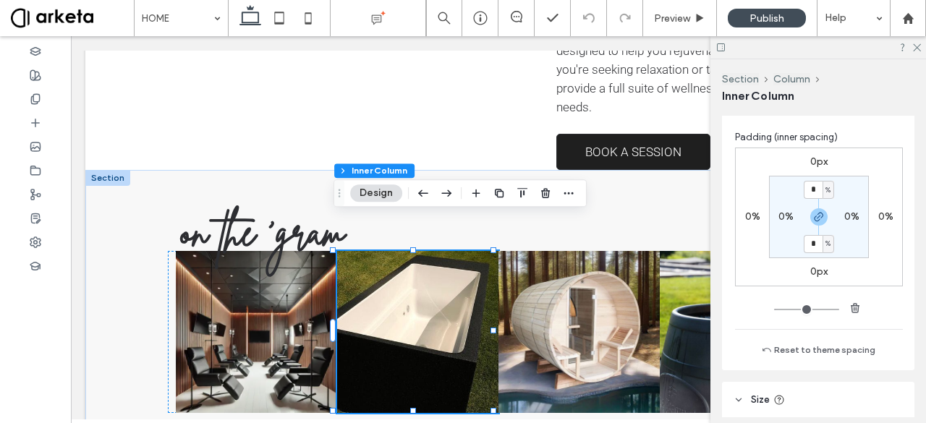
scroll to position [836, 0]
click at [747, 213] on label "0%" at bounding box center [752, 216] width 15 height 12
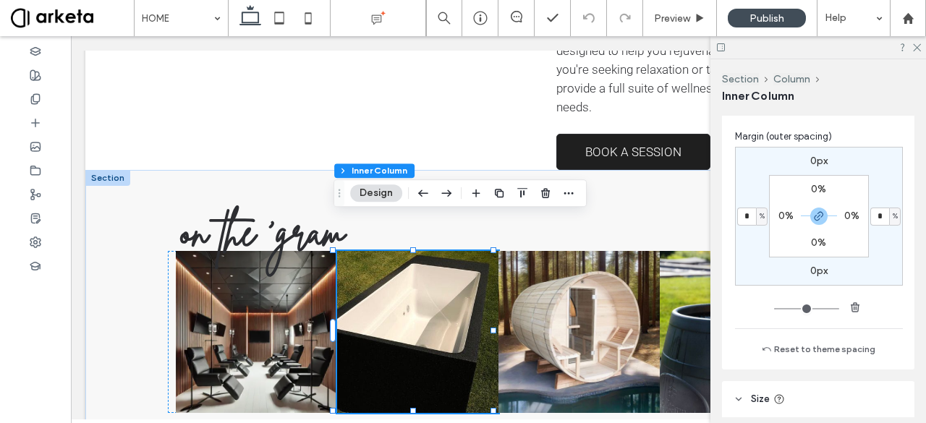
click at [760, 217] on span "%" at bounding box center [762, 216] width 5 height 14
drag, startPoint x: 754, startPoint y: 241, endPoint x: 744, endPoint y: 236, distance: 10.7
click at [744, 236] on span "px" at bounding box center [749, 236] width 10 height 14
click at [744, 236] on div "0px * px 0px * px 0% 0% 0% 0%" at bounding box center [819, 216] width 168 height 139
click at [741, 219] on input "*" at bounding box center [746, 217] width 19 height 18
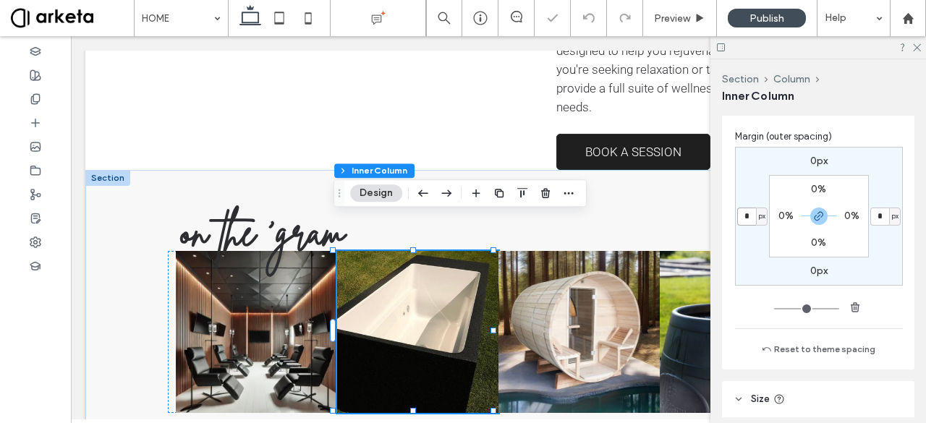
click at [741, 219] on input "*" at bounding box center [746, 217] width 19 height 18
type input "*"
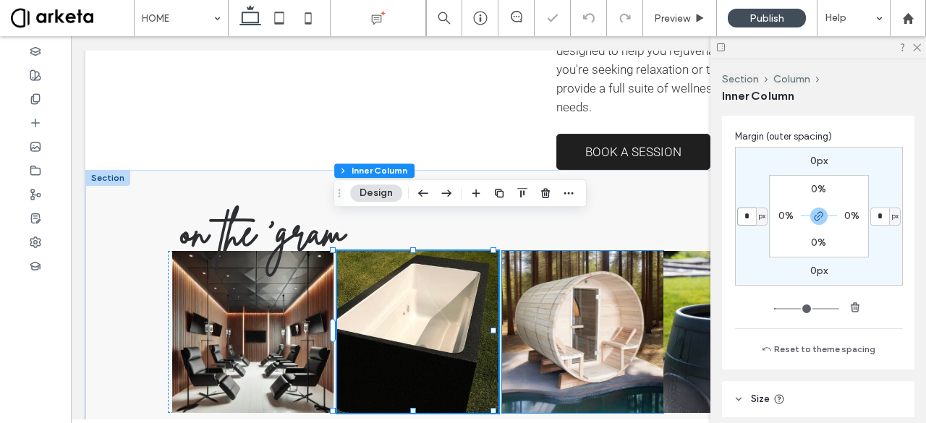
click at [560, 299] on img at bounding box center [582, 331] width 161 height 161
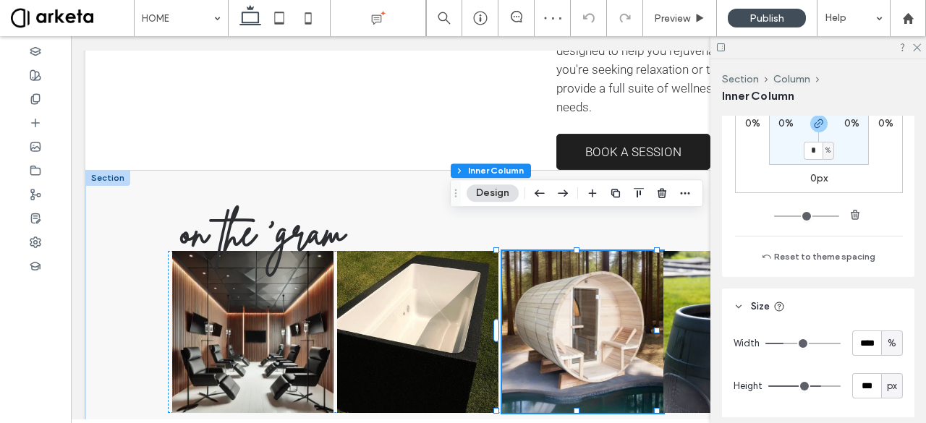
scroll to position [846, 0]
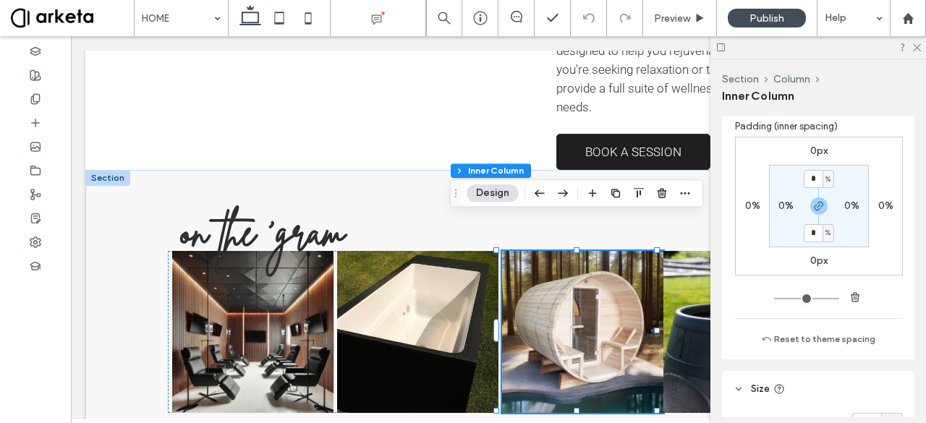
click at [749, 202] on label "0%" at bounding box center [752, 206] width 15 height 12
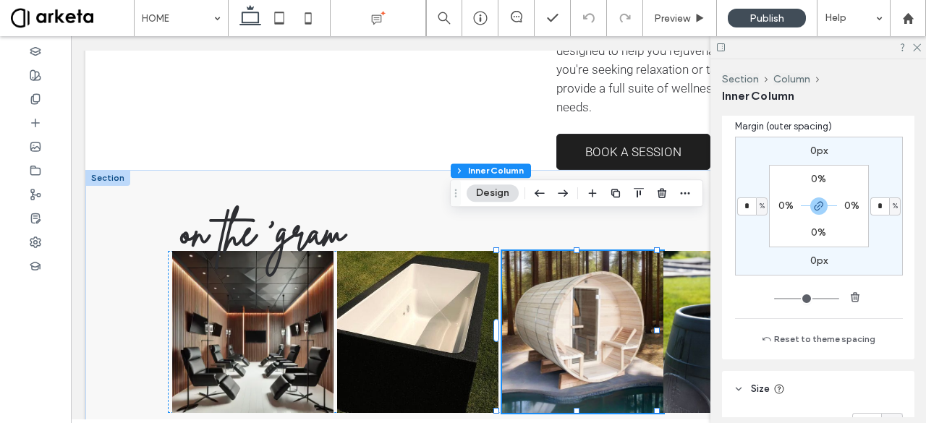
click at [760, 203] on span "%" at bounding box center [762, 206] width 5 height 14
click at [754, 234] on div "px" at bounding box center [749, 226] width 21 height 25
click at [739, 205] on input "*" at bounding box center [746, 206] width 19 height 18
type input "*"
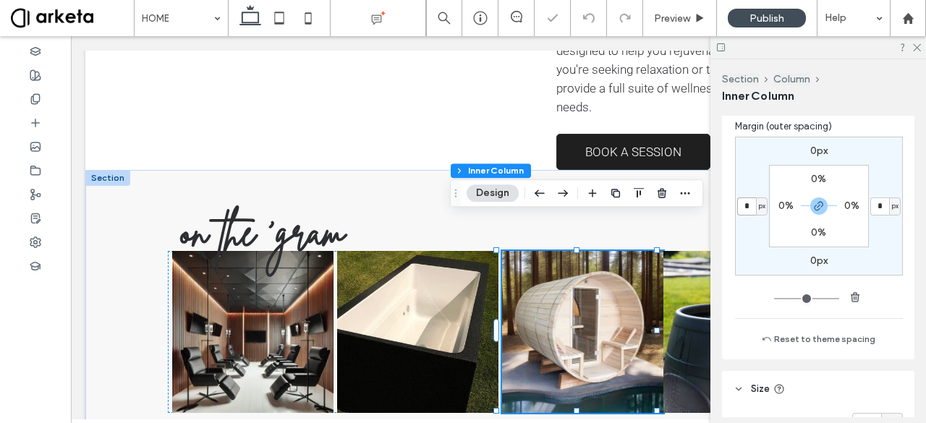
type input "*"
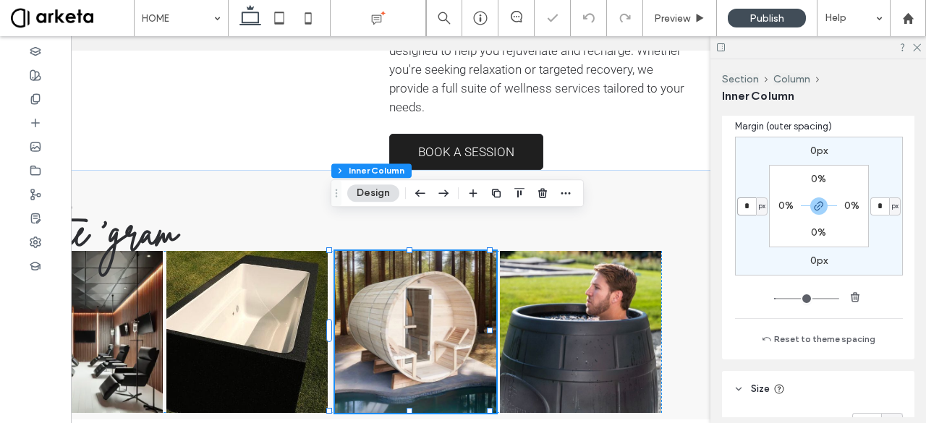
scroll to position [0, 168]
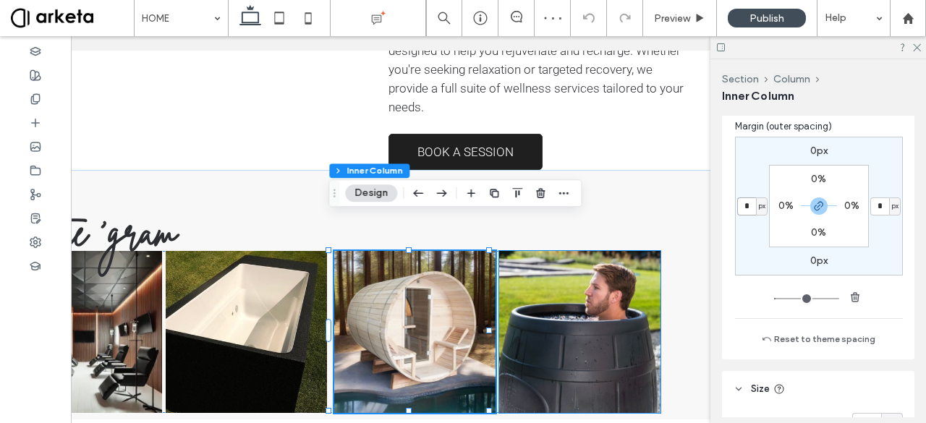
click at [579, 283] on img at bounding box center [579, 331] width 161 height 161
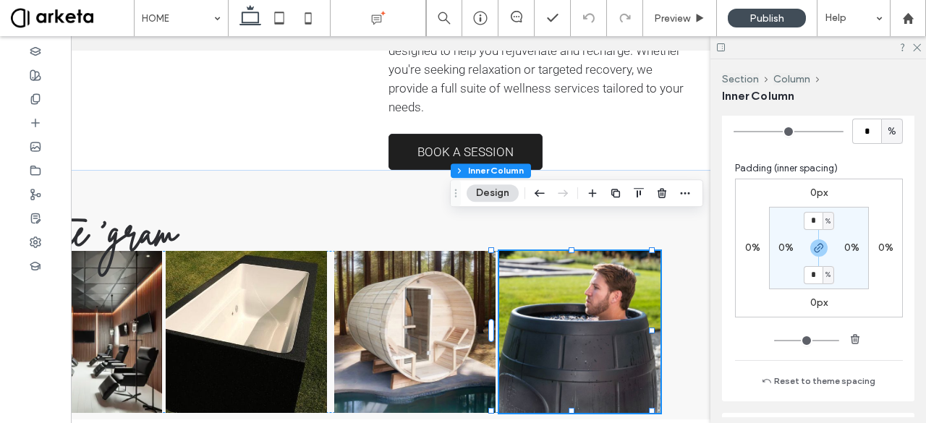
scroll to position [801, 0]
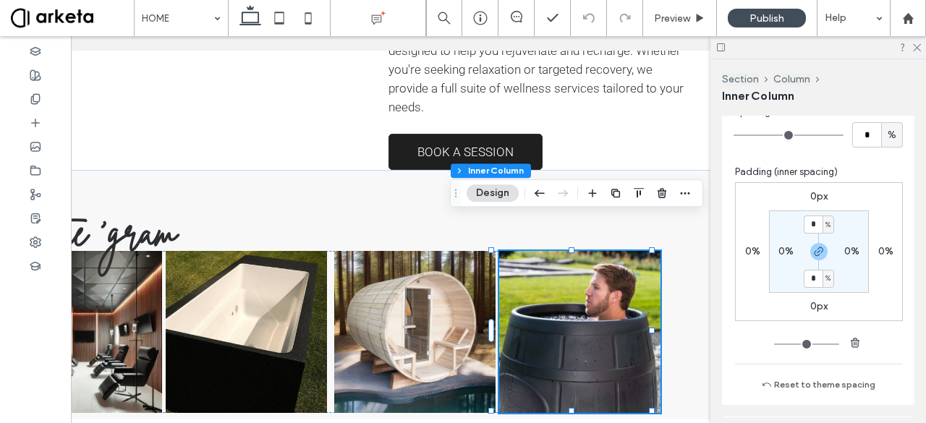
click at [752, 251] on div "0%" at bounding box center [752, 251] width 33 height 13
click at [752, 251] on label "0%" at bounding box center [752, 251] width 15 height 12
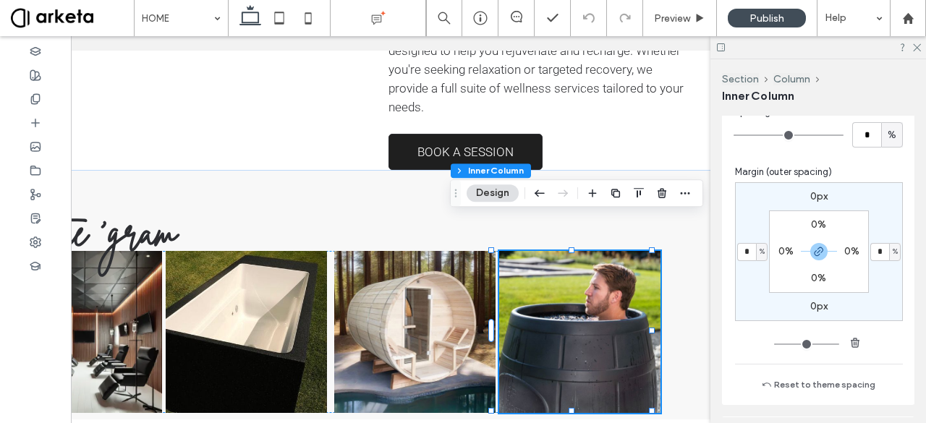
click at [760, 251] on span "%" at bounding box center [762, 252] width 5 height 14
click at [751, 271] on span "px" at bounding box center [749, 272] width 10 height 14
click at [813, 247] on icon "button" at bounding box center [819, 252] width 12 height 12
click at [745, 248] on input "*" at bounding box center [746, 252] width 19 height 18
type input "*"
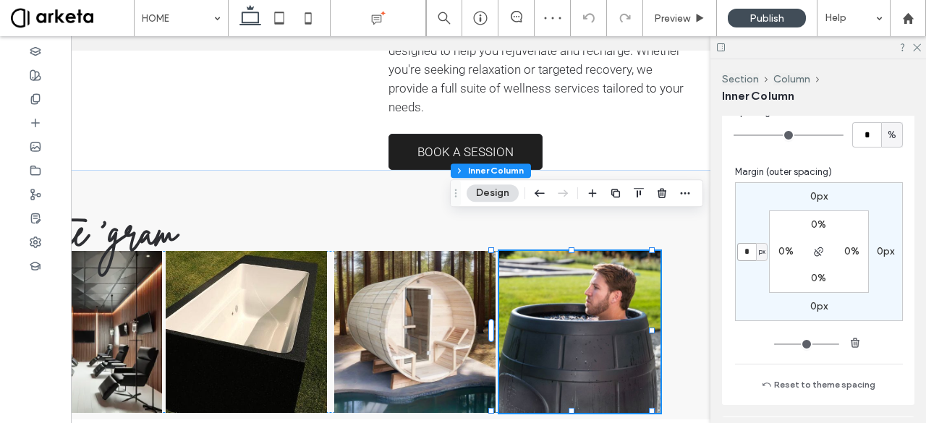
type input "*"
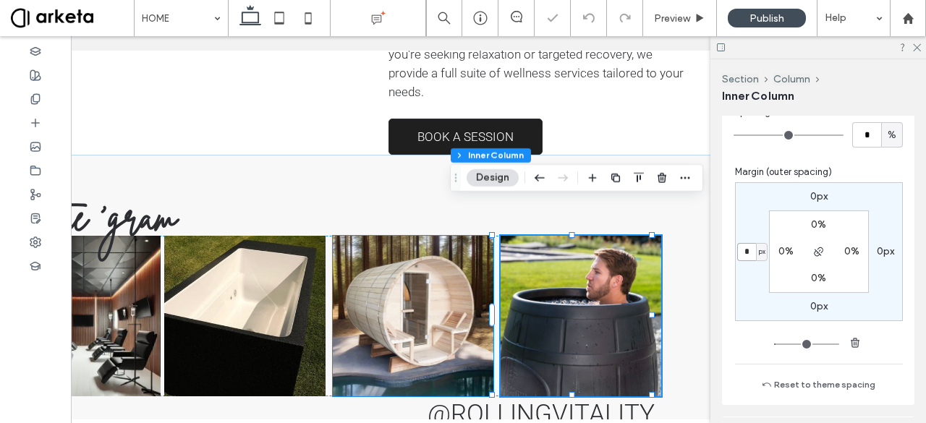
scroll to position [0, 0]
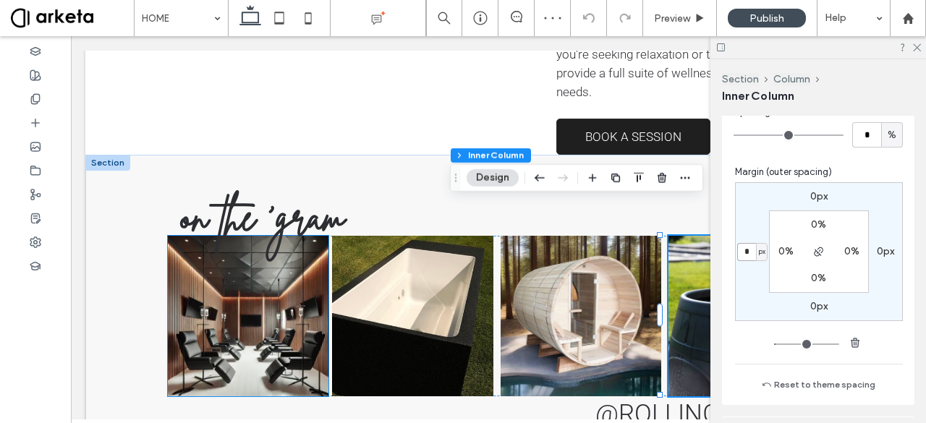
click at [215, 279] on img at bounding box center [248, 316] width 161 height 161
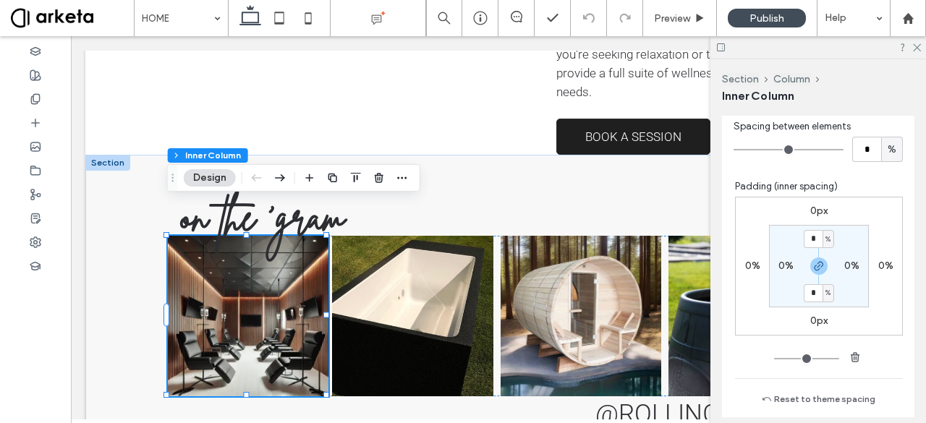
scroll to position [813, 0]
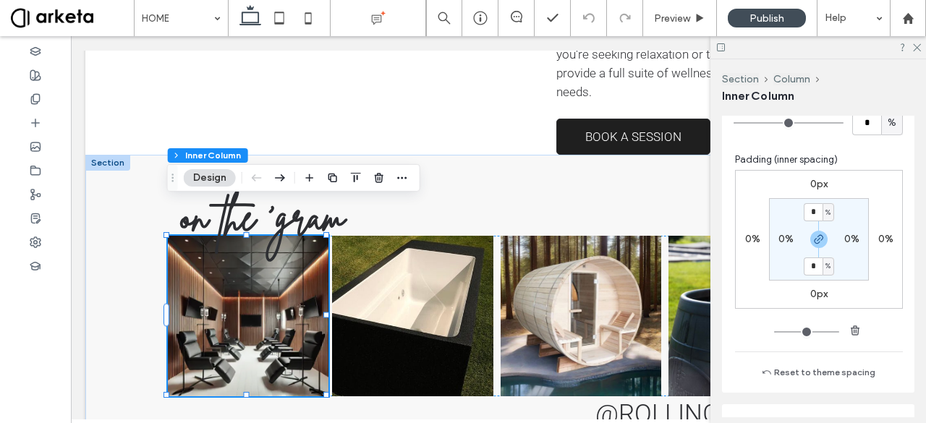
click at [878, 239] on label "0%" at bounding box center [885, 239] width 15 height 12
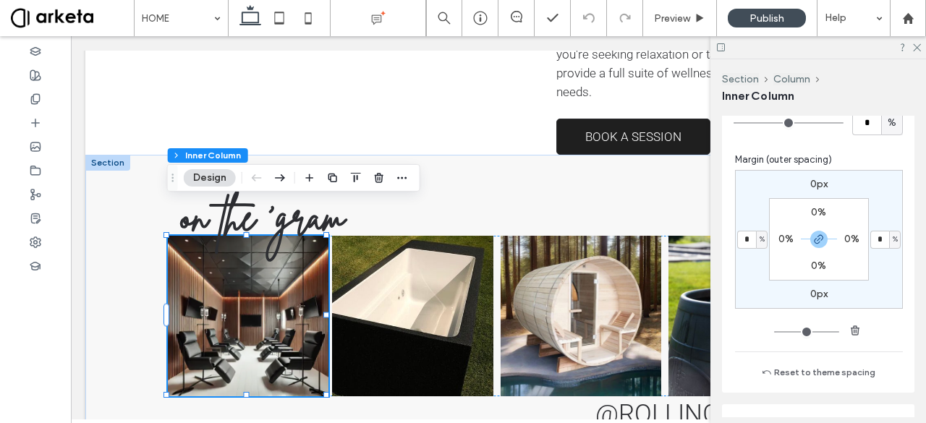
click at [893, 239] on span "%" at bounding box center [895, 239] width 5 height 14
click at [886, 258] on span "px" at bounding box center [883, 259] width 10 height 14
click at [813, 235] on icon "button" at bounding box center [819, 240] width 12 height 12
click at [876, 238] on input "*" at bounding box center [879, 240] width 19 height 18
type input "*"
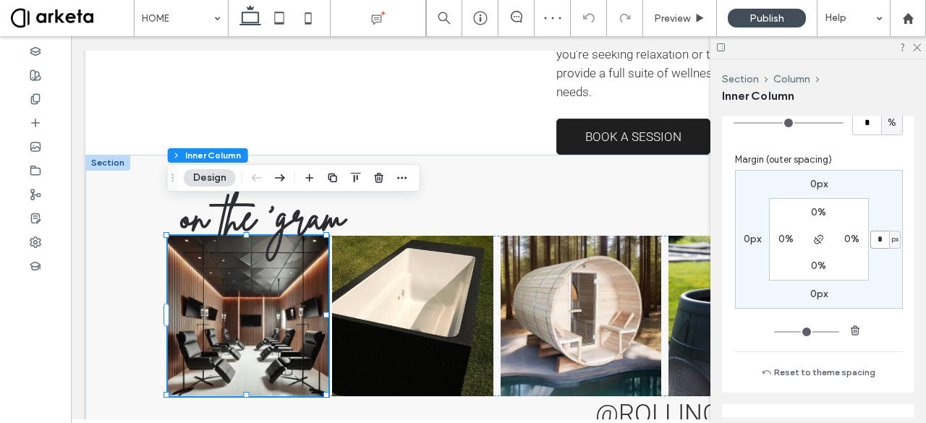
type input "*"
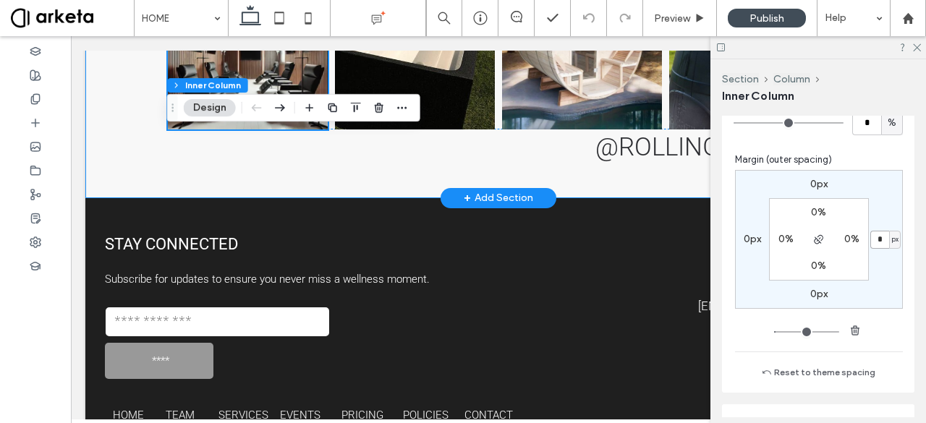
scroll to position [3076, 0]
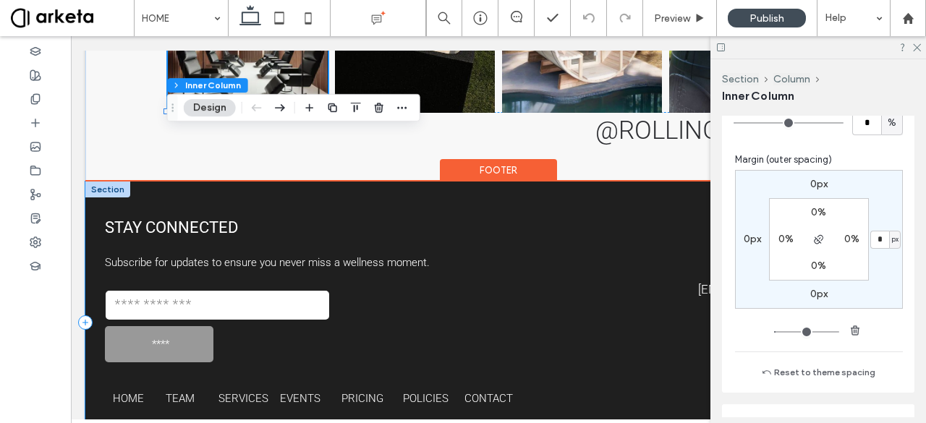
click at [99, 306] on div "STAY CONNECTED Subscribe for updates to ensure you never miss a wellness moment…" at bounding box center [498, 323] width 826 height 283
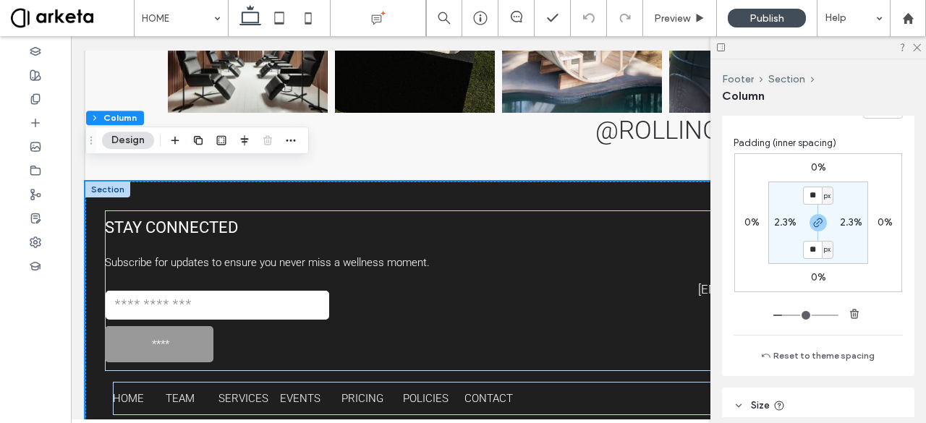
scroll to position [679, 0]
click at [788, 221] on label "2.3%" at bounding box center [785, 222] width 22 height 12
click at [792, 221] on span "%" at bounding box center [794, 222] width 5 height 14
click at [783, 238] on span "px" at bounding box center [786, 242] width 10 height 14
type input "**"
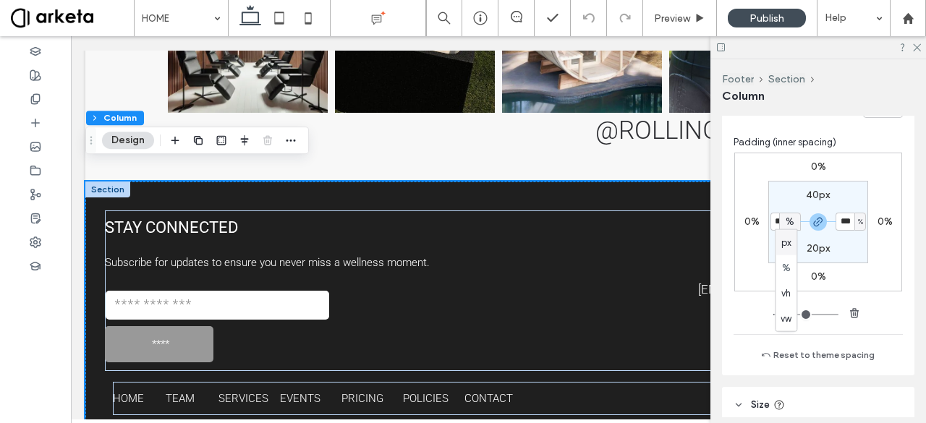
type input "****"
type input "**"
click at [778, 220] on input "****" at bounding box center [779, 222] width 19 height 18
type input "**"
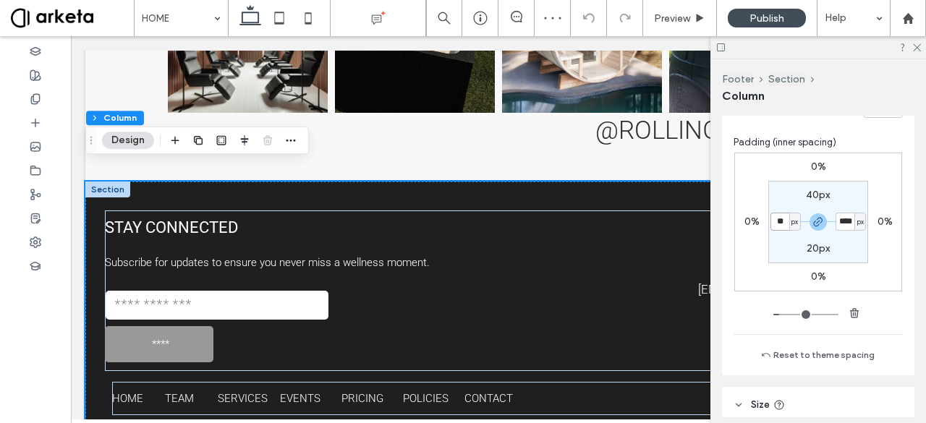
type input "**"
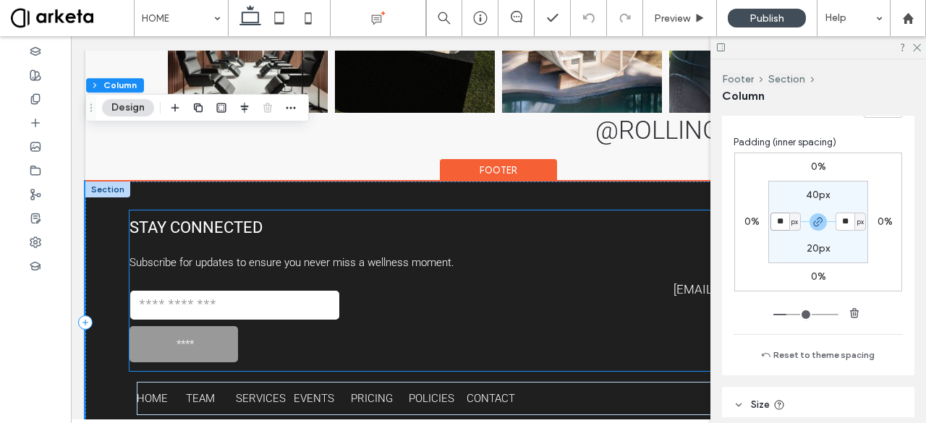
scroll to position [3118, 0]
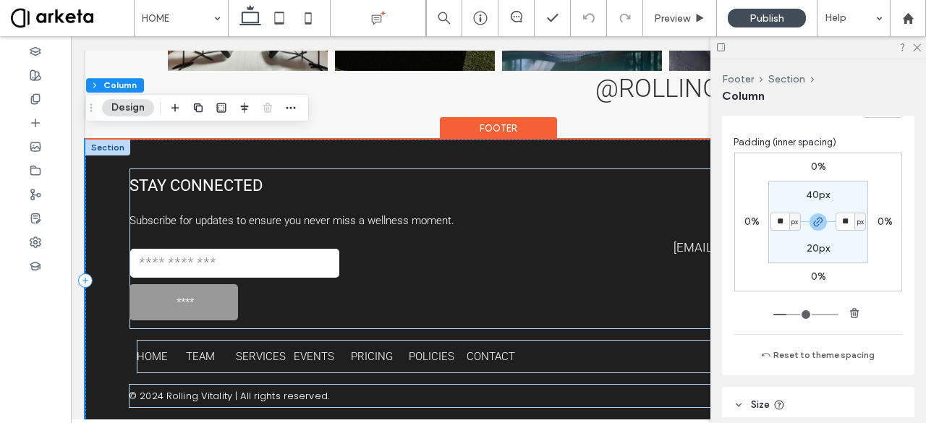
click at [125, 352] on div "STAY CONNECTED Subscribe for updates to ensure you never miss a wellness moment…" at bounding box center [498, 281] width 826 height 283
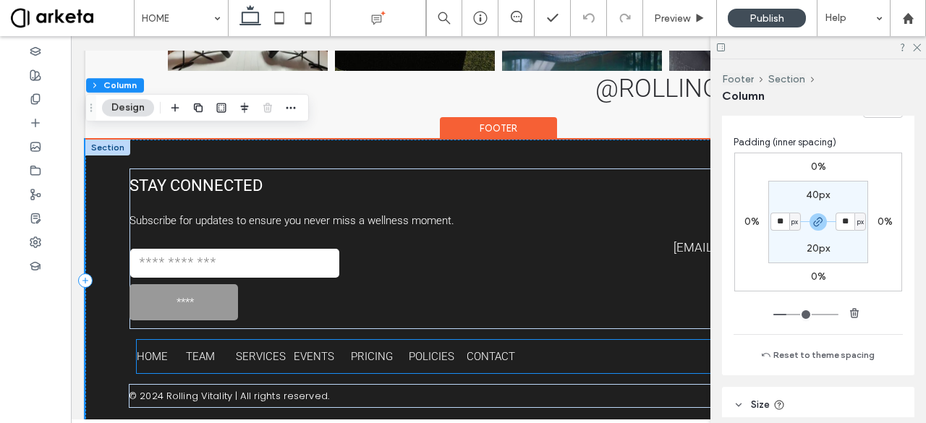
click at [563, 342] on div "HOME TEAM SERVICES EVENTS PRICING POLICIES CONTACT" at bounding box center [498, 356] width 723 height 33
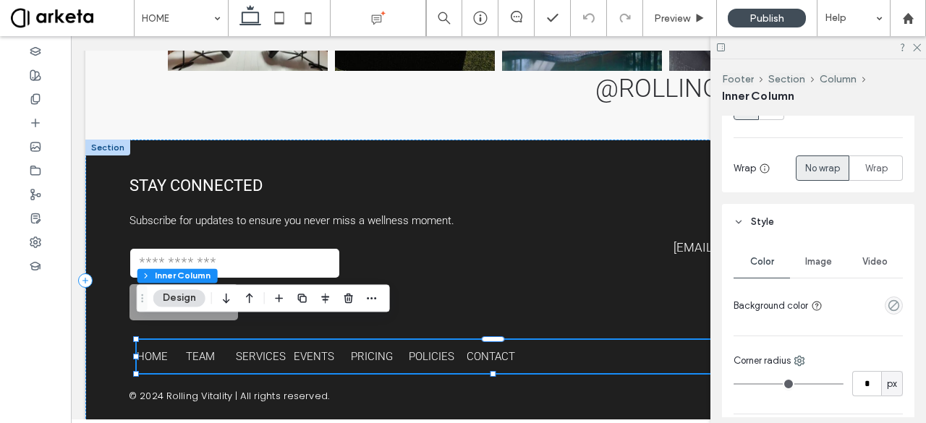
scroll to position [0, 0]
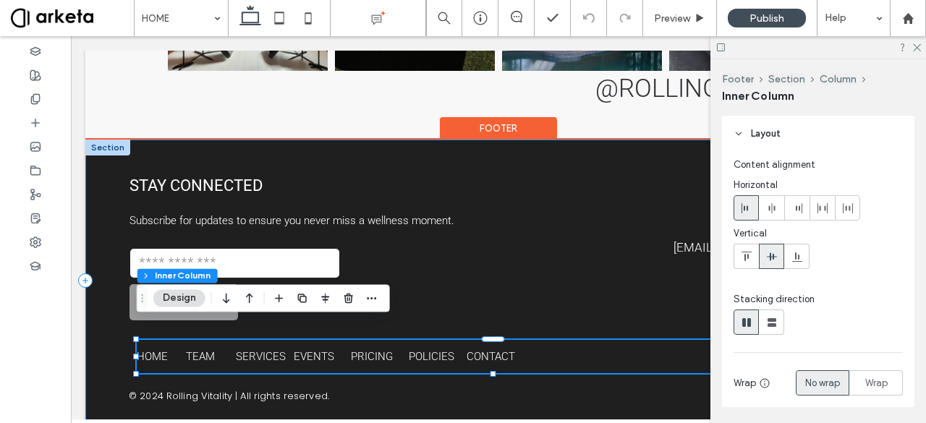
click at [119, 328] on div "STAY CONNECTED Subscribe for updates to ensure you never miss a wellness moment…" at bounding box center [498, 281] width 826 height 283
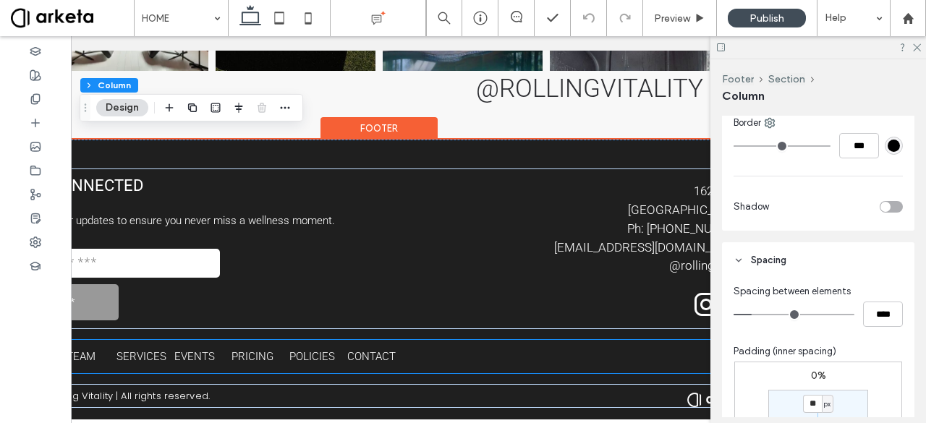
scroll to position [0, 120]
click at [560, 341] on div "HOME TEAM SERVICES EVENTS PRICING POLICIES CONTACT" at bounding box center [378, 356] width 723 height 33
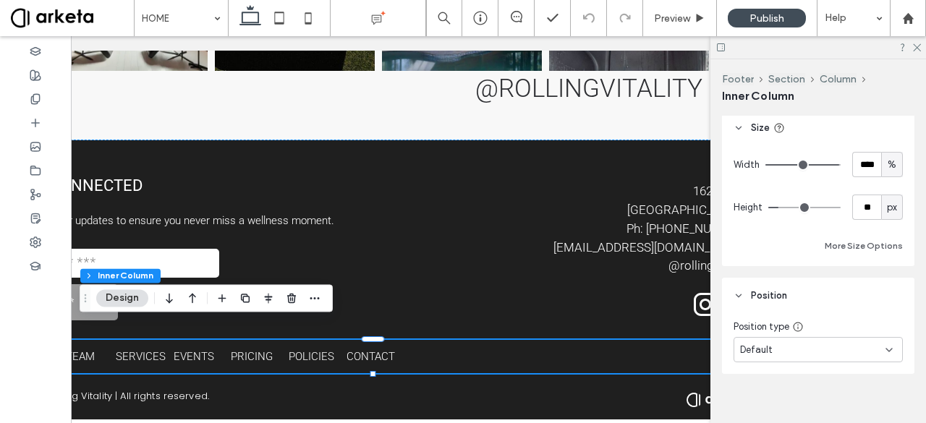
scroll to position [1120, 0]
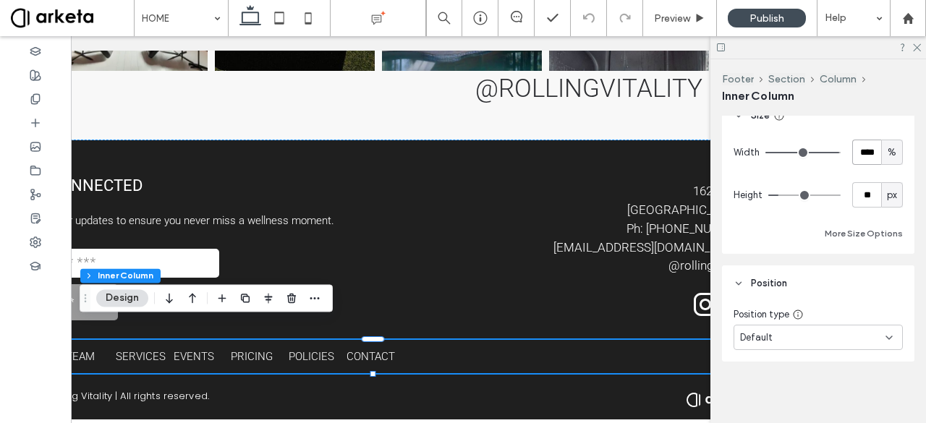
click at [867, 153] on input "****" at bounding box center [866, 152] width 29 height 25
type input "***"
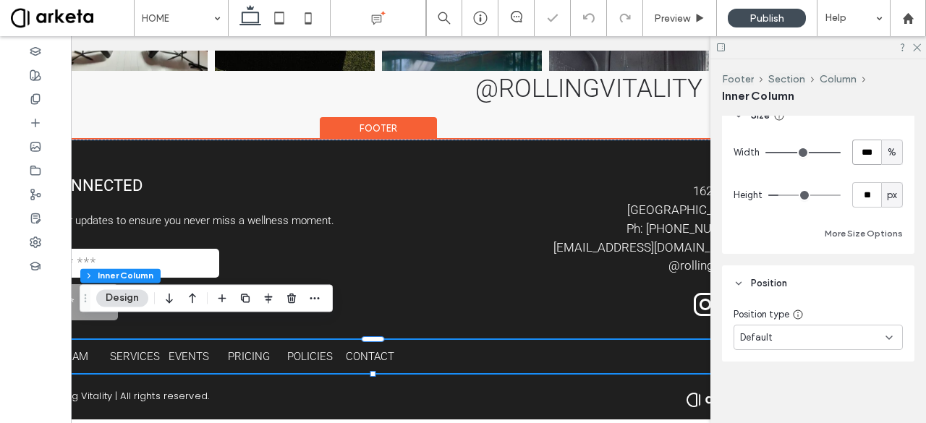
scroll to position [0, 0]
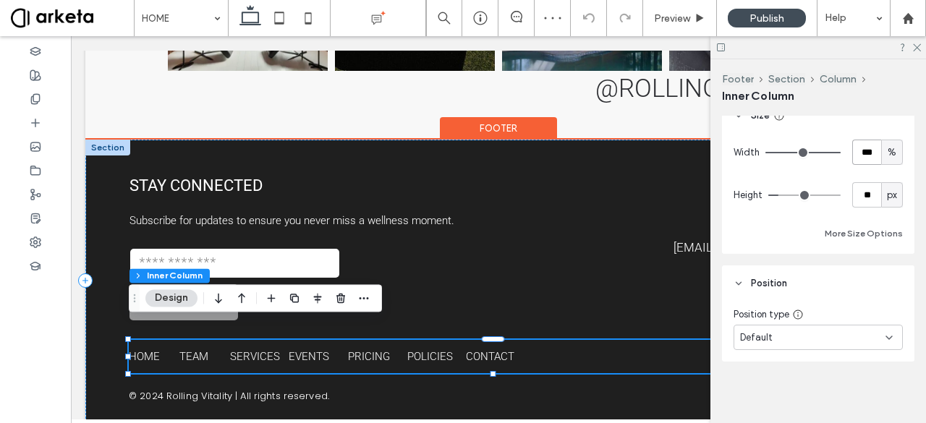
click at [535, 347] on div "HOME TEAM SERVICES EVENTS PRICING POLICIES CONTACT" at bounding box center [498, 356] width 739 height 33
click at [360, 350] on link "PRICING" at bounding box center [369, 356] width 42 height 13
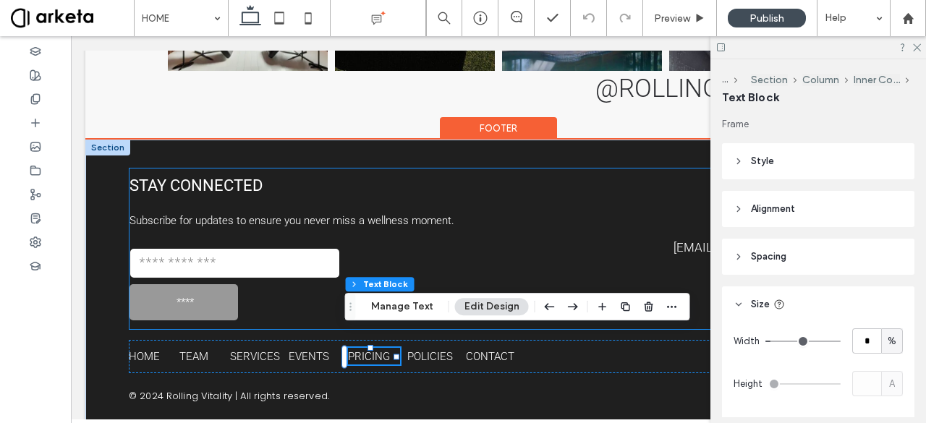
click at [267, 264] on div "Email:" at bounding box center [234, 263] width 220 height 44
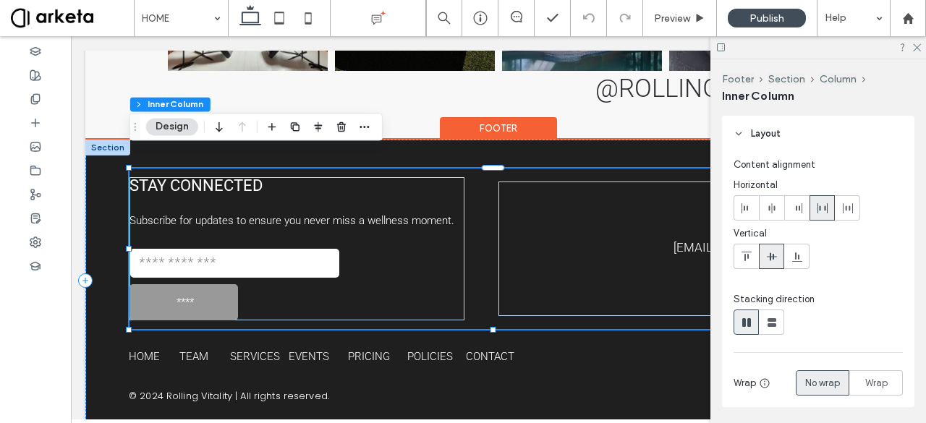
click at [267, 264] on div "Email:" at bounding box center [234, 263] width 220 height 44
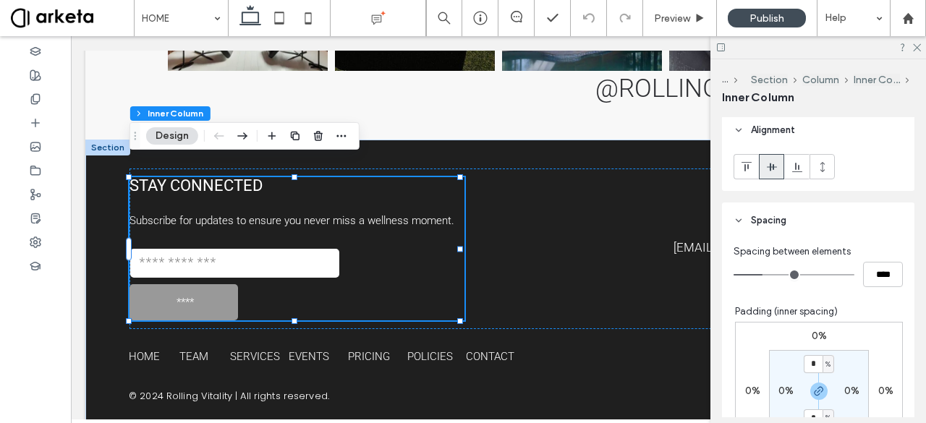
scroll to position [605, 0]
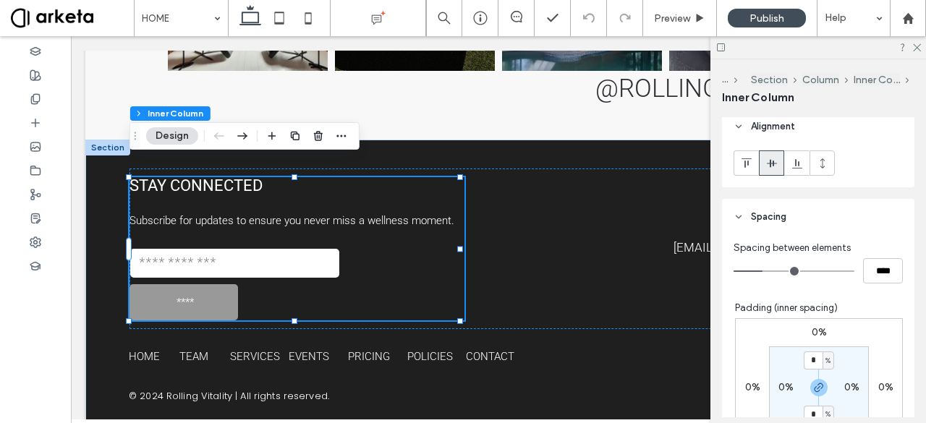
type input "**"
type input "****"
type input "**"
type input "****"
type input "*"
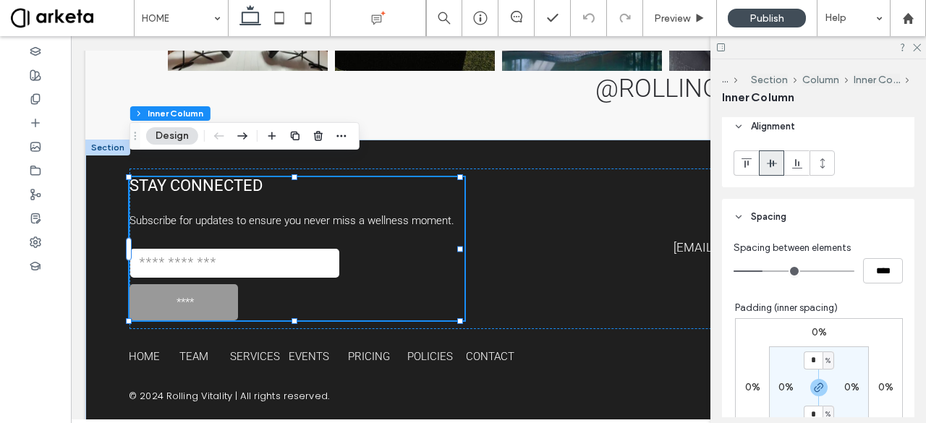
type input "***"
type input "*"
type input "***"
drag, startPoint x: 766, startPoint y: 267, endPoint x: 718, endPoint y: 271, distance: 48.7
type input "*"
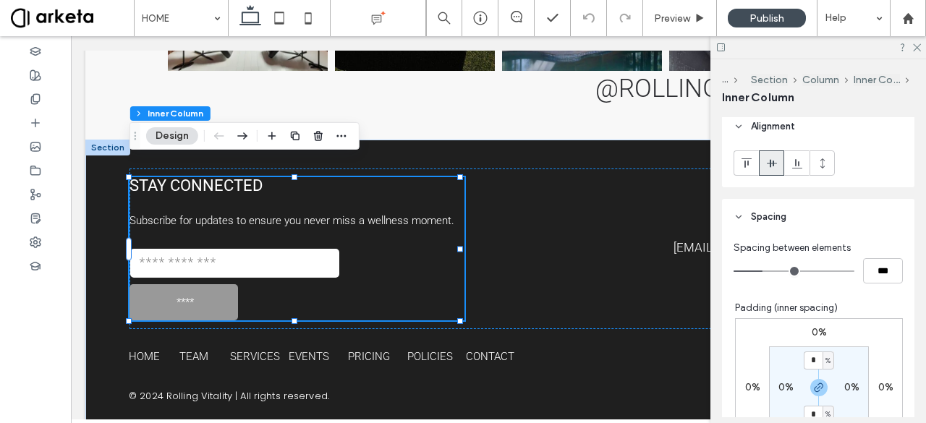
click at [734, 271] on input "range" at bounding box center [794, 271] width 121 height 1
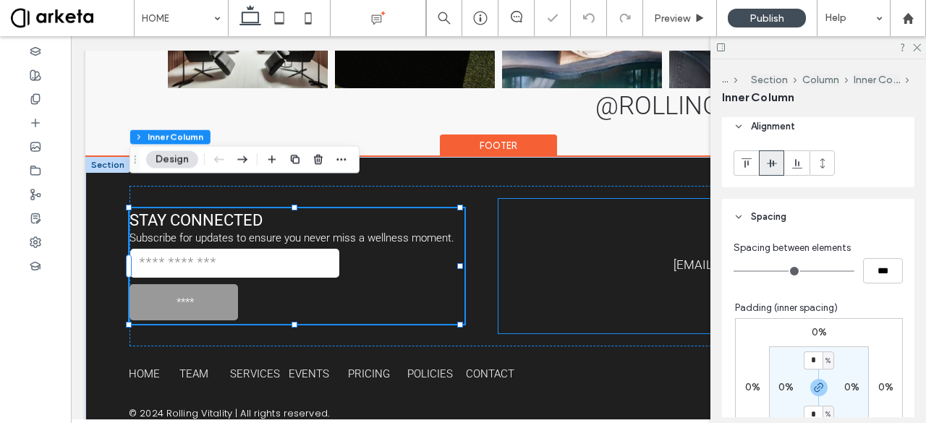
scroll to position [3101, 0]
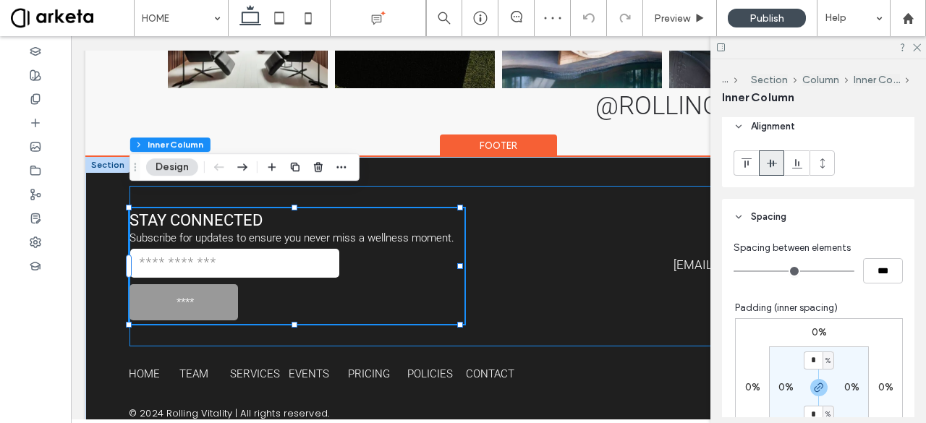
click at [480, 298] on div "STAY CONNECTED Subscribe for updates to ensure you never miss a wellness moment…" at bounding box center [498, 266] width 738 height 161
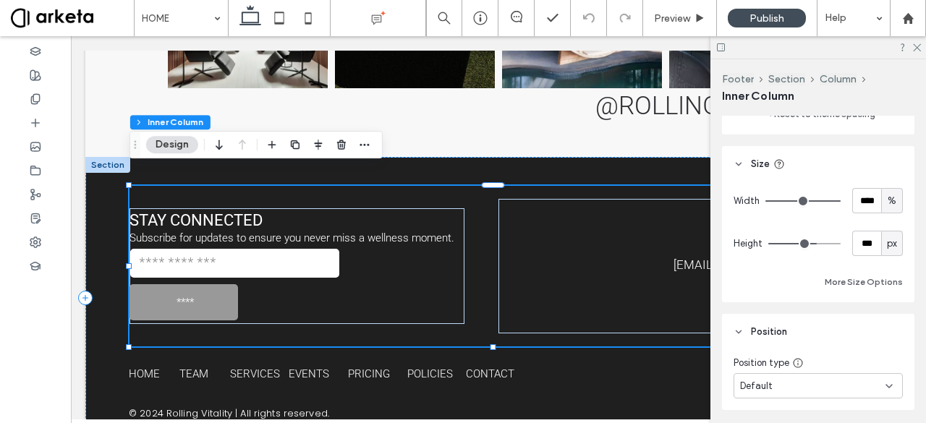
scroll to position [1072, 0]
click at [887, 243] on span "px" at bounding box center [892, 243] width 10 height 14
click at [888, 366] on div "A" at bounding box center [885, 367] width 21 height 25
type input "*"
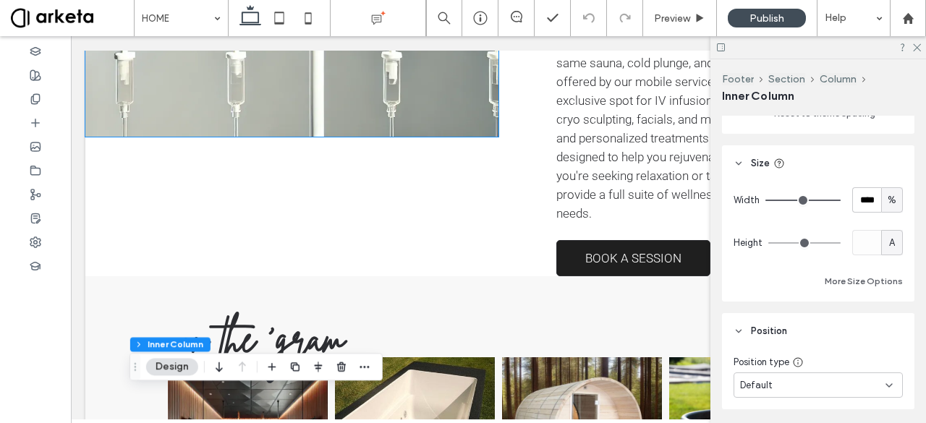
scroll to position [2678, 0]
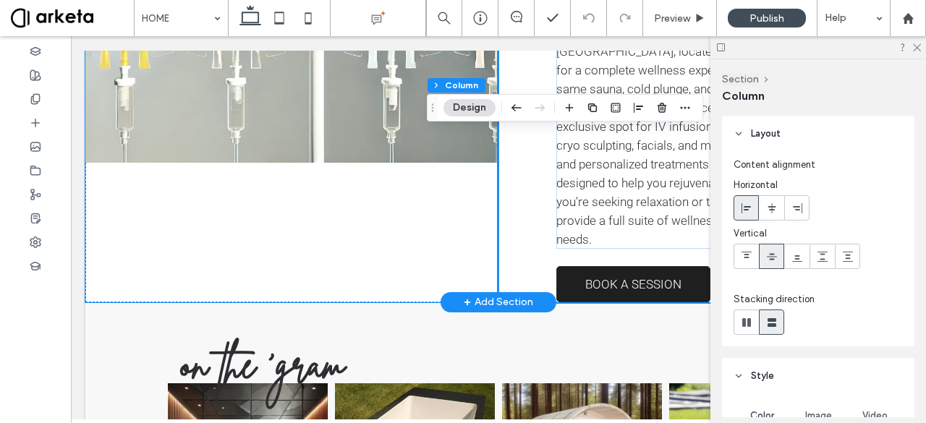
scroll to position [2645, 0]
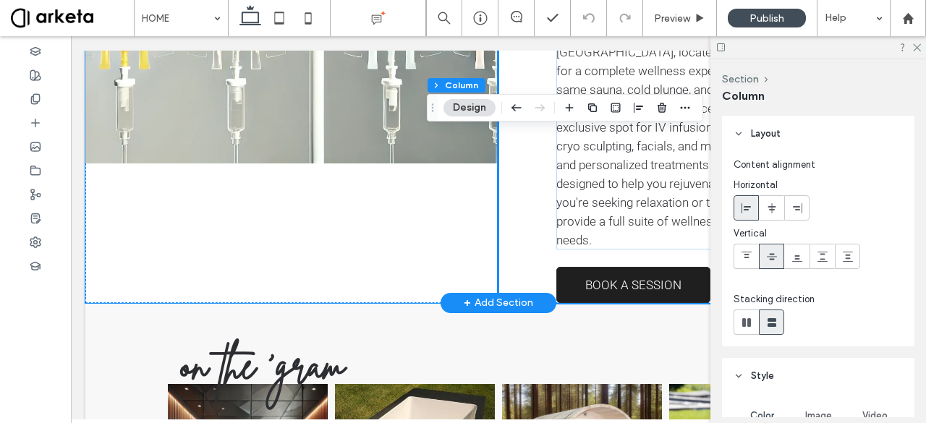
click at [417, 218] on div at bounding box center [291, 26] width 413 height 553
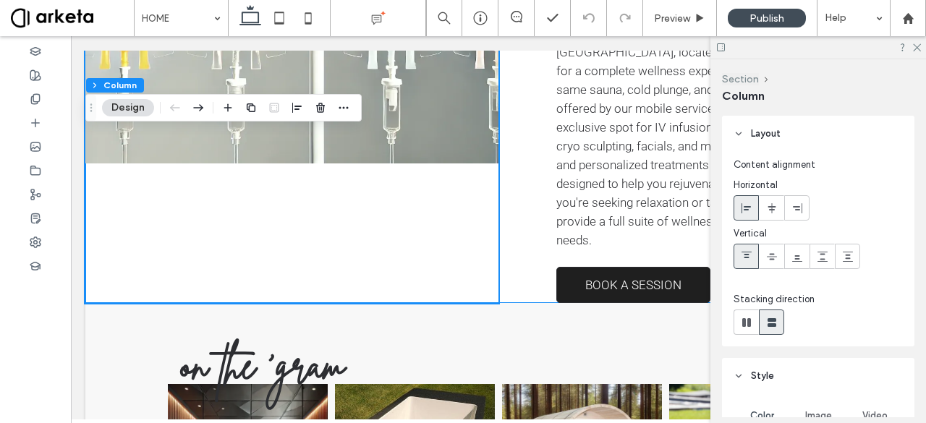
click at [751, 73] on button "Section" at bounding box center [740, 79] width 37 height 12
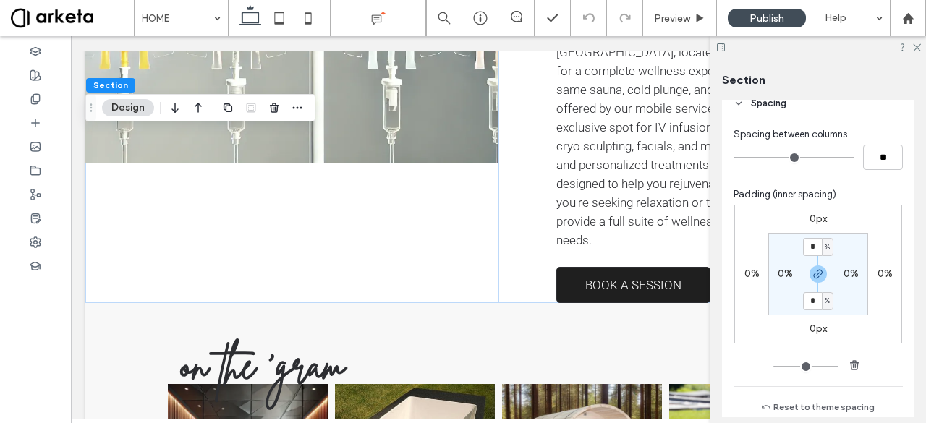
scroll to position [529, 0]
click at [780, 249] on section "* % 0% * % 0%" at bounding box center [818, 273] width 100 height 82
click at [825, 299] on span "%" at bounding box center [827, 300] width 5 height 14
click at [820, 328] on span "px" at bounding box center [819, 322] width 10 height 14
click at [815, 302] on input "*" at bounding box center [812, 301] width 19 height 18
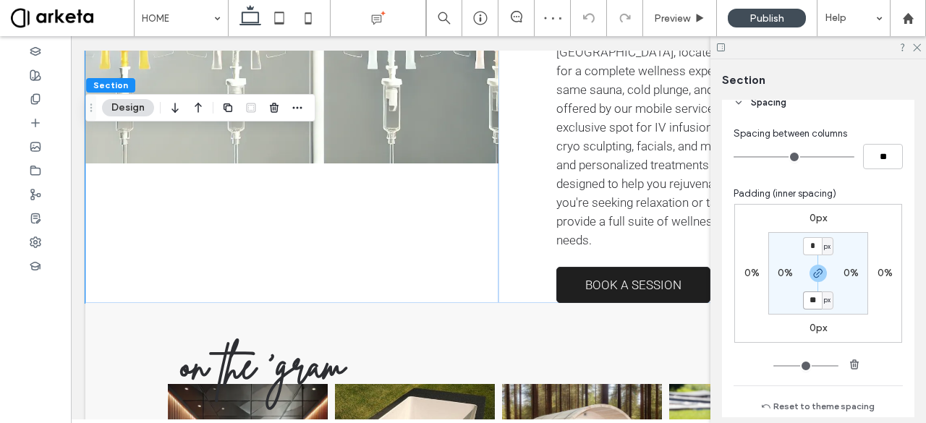
type input "**"
